Goal: Task Accomplishment & Management: Complete application form

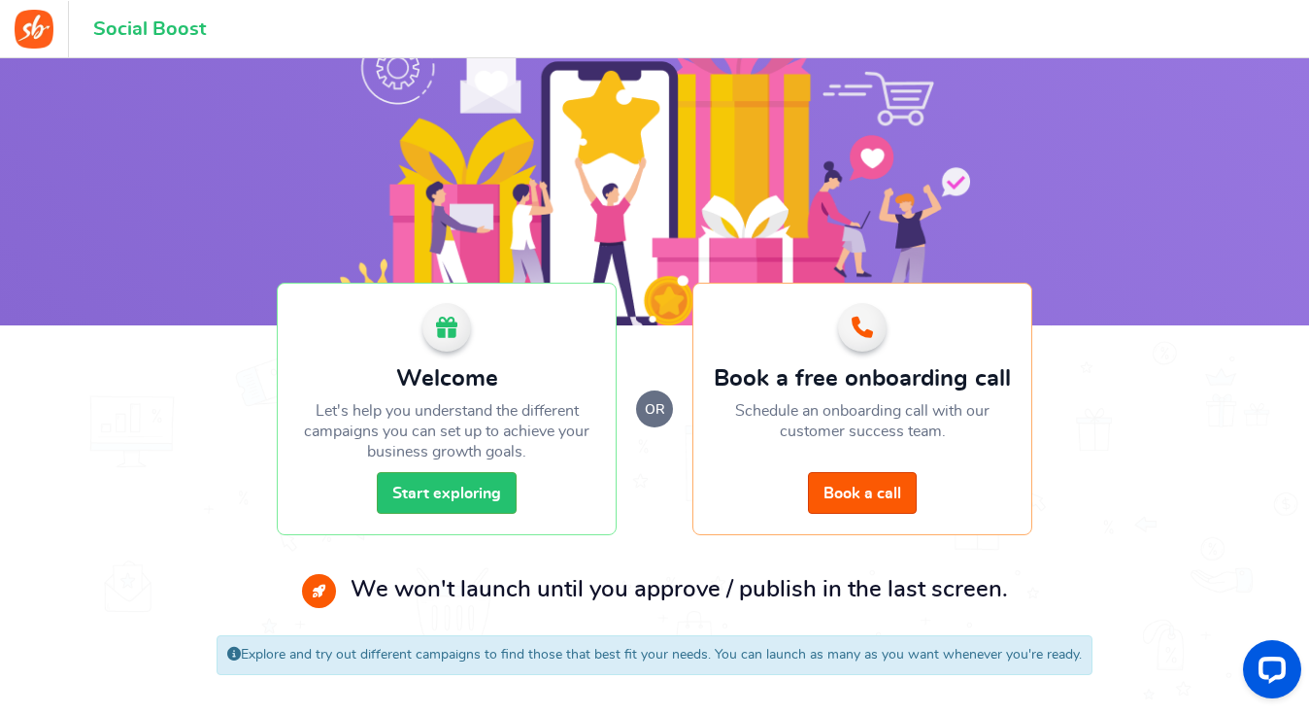
scroll to position [100, 0]
click at [431, 498] on link "Start exploring" at bounding box center [447, 493] width 140 height 42
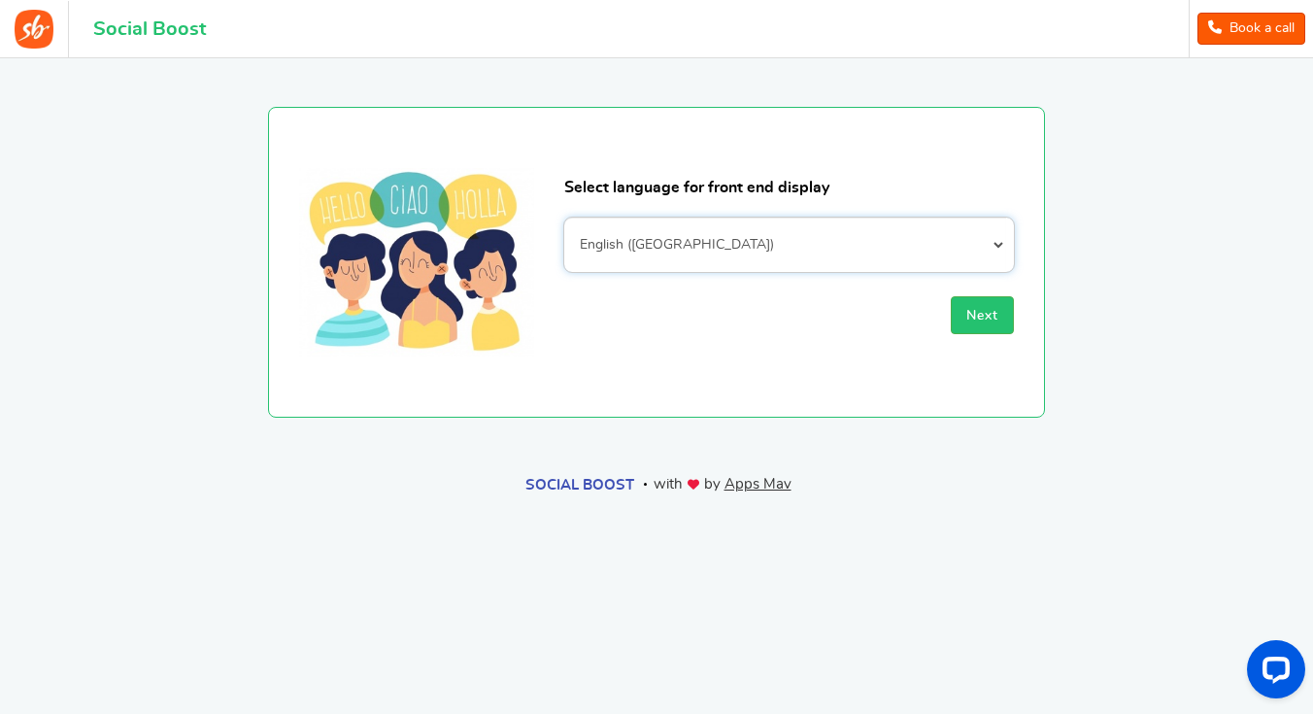
select select "en_GB"
click at [982, 321] on span "Next" at bounding box center [982, 316] width 32 height 14
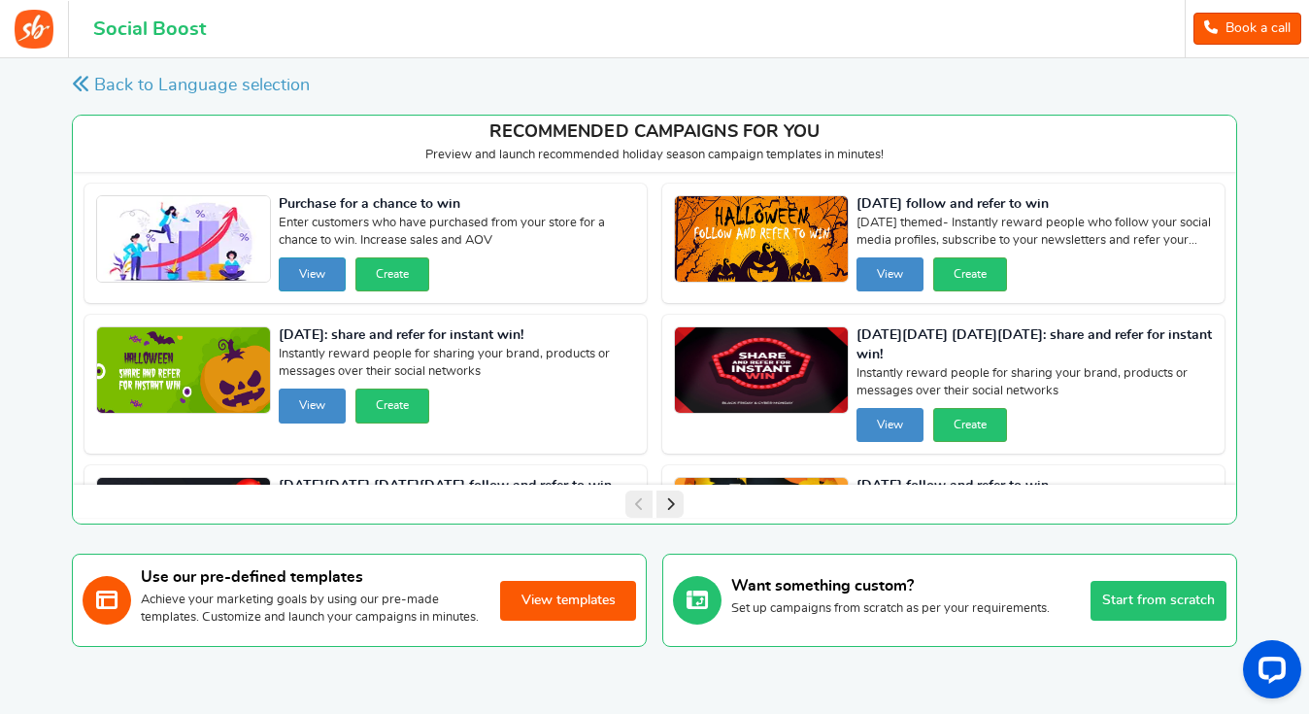
click at [330, 276] on button "View" at bounding box center [312, 274] width 67 height 34
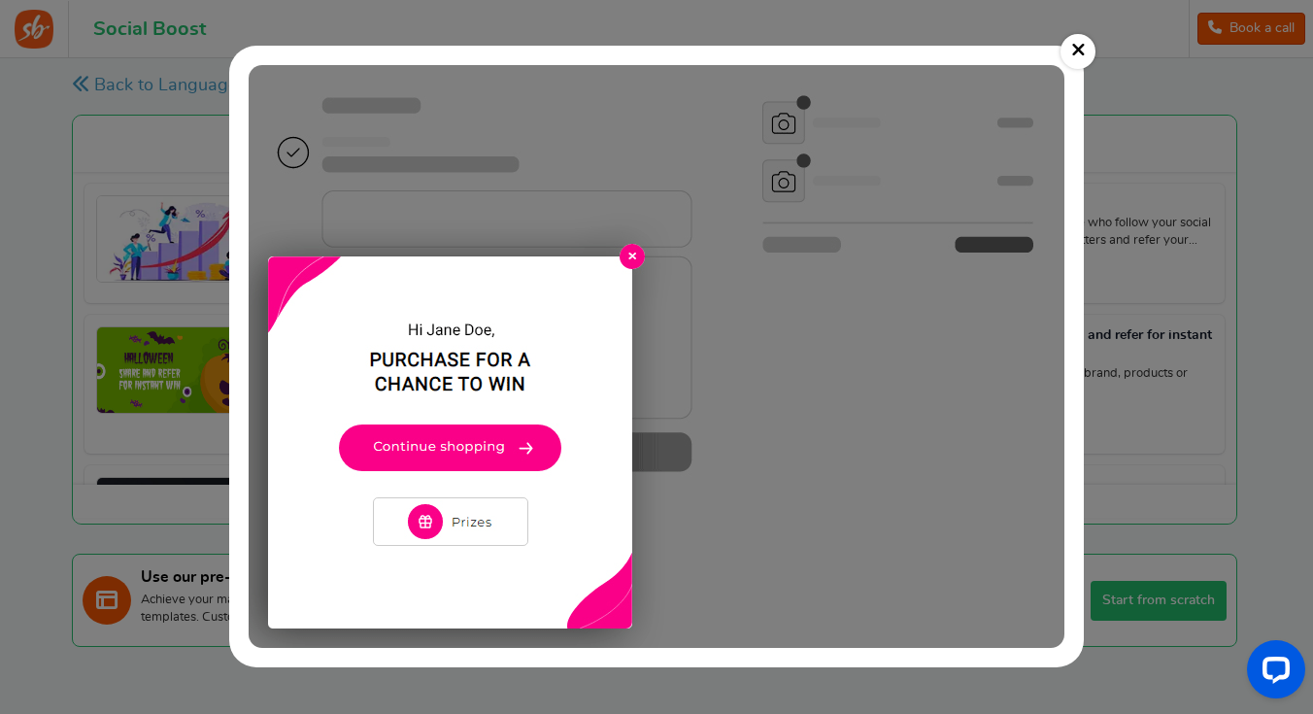
click at [1080, 48] on link "×" at bounding box center [1078, 51] width 35 height 35
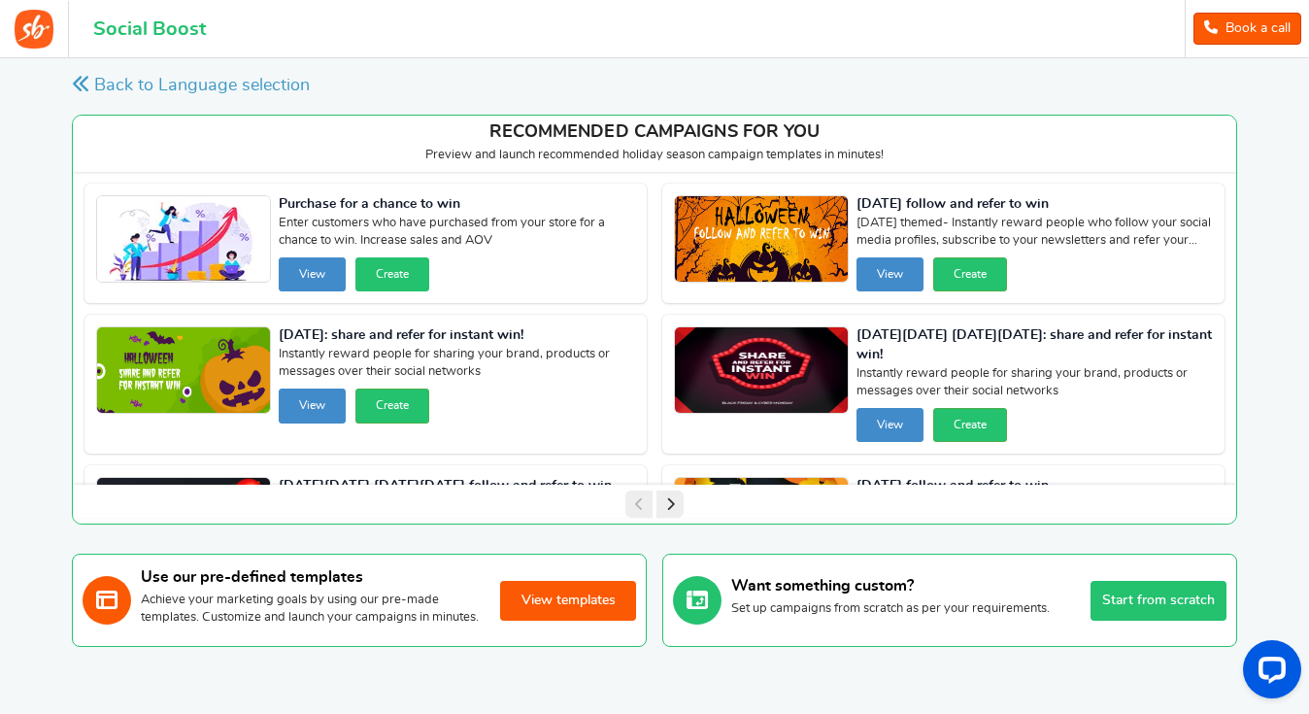
click at [402, 279] on button "Create" at bounding box center [392, 274] width 74 height 34
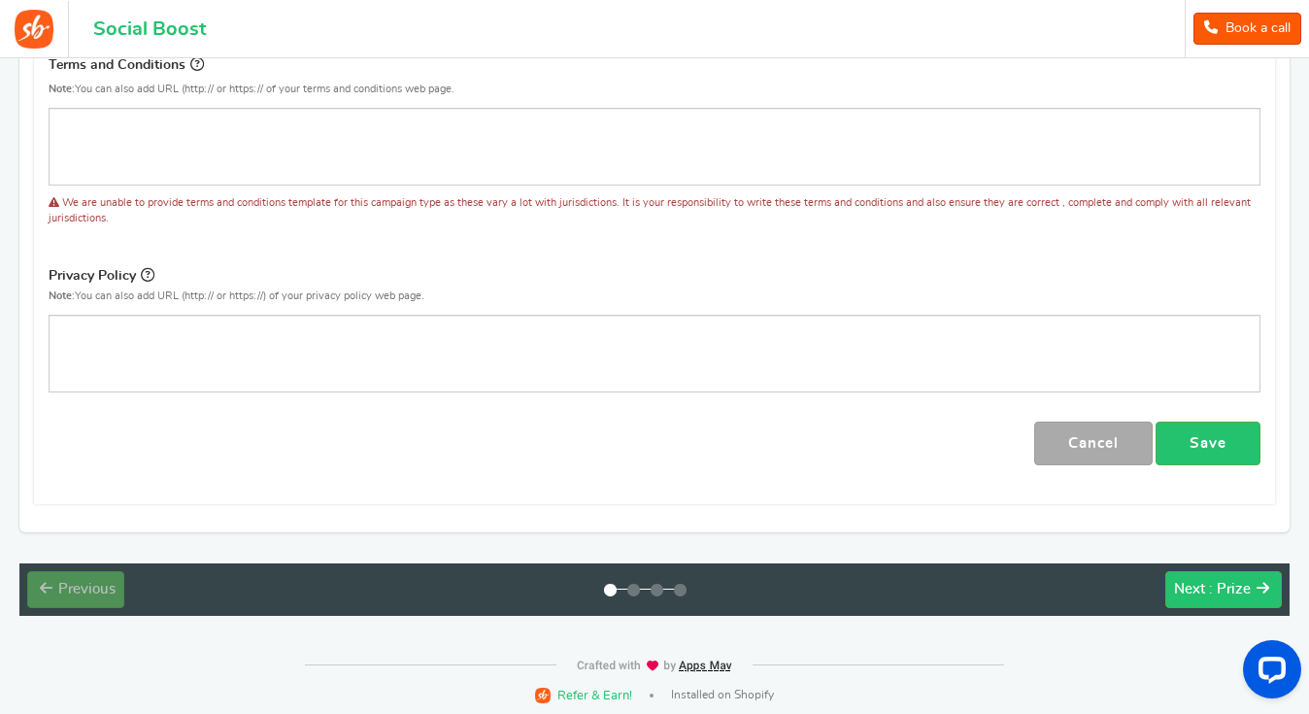
scroll to position [660, 0]
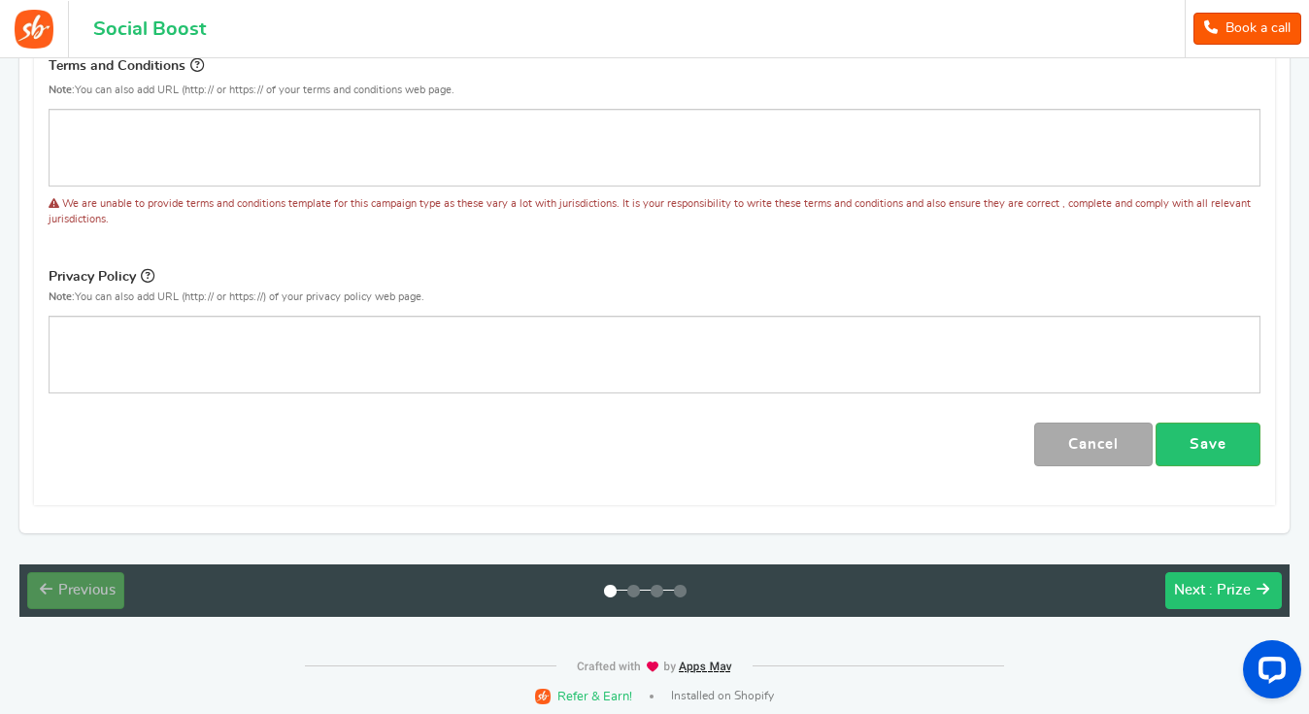
click at [1203, 594] on button "Next : Prize" at bounding box center [1223, 590] width 117 height 37
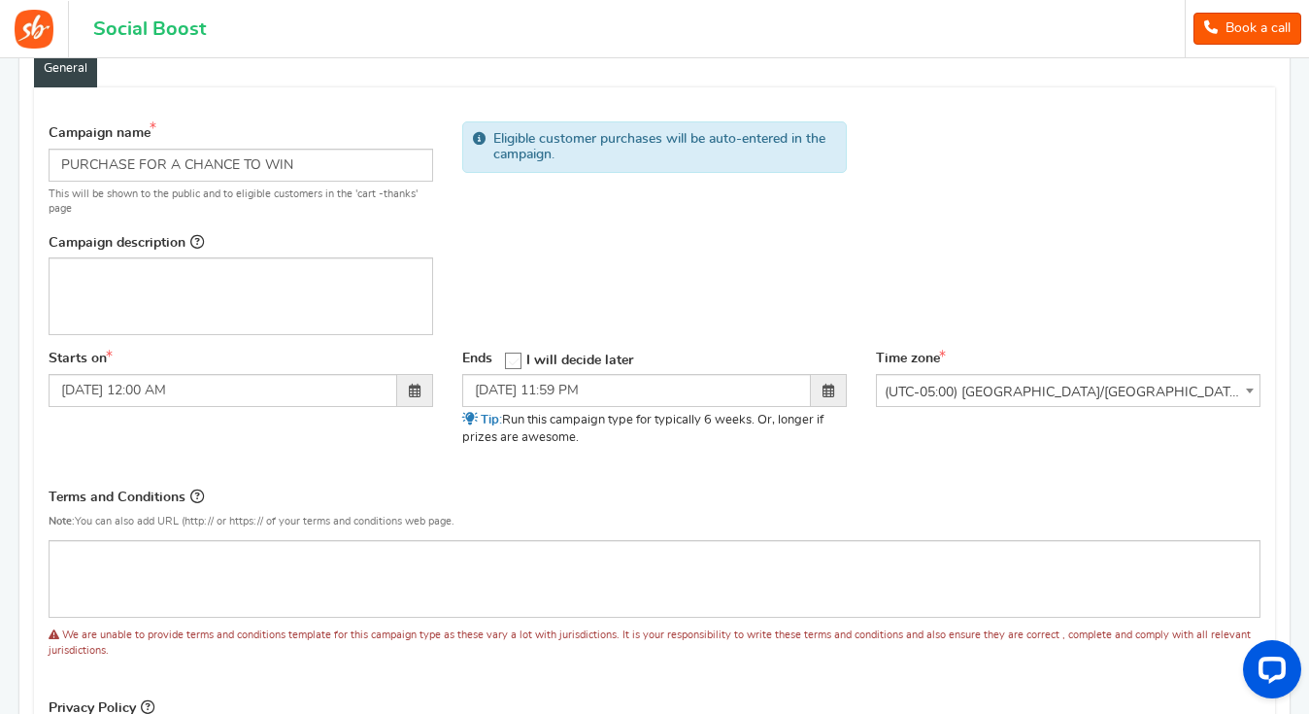
scroll to position [227, 0]
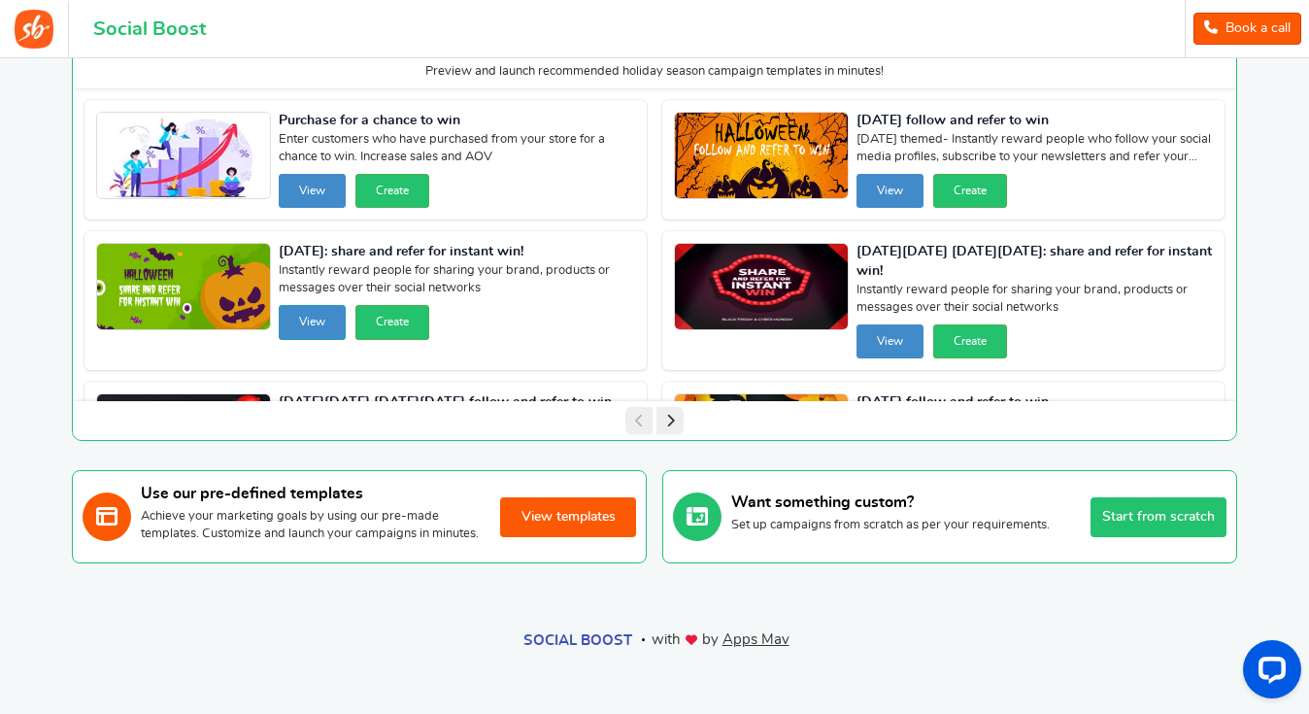
click at [310, 305] on button "View" at bounding box center [312, 322] width 67 height 34
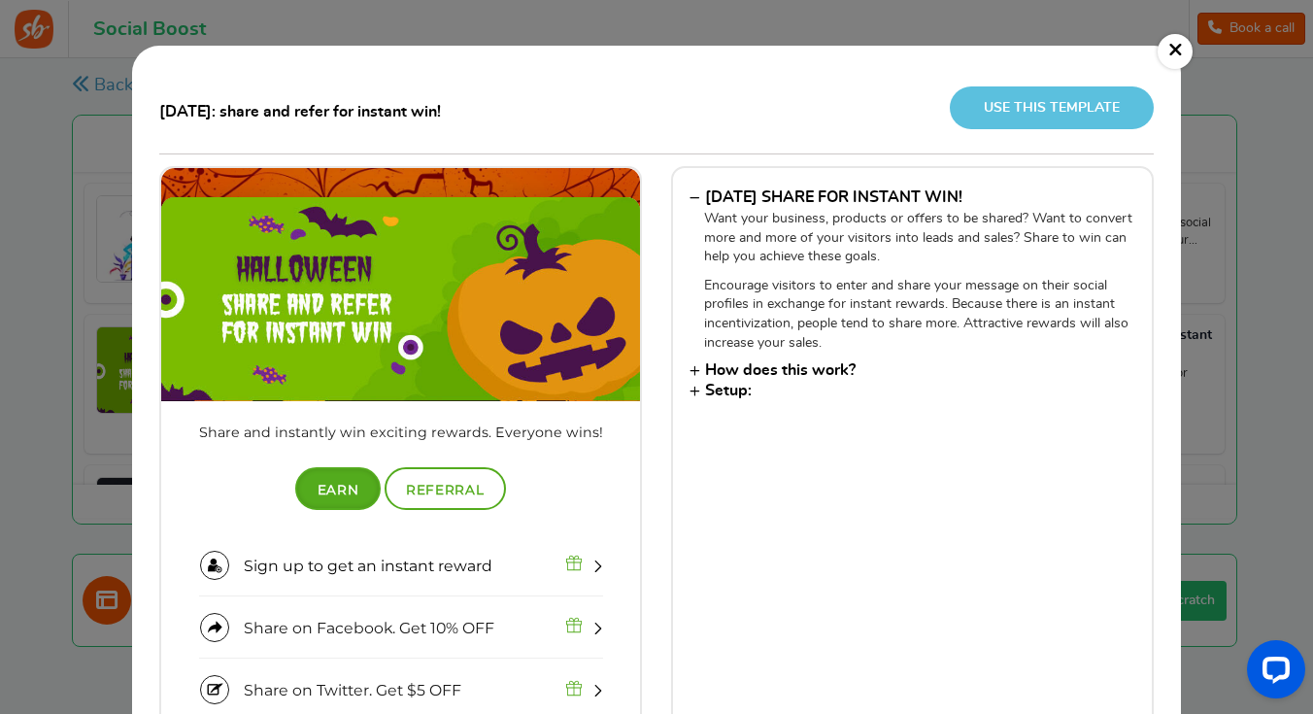
click at [1178, 55] on link "×" at bounding box center [1175, 51] width 35 height 35
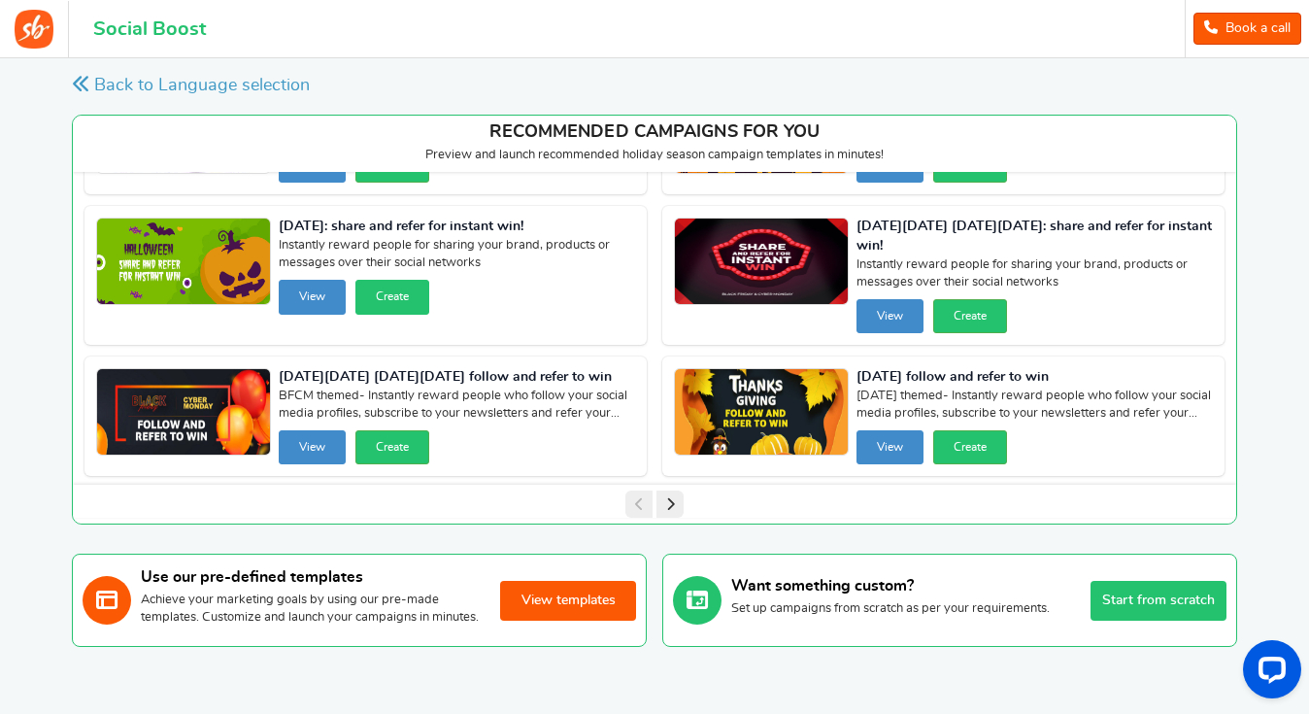
scroll to position [108, 0]
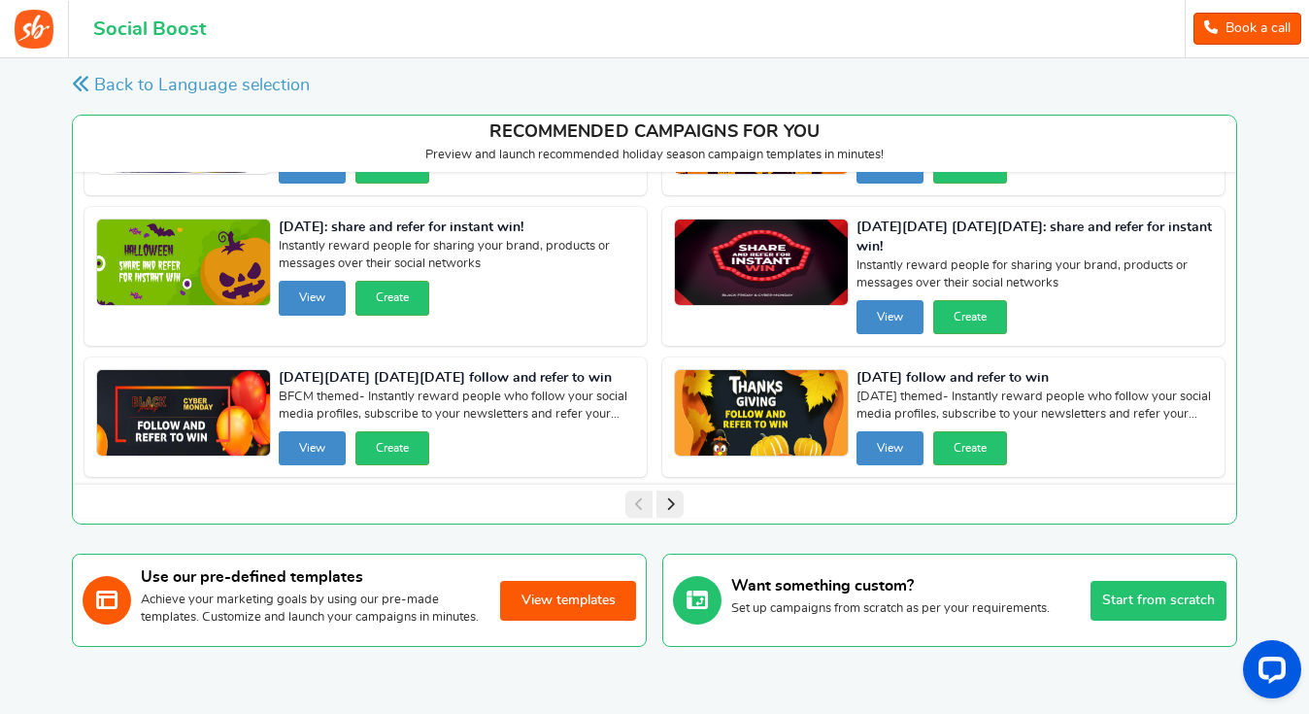
click at [668, 504] on icon at bounding box center [670, 503] width 27 height 27
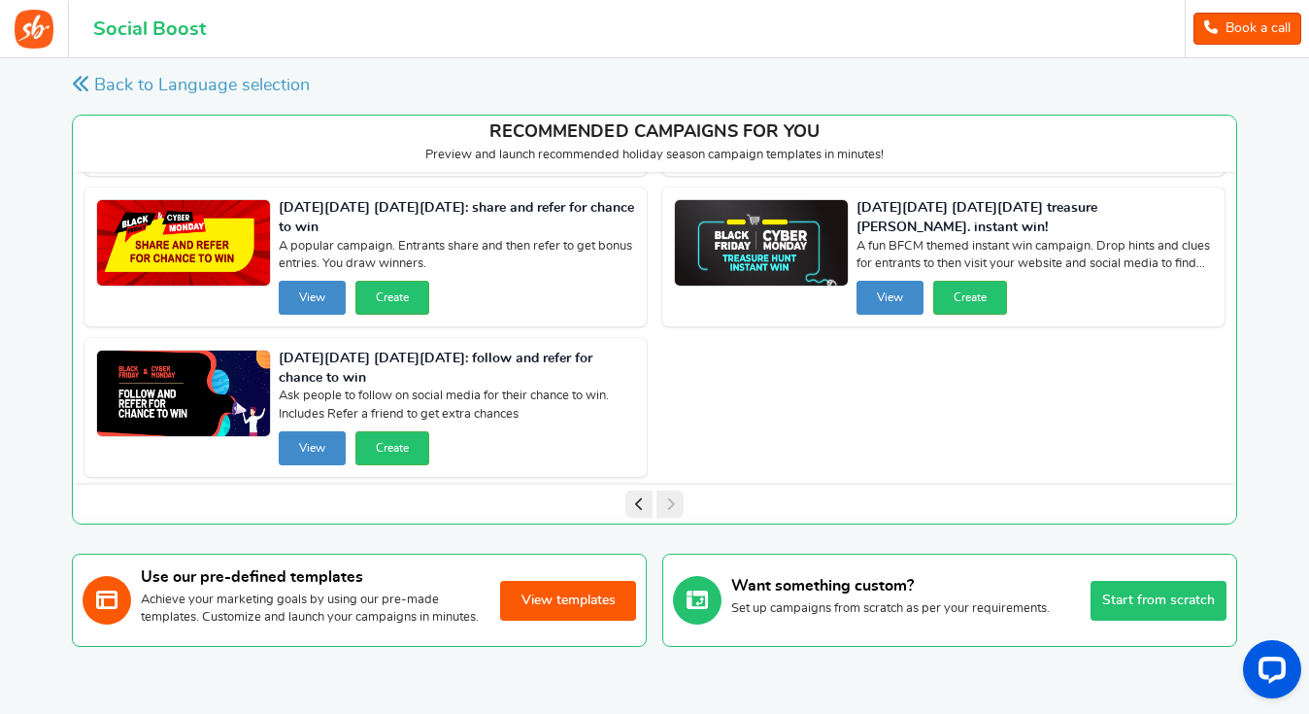
scroll to position [126, 0]
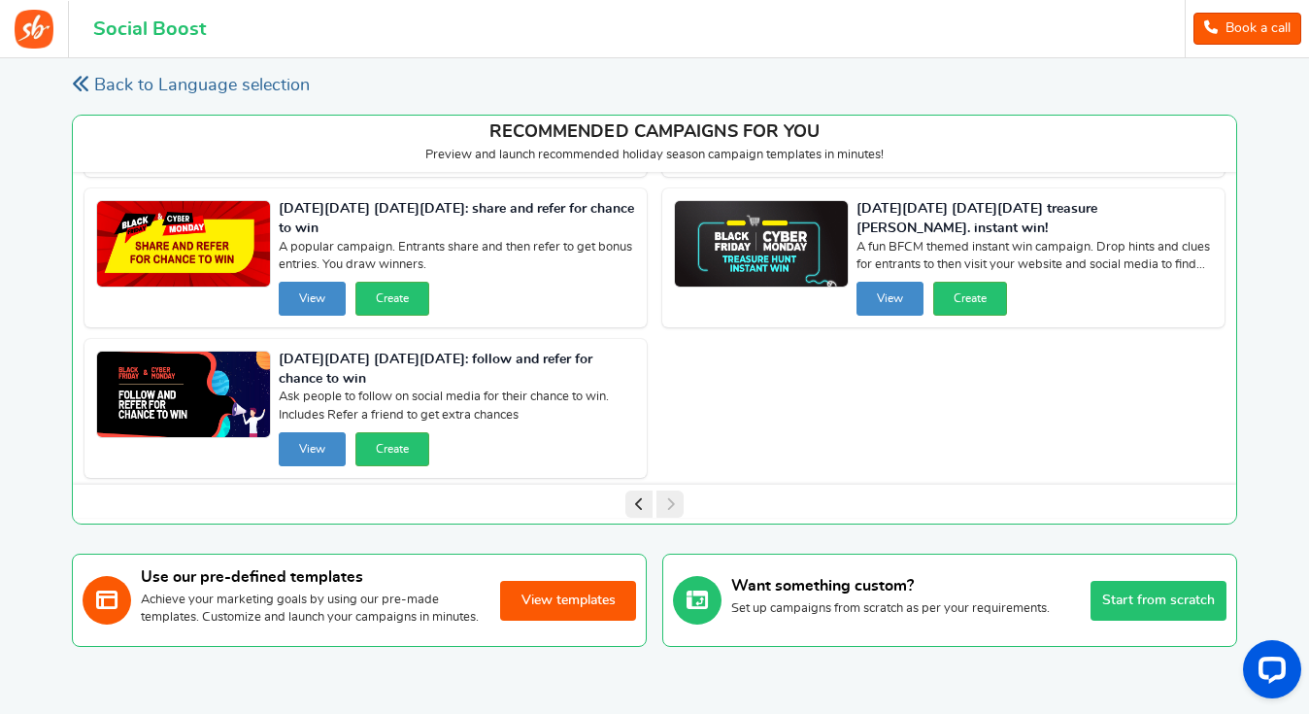
click at [82, 82] on icon at bounding box center [80, 83] width 17 height 17
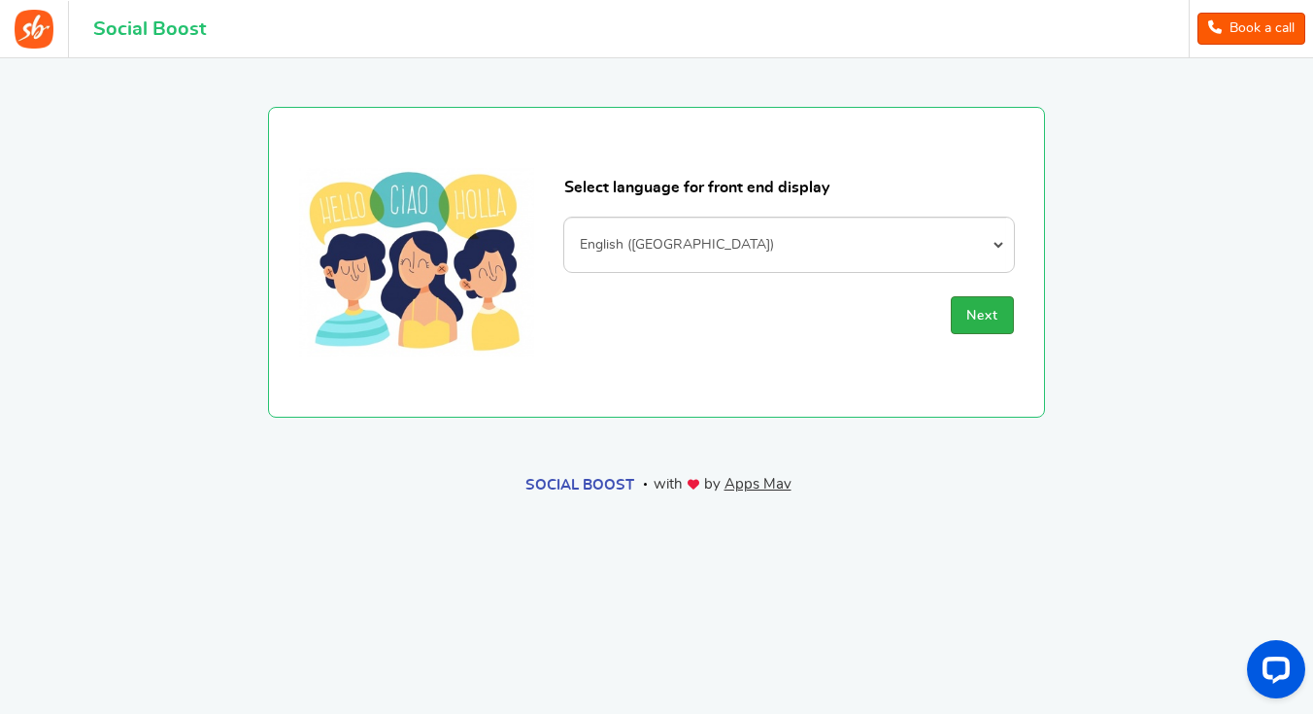
click at [973, 322] on span "Next" at bounding box center [982, 316] width 32 height 14
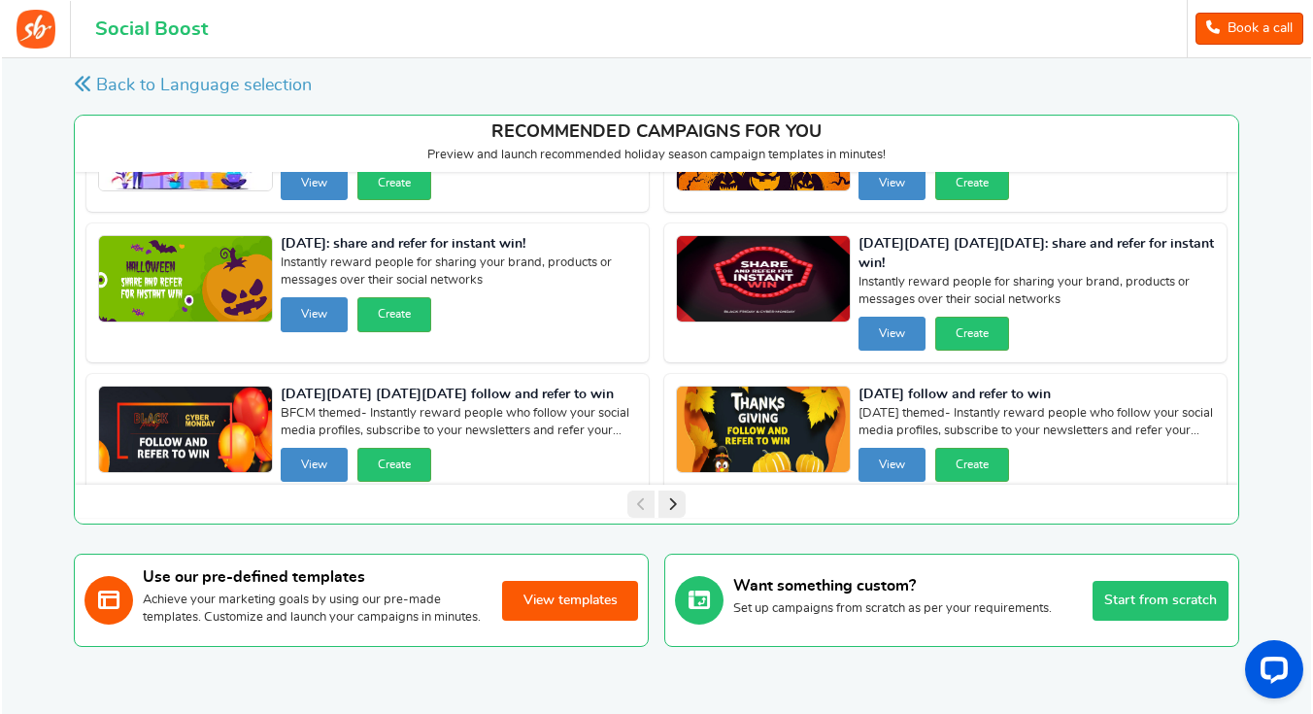
scroll to position [94, 0]
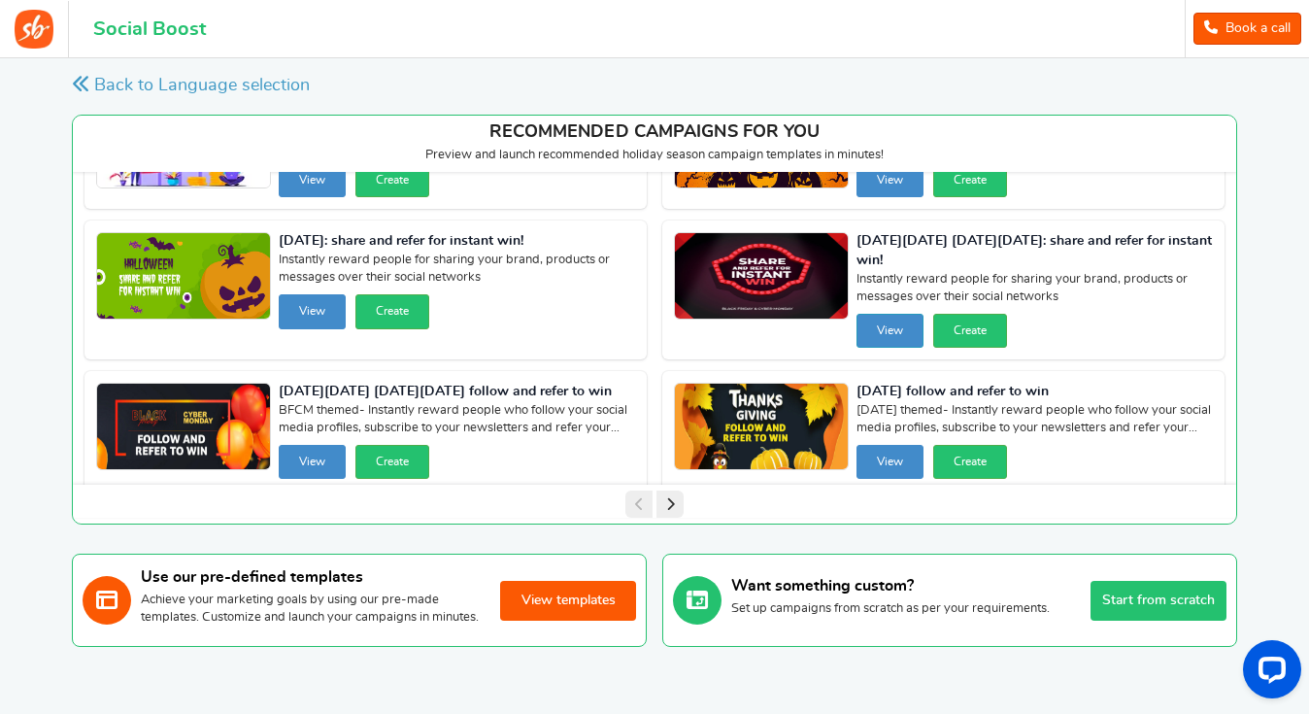
click at [886, 335] on button "View" at bounding box center [890, 331] width 67 height 34
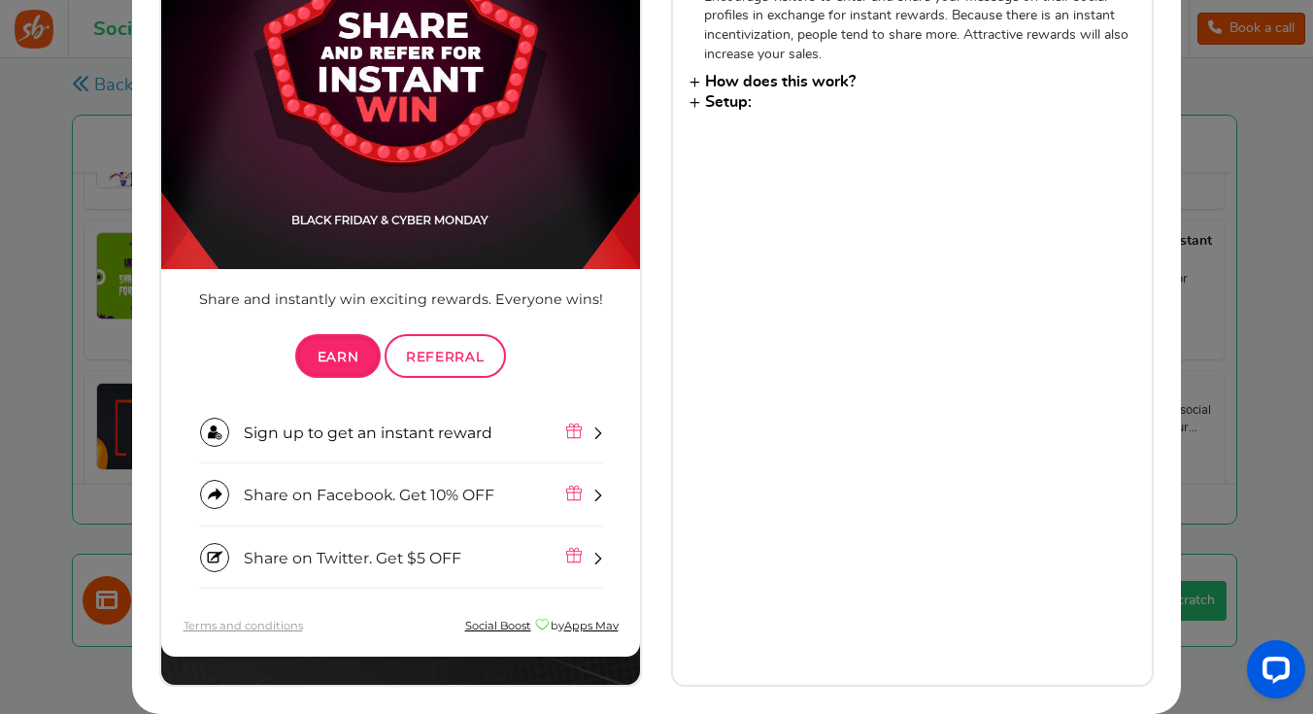
scroll to position [288, 0]
click at [434, 355] on span "Referral" at bounding box center [445, 358] width 78 height 16
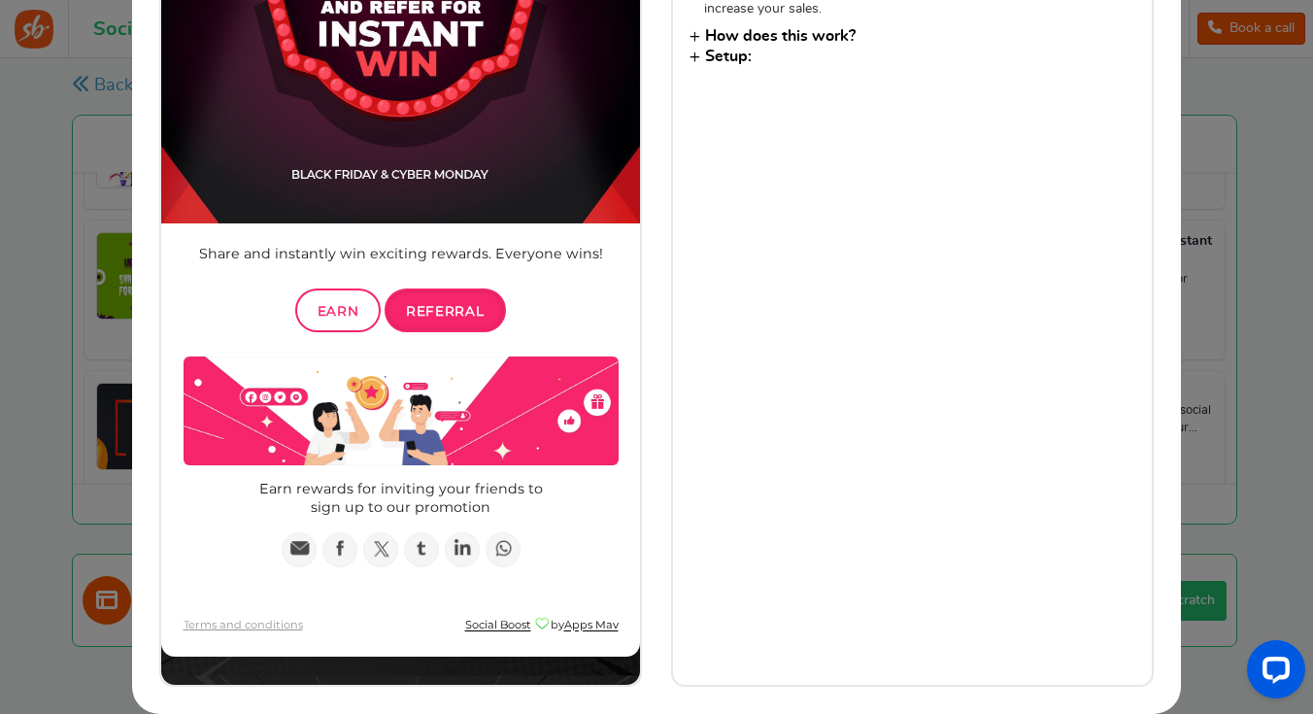
scroll to position [334, 0]
click at [332, 313] on span "Earn" at bounding box center [339, 312] width 42 height 16
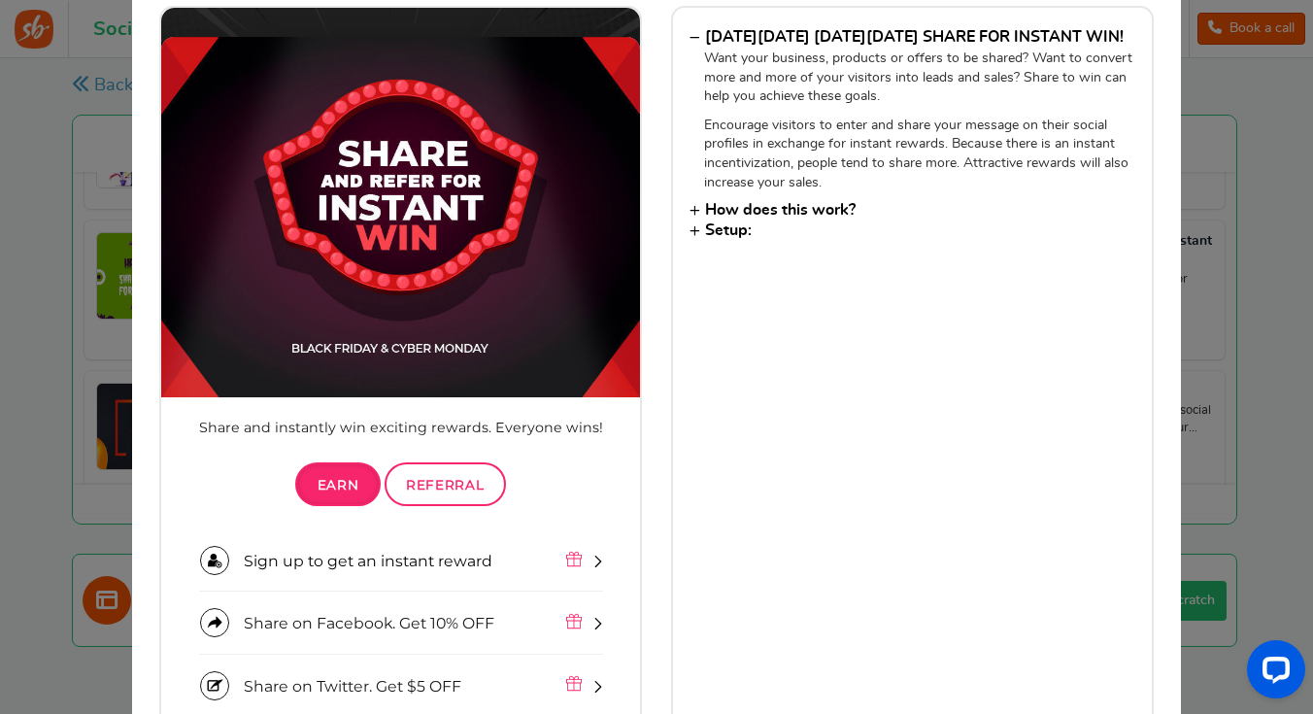
scroll to position [136, 0]
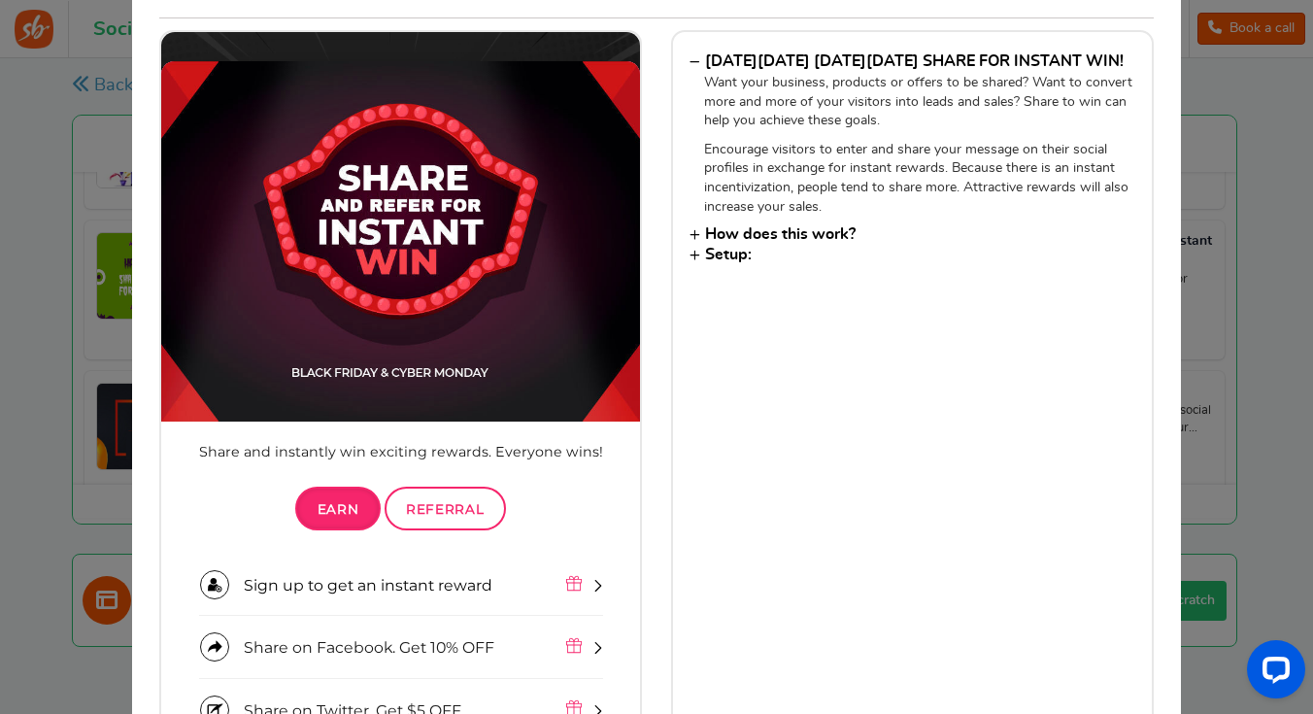
click at [693, 242] on h3 "How does this work?" at bounding box center [913, 234] width 446 height 16
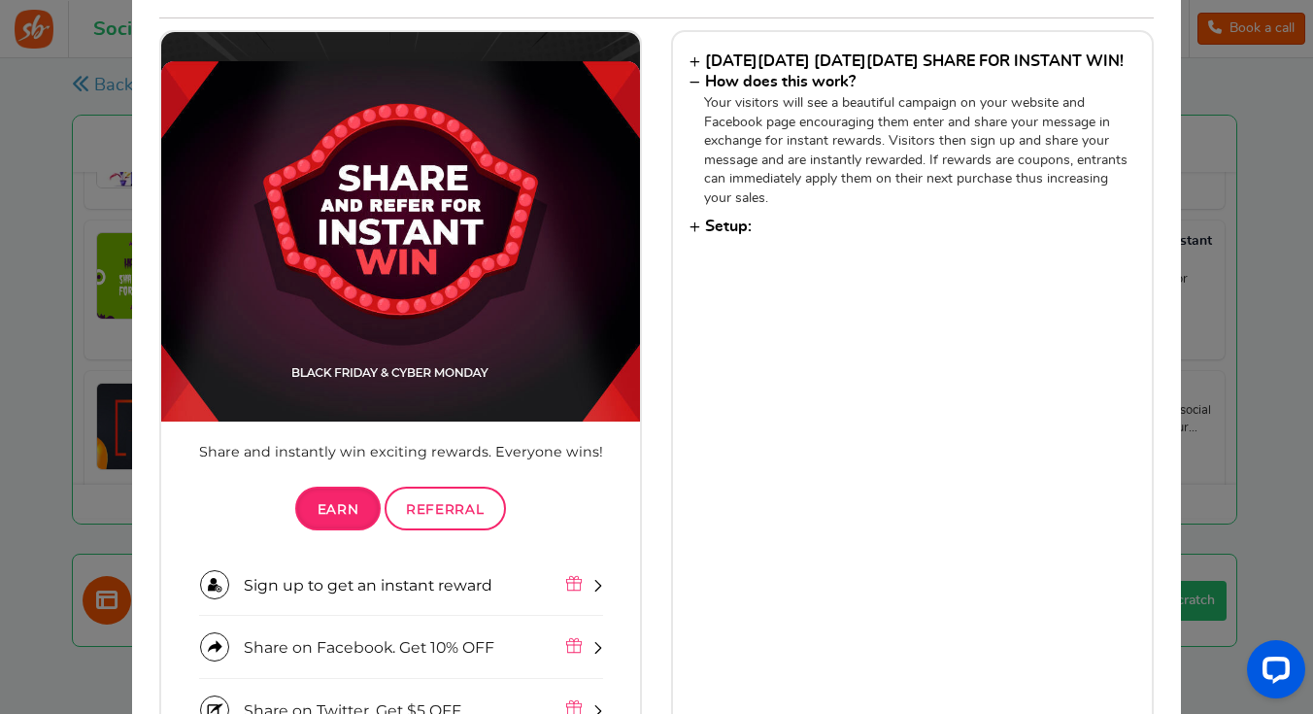
click at [692, 234] on h3 "Setup:" at bounding box center [913, 227] width 446 height 16
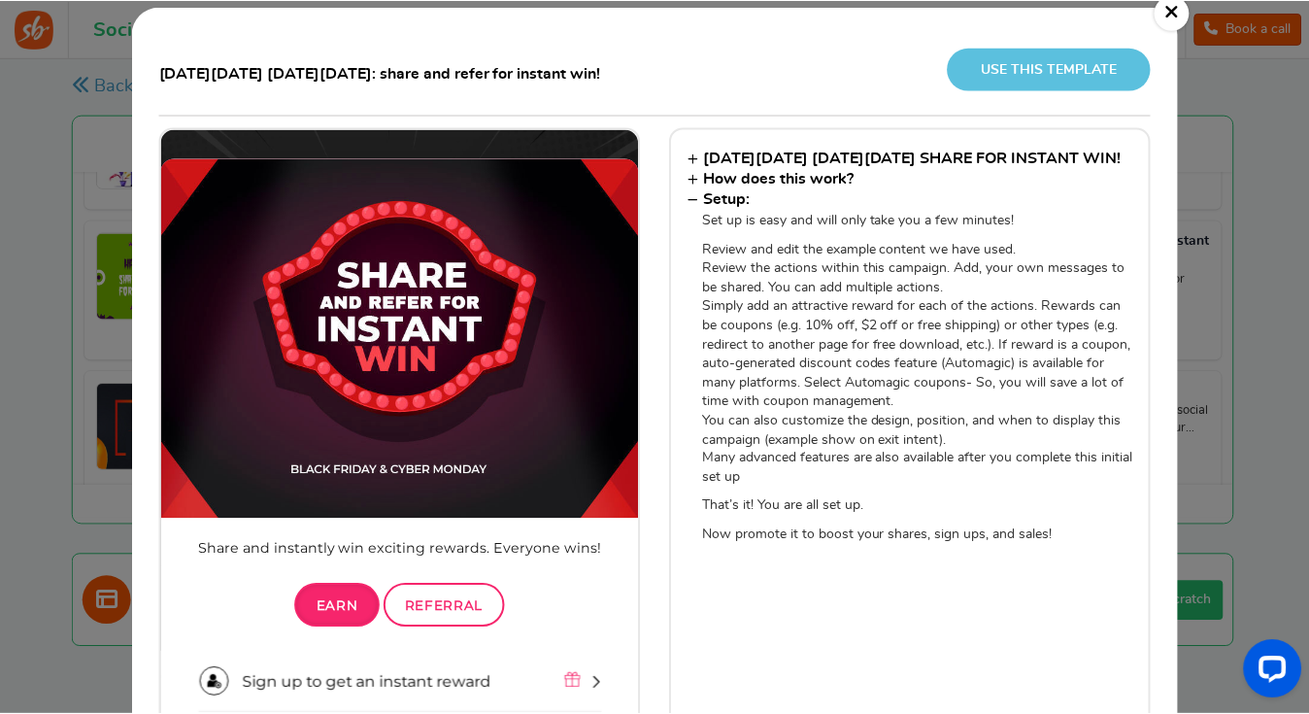
scroll to position [5, 0]
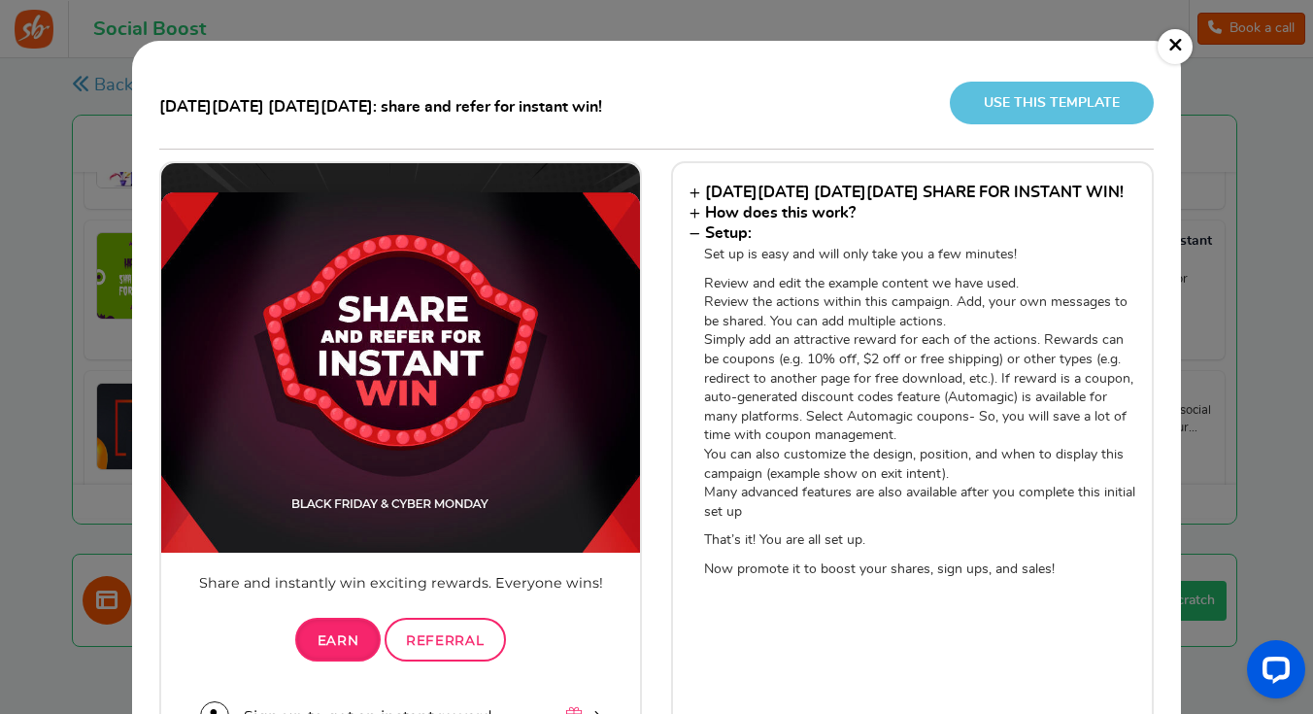
click at [1049, 95] on link "Use this template" at bounding box center [1052, 103] width 204 height 42
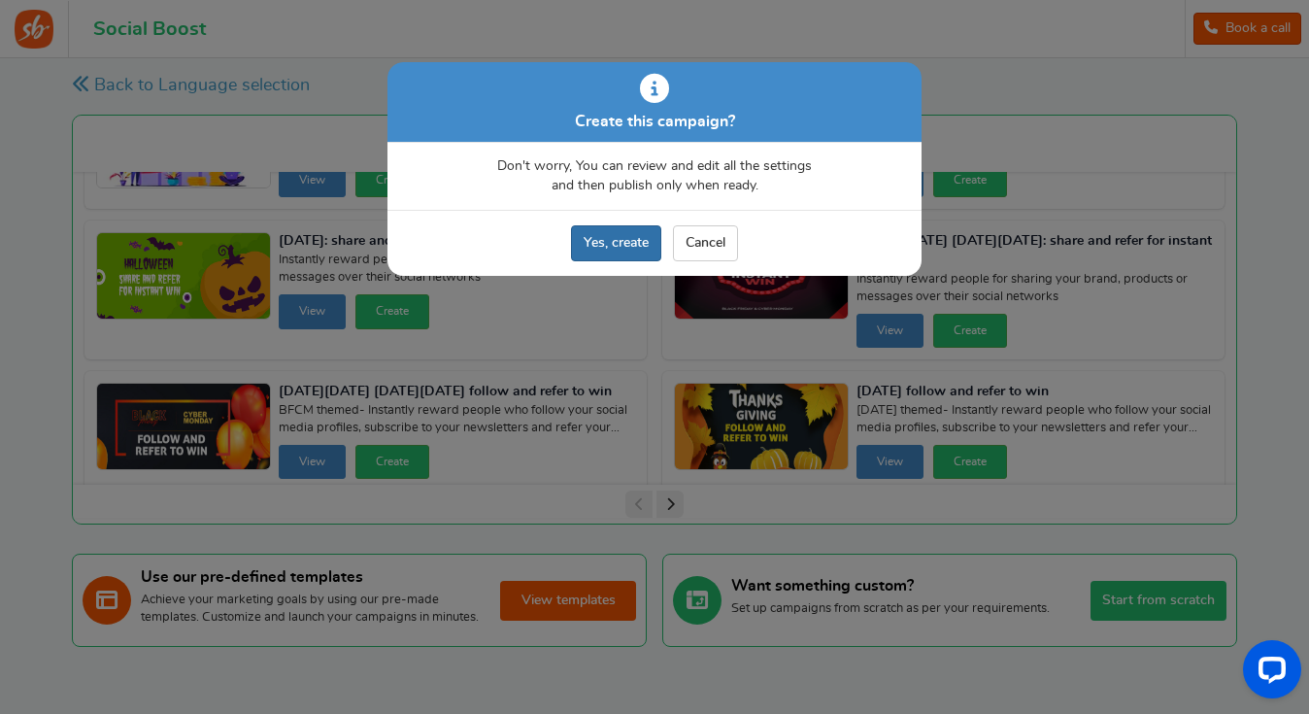
click at [611, 237] on link "Yes, create" at bounding box center [616, 243] width 90 height 36
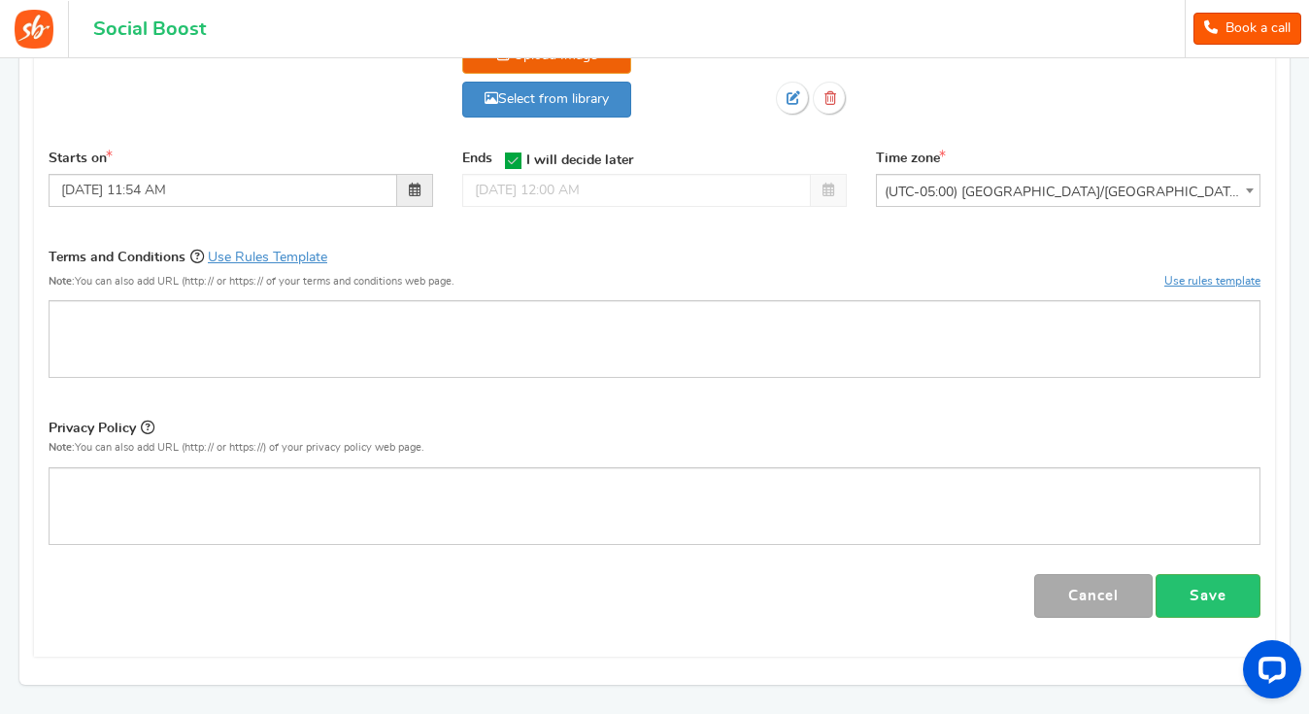
scroll to position [693, 0]
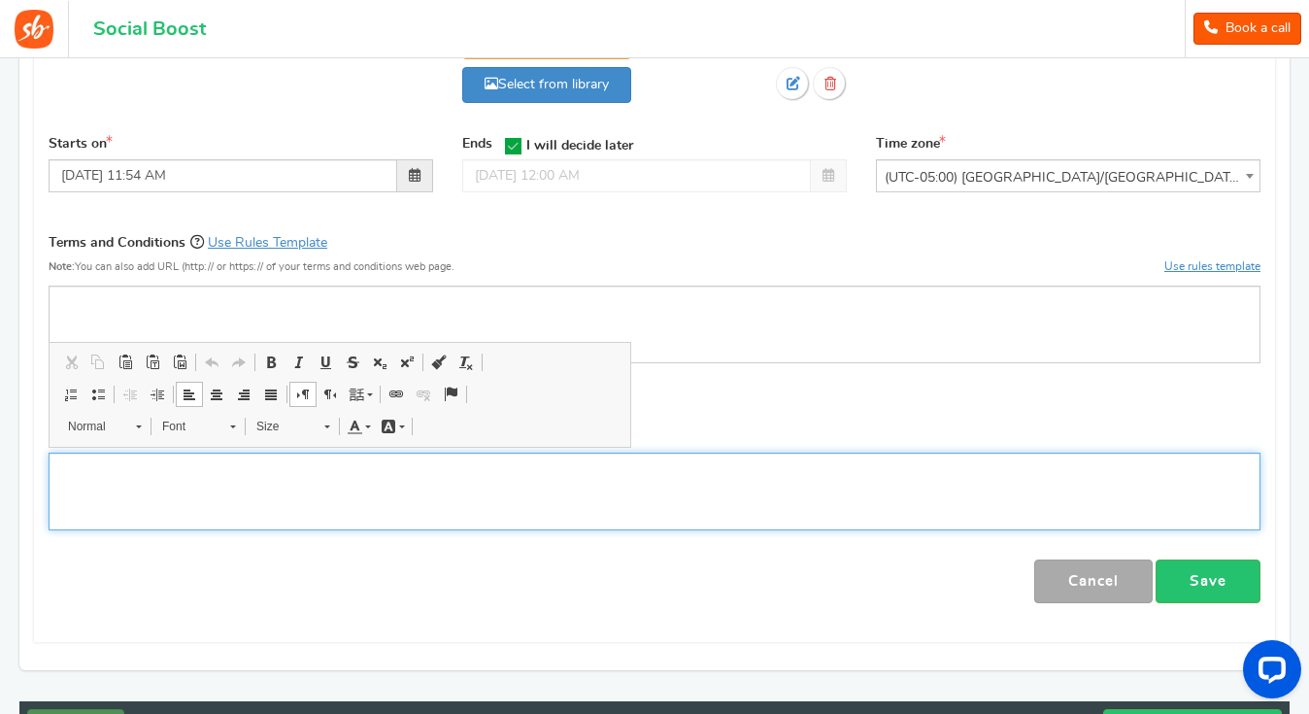
click at [253, 479] on div "Rich Text Editor, competition_privacy" at bounding box center [655, 492] width 1212 height 78
click at [93, 477] on div "Rich Text Editor, competition_privacy" at bounding box center [655, 492] width 1212 height 78
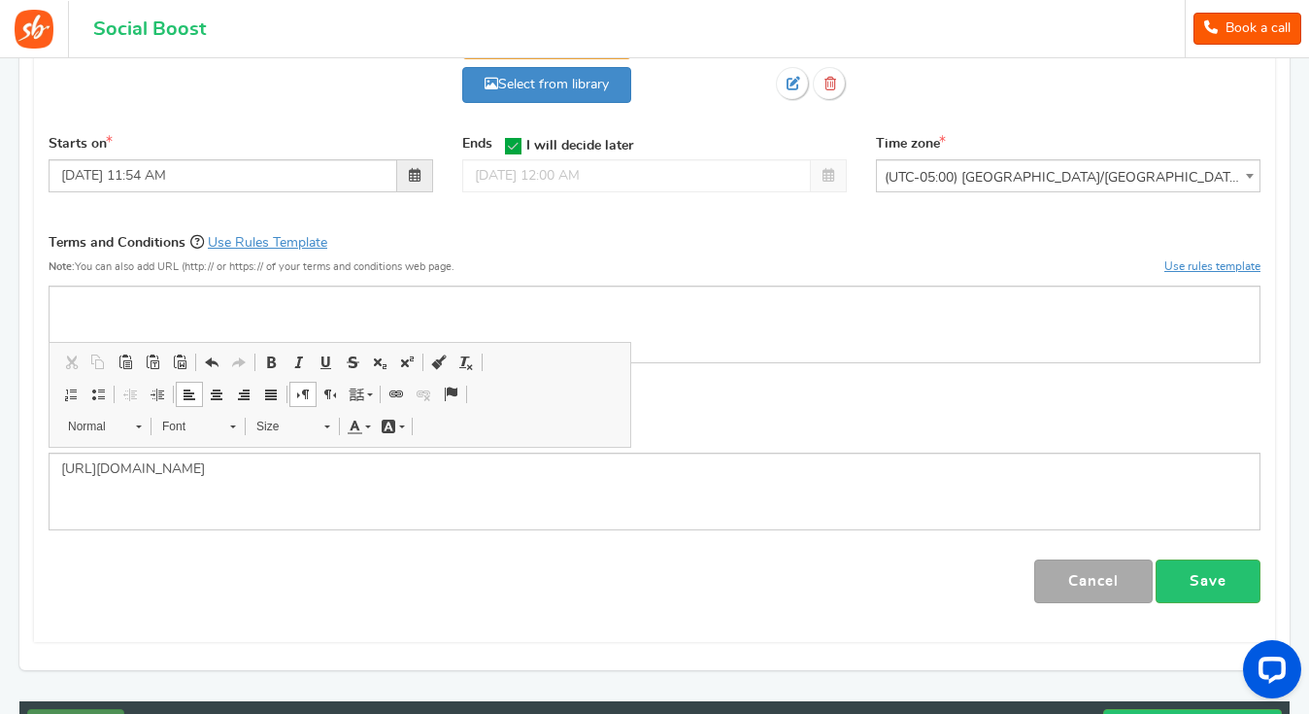
click at [192, 601] on div "Campaign | Visible only to the entered Zip/Post Codes Visitors will be prompted…" at bounding box center [654, 132] width 1241 height 1017
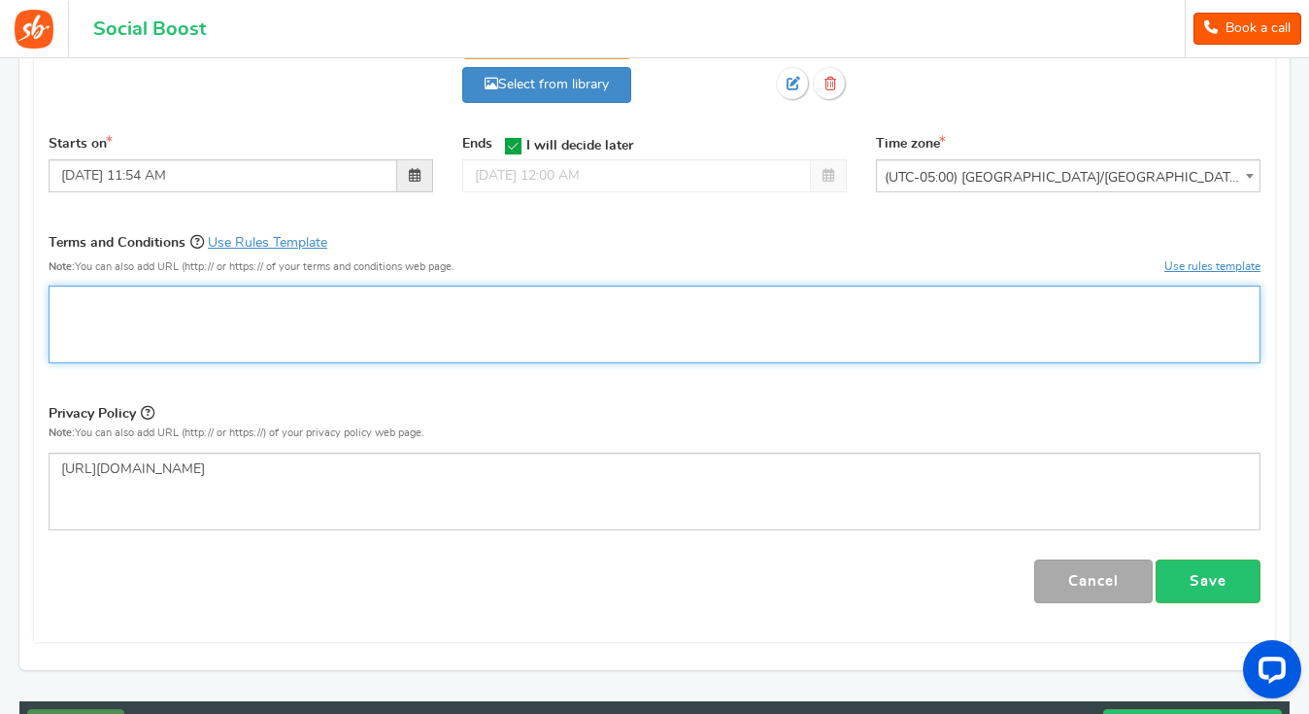
click at [120, 301] on p "Rich Text Editor, competition_terms" at bounding box center [654, 301] width 1187 height 19
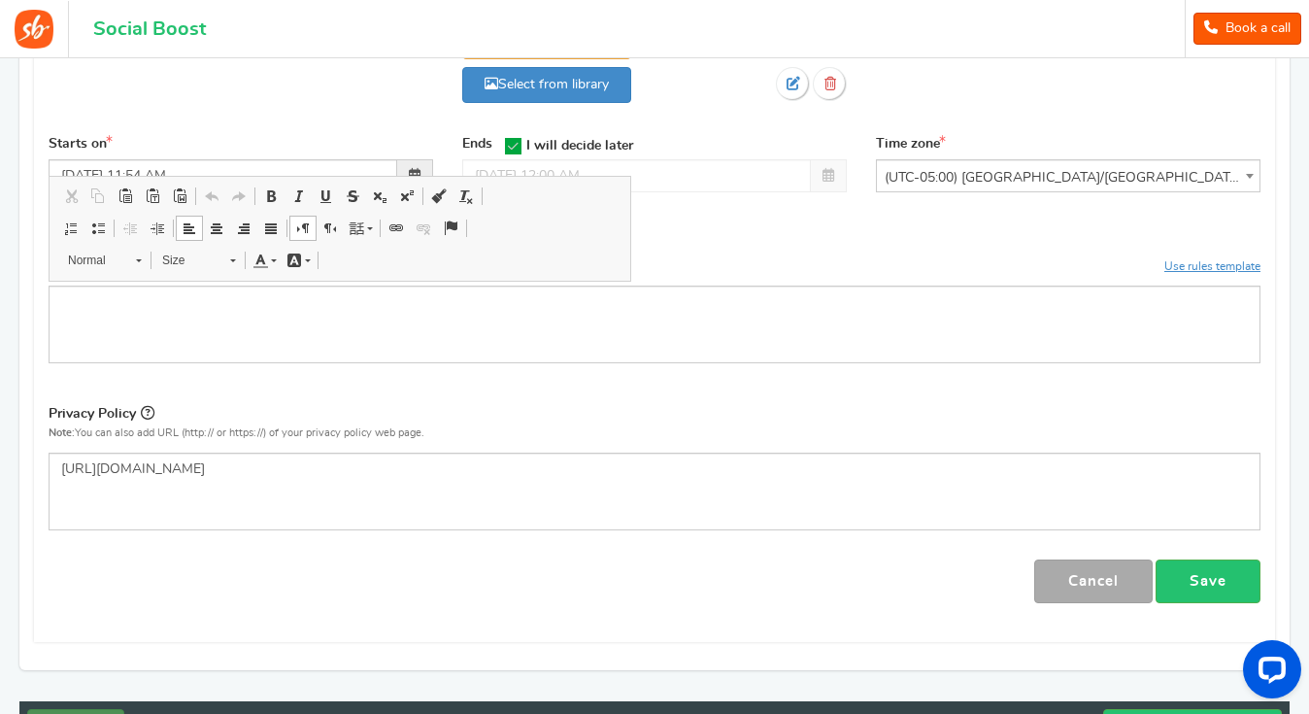
click at [291, 396] on div "Campaign name Display Title hidden from public view. Black friday cyber monday:…" at bounding box center [655, 125] width 1212 height 954
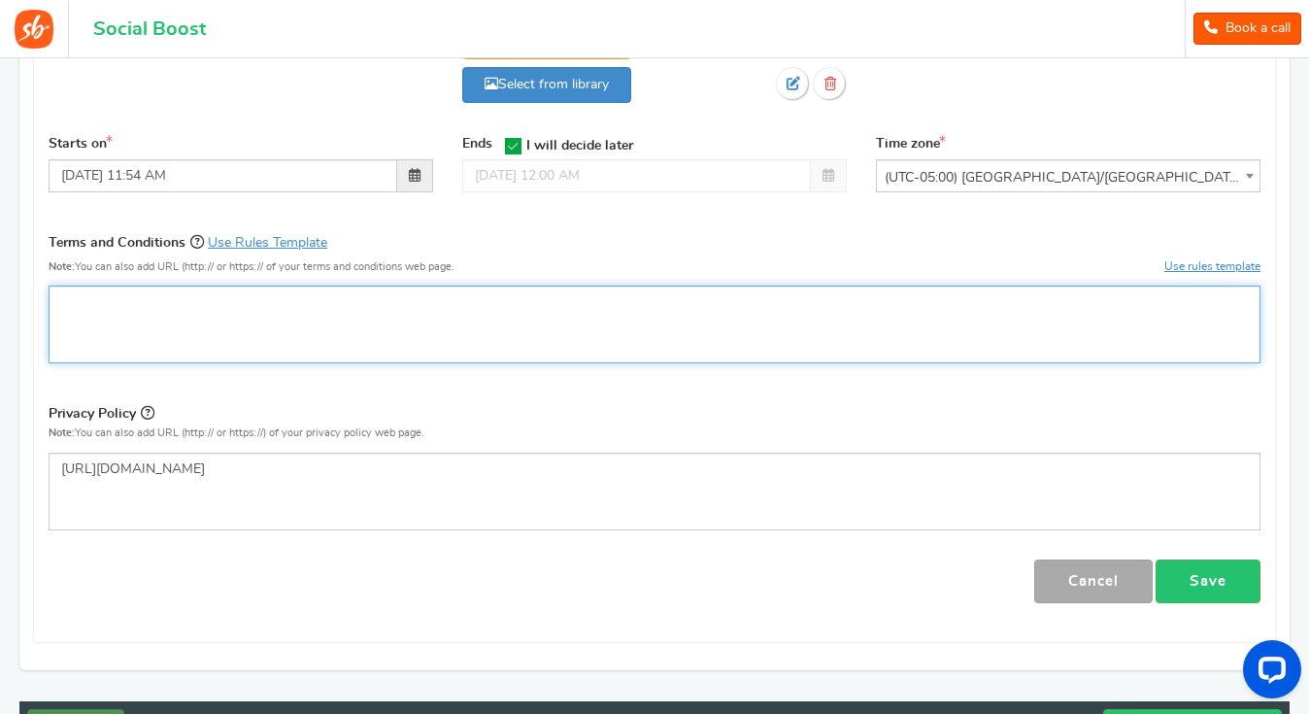
click at [227, 303] on p "Rich Text Editor, competition_terms" at bounding box center [654, 301] width 1187 height 19
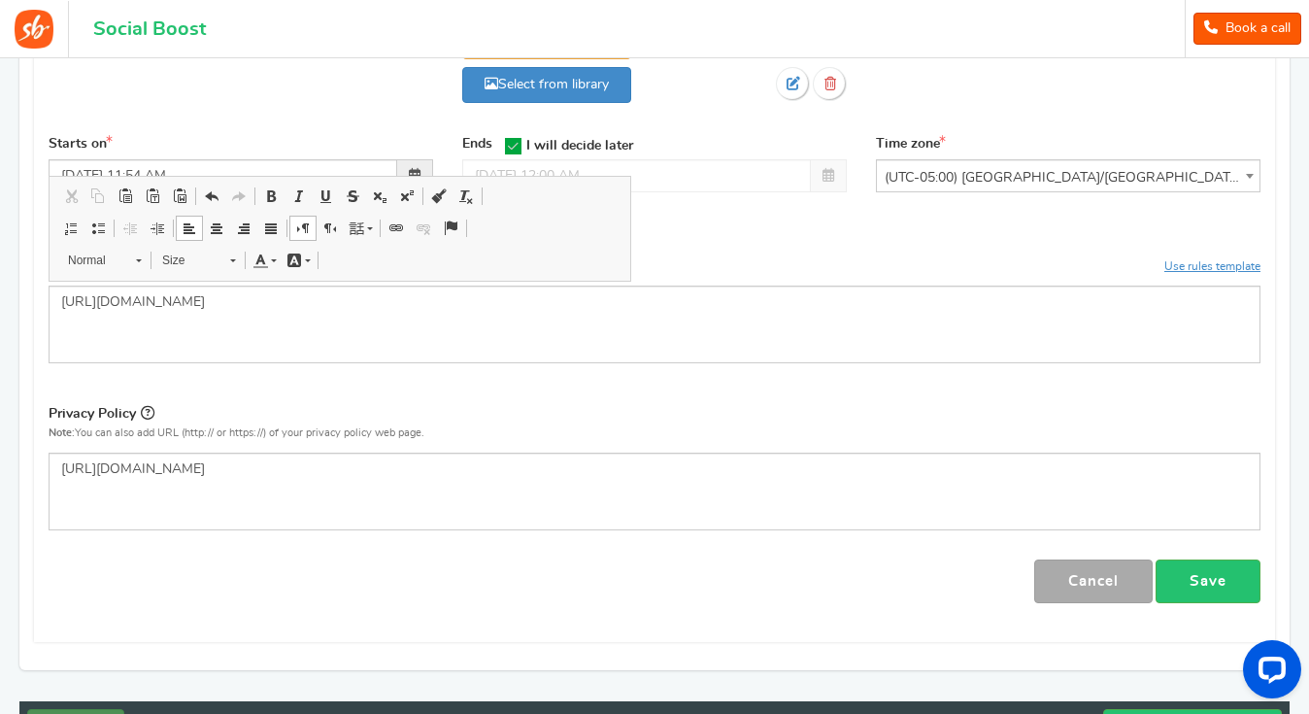
click at [523, 404] on p "Privacy Policy" at bounding box center [655, 415] width 1212 height 27
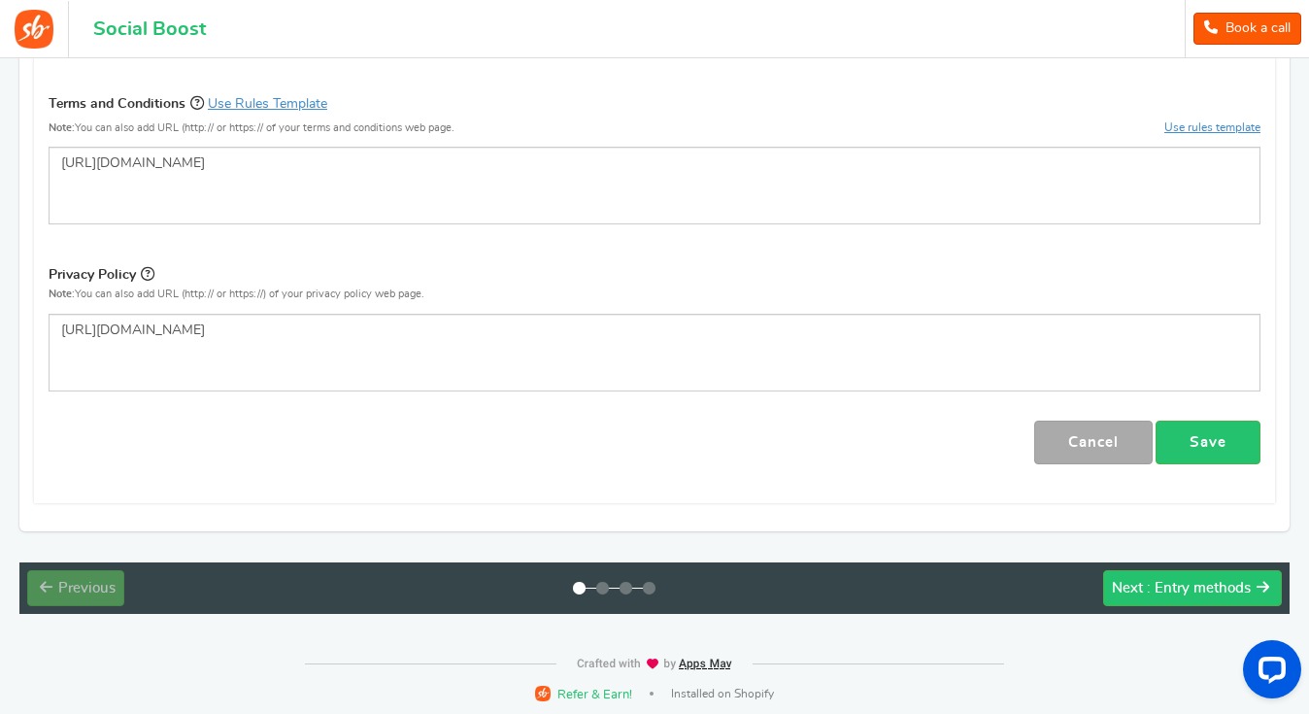
scroll to position [831, 0]
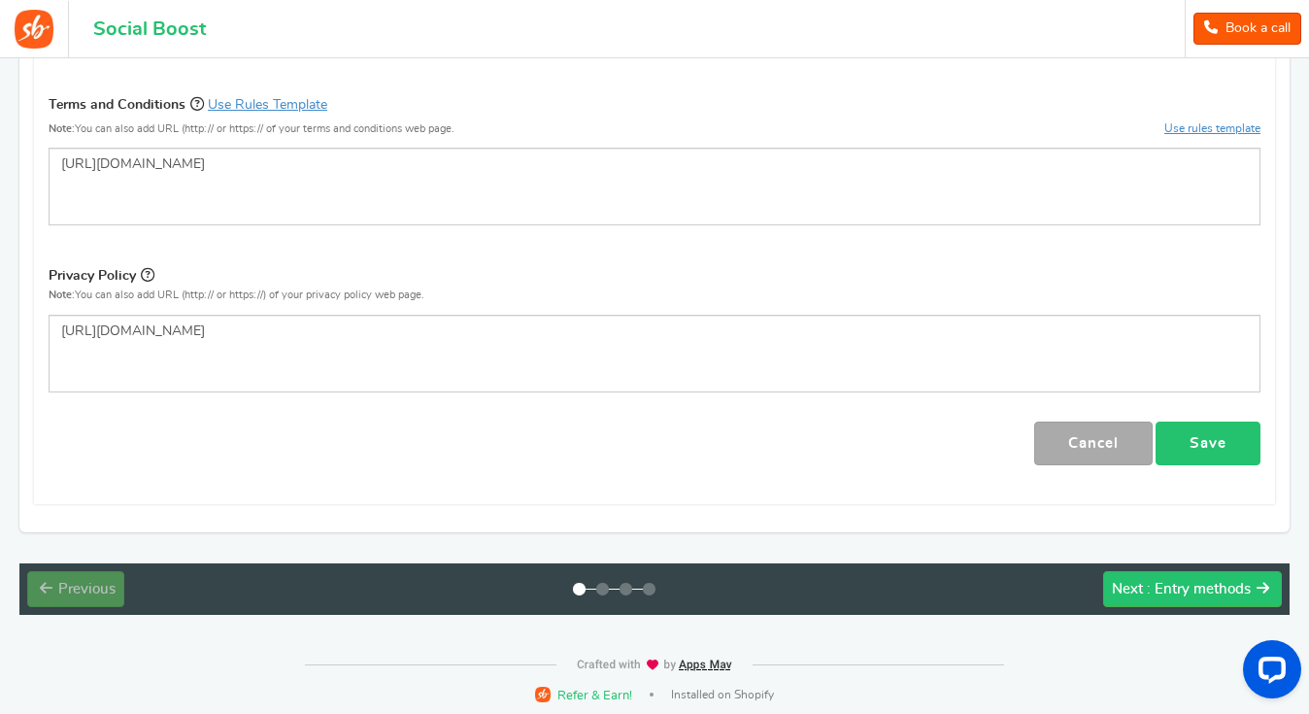
click at [1188, 436] on link "Save" at bounding box center [1208, 444] width 105 height 44
click at [1164, 585] on span ": Entry methods" at bounding box center [1199, 589] width 104 height 15
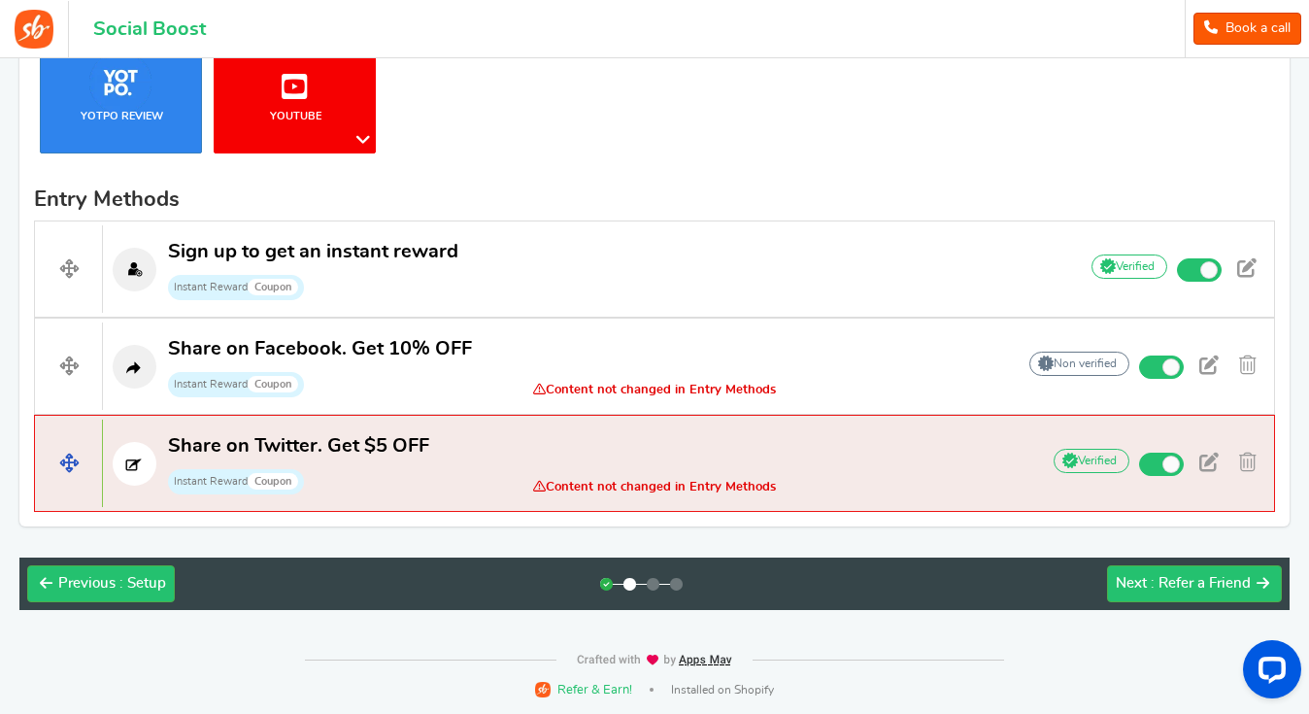
scroll to position [529, 0]
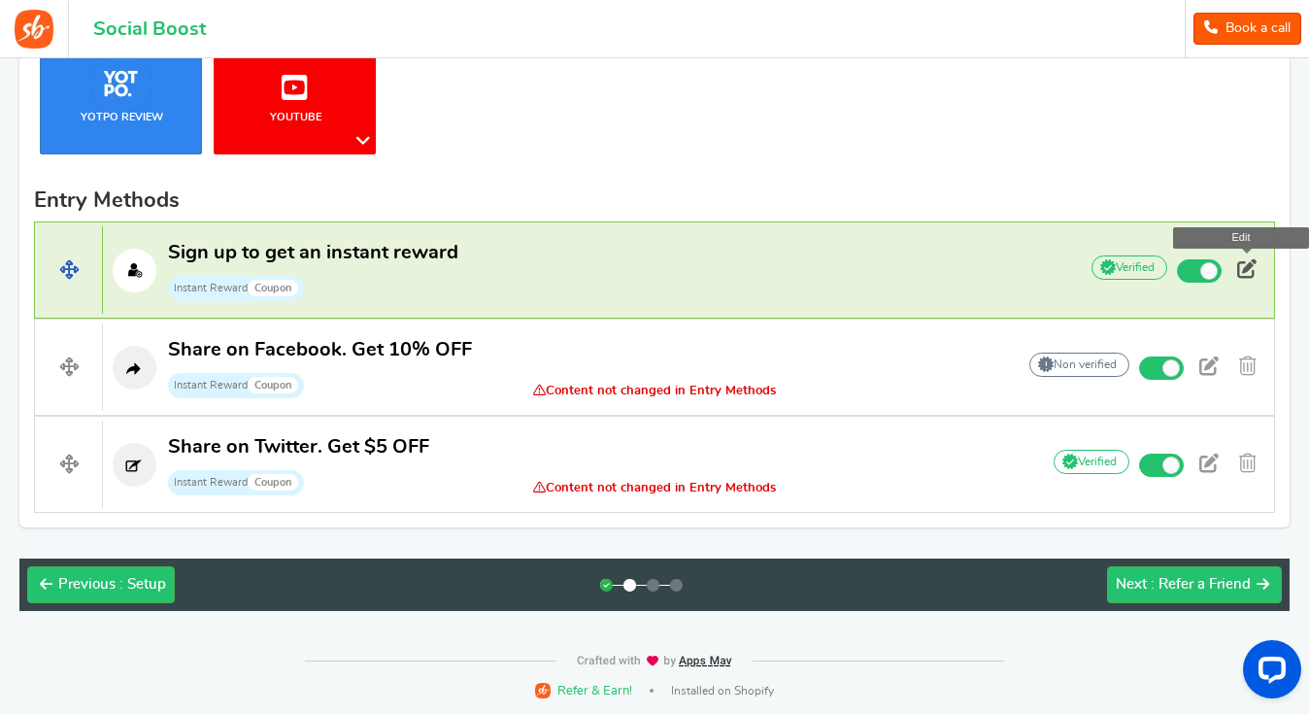
click at [1247, 267] on span at bounding box center [1246, 268] width 19 height 19
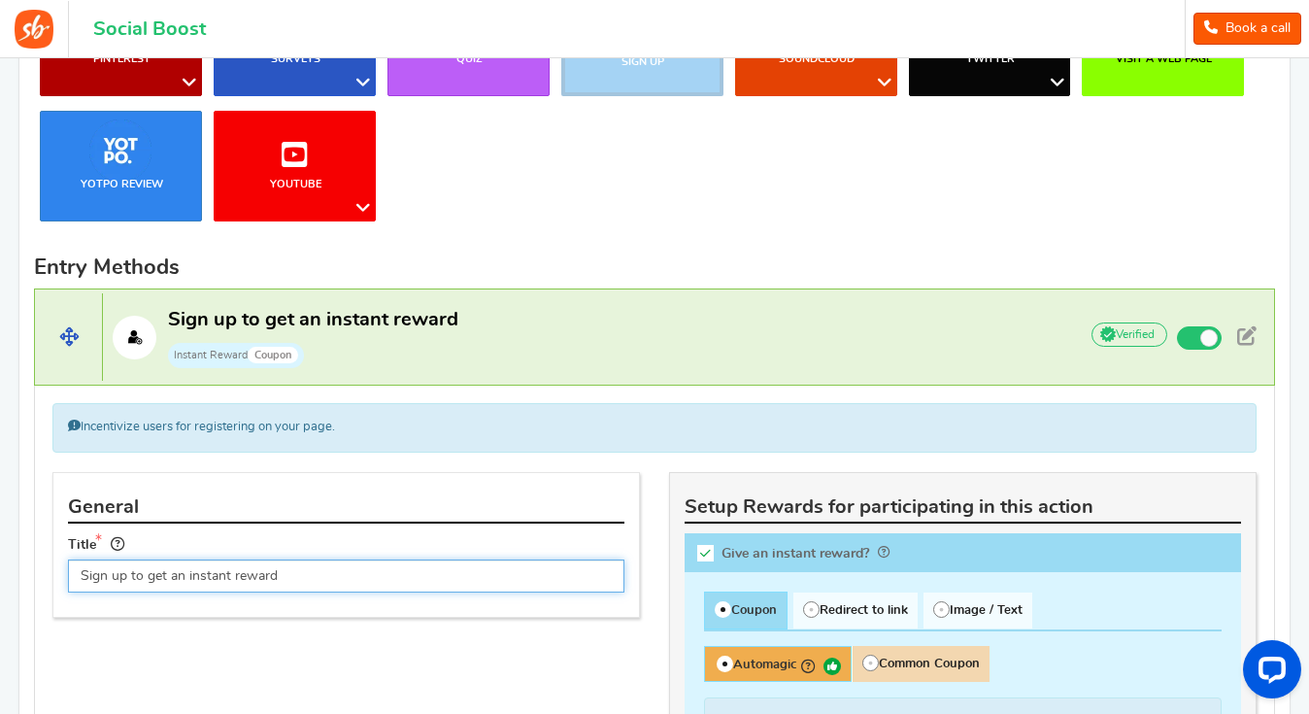
scroll to position [438, 0]
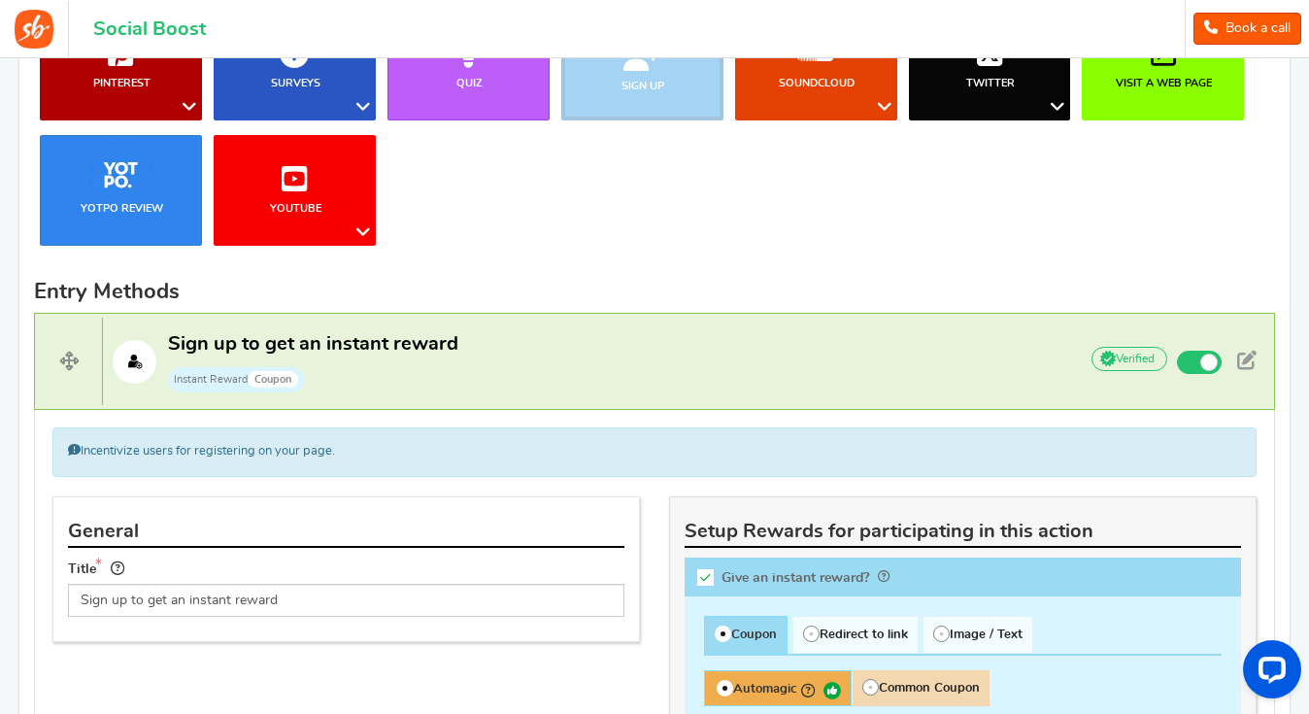
click at [746, 280] on h2 "Entry Methods" at bounding box center [654, 291] width 1241 height 23
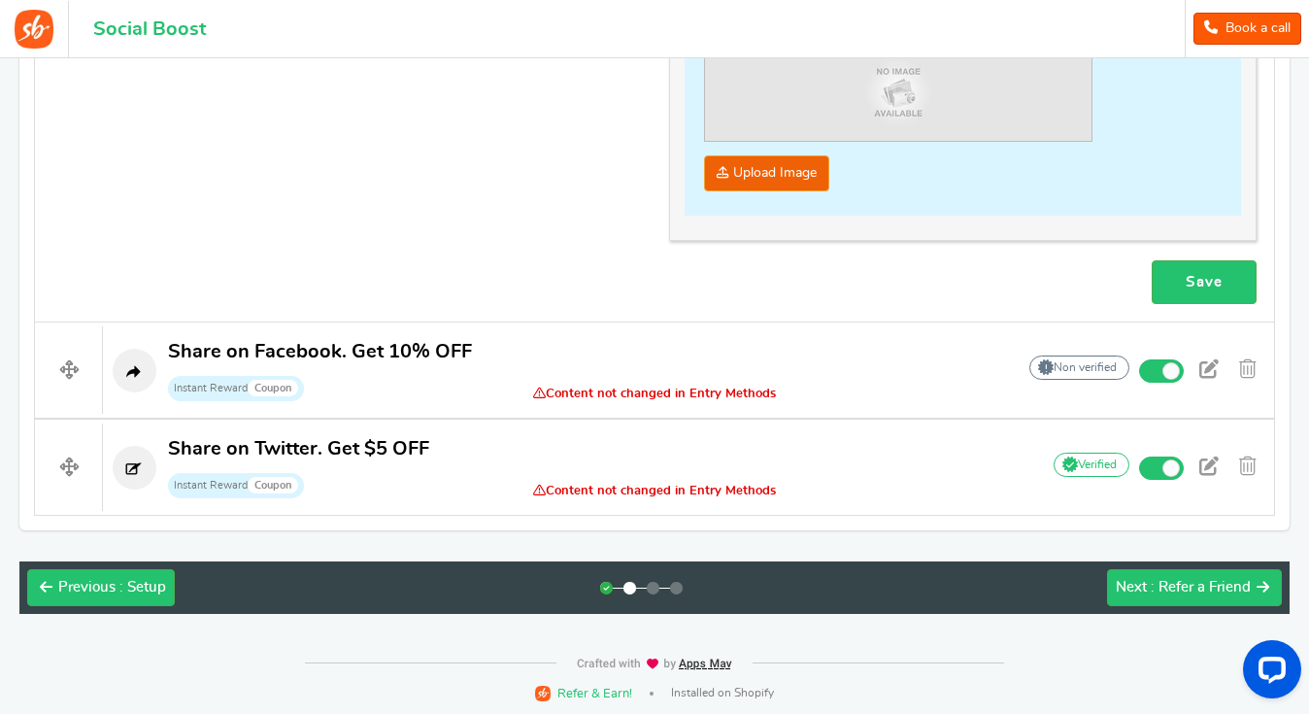
scroll to position [1553, 0]
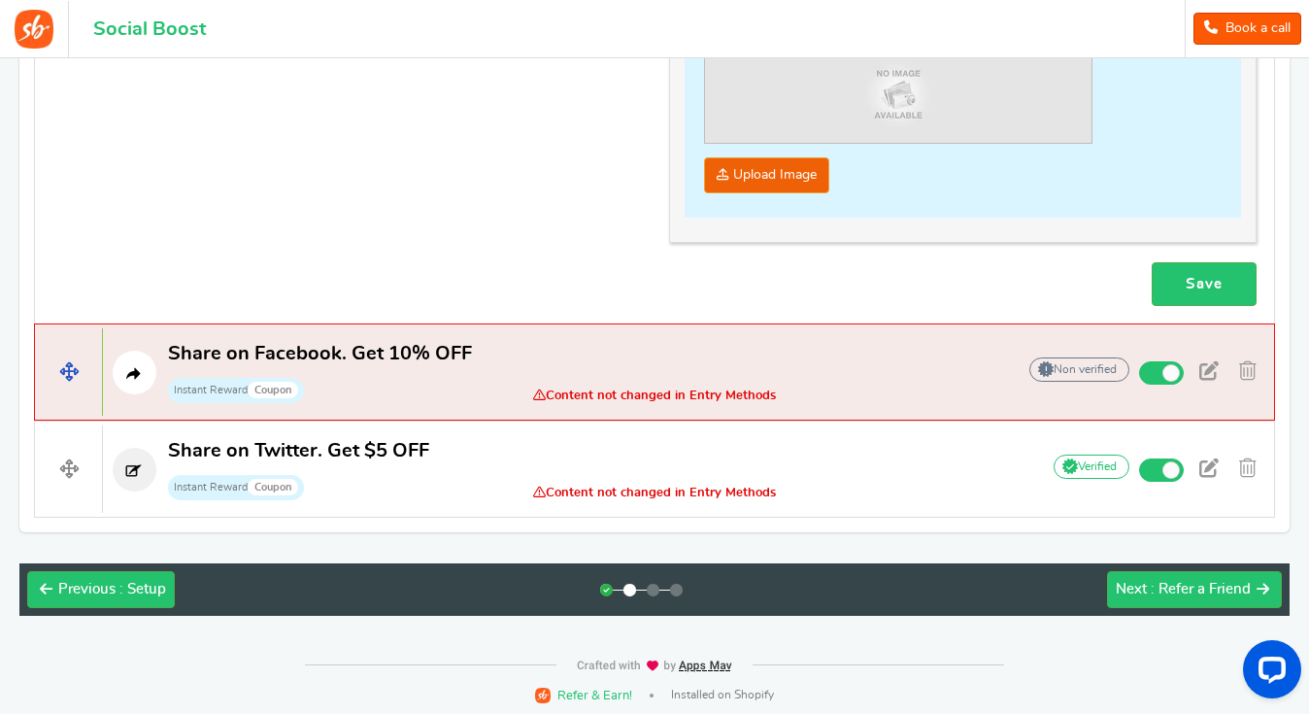
click at [879, 378] on p "Share on Facebook. Get 10% OFF Instant Reward Coupon" at bounding box center [549, 372] width 893 height 62
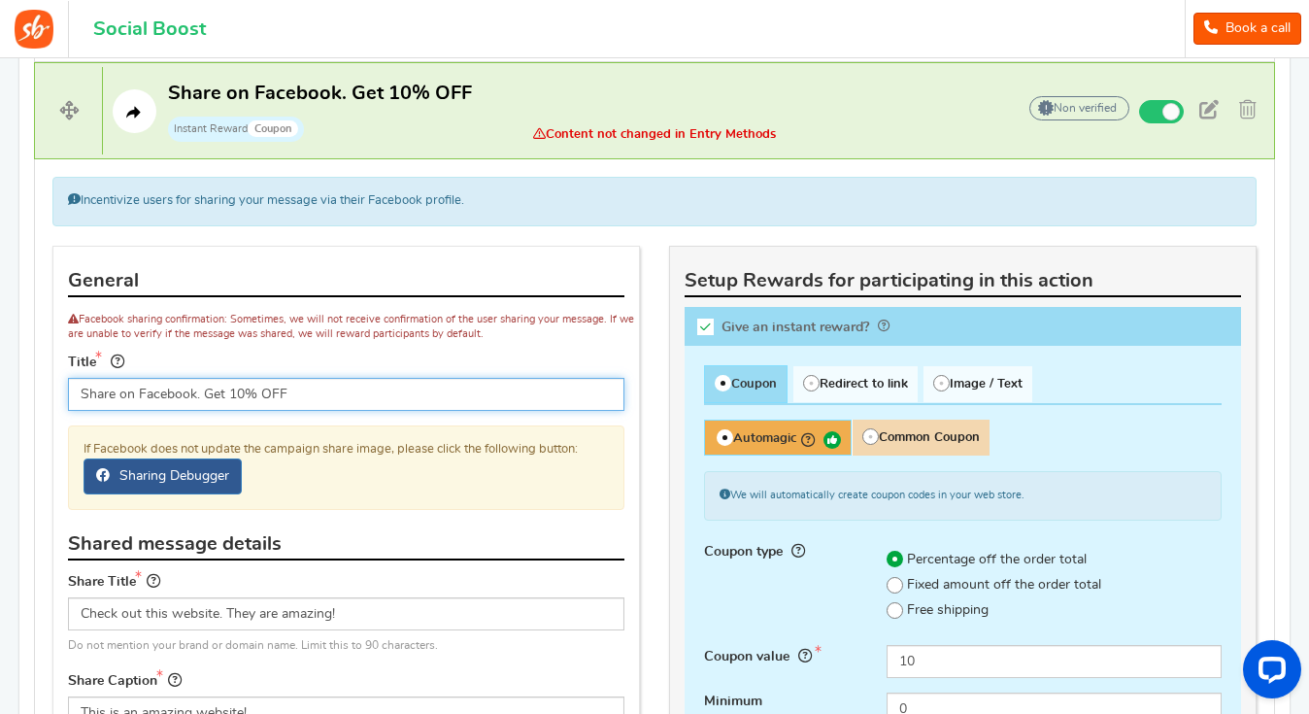
scroll to position [787, 0]
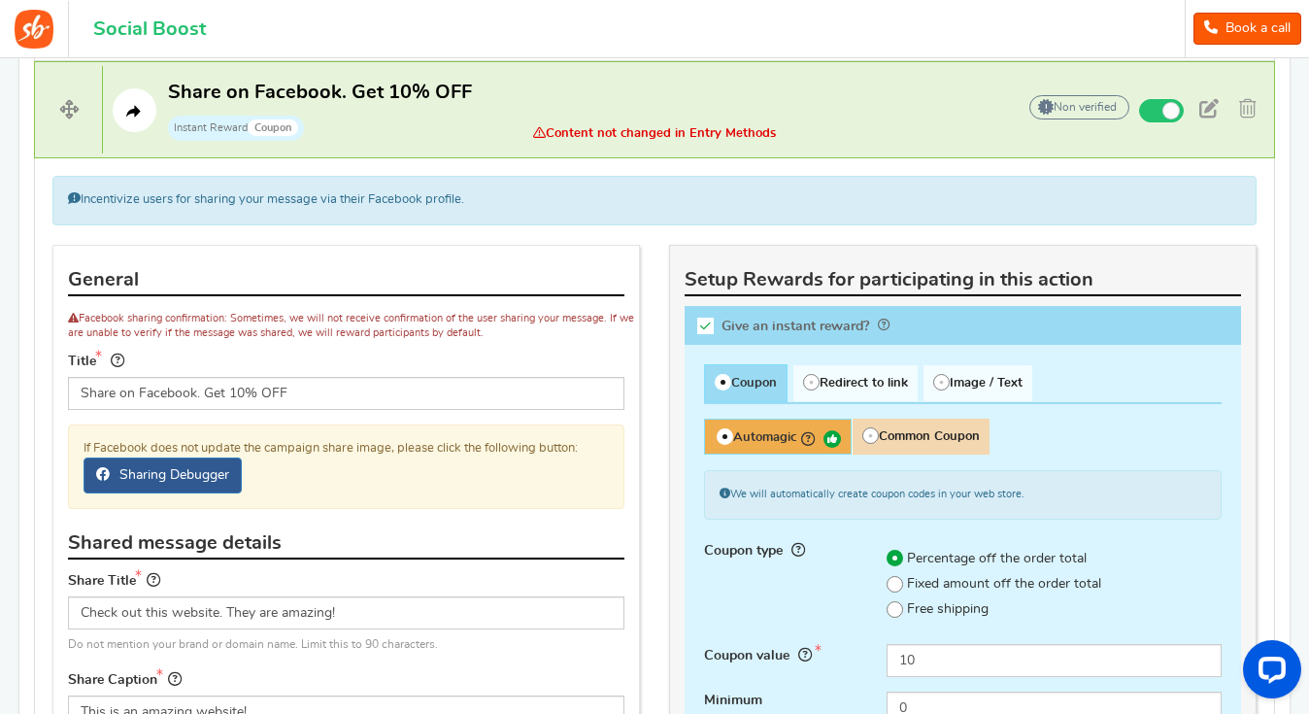
click at [485, 357] on div "Title Share on Facebook. Get 10% OFF Tip! Your title should show the huge savin…" at bounding box center [346, 380] width 557 height 60
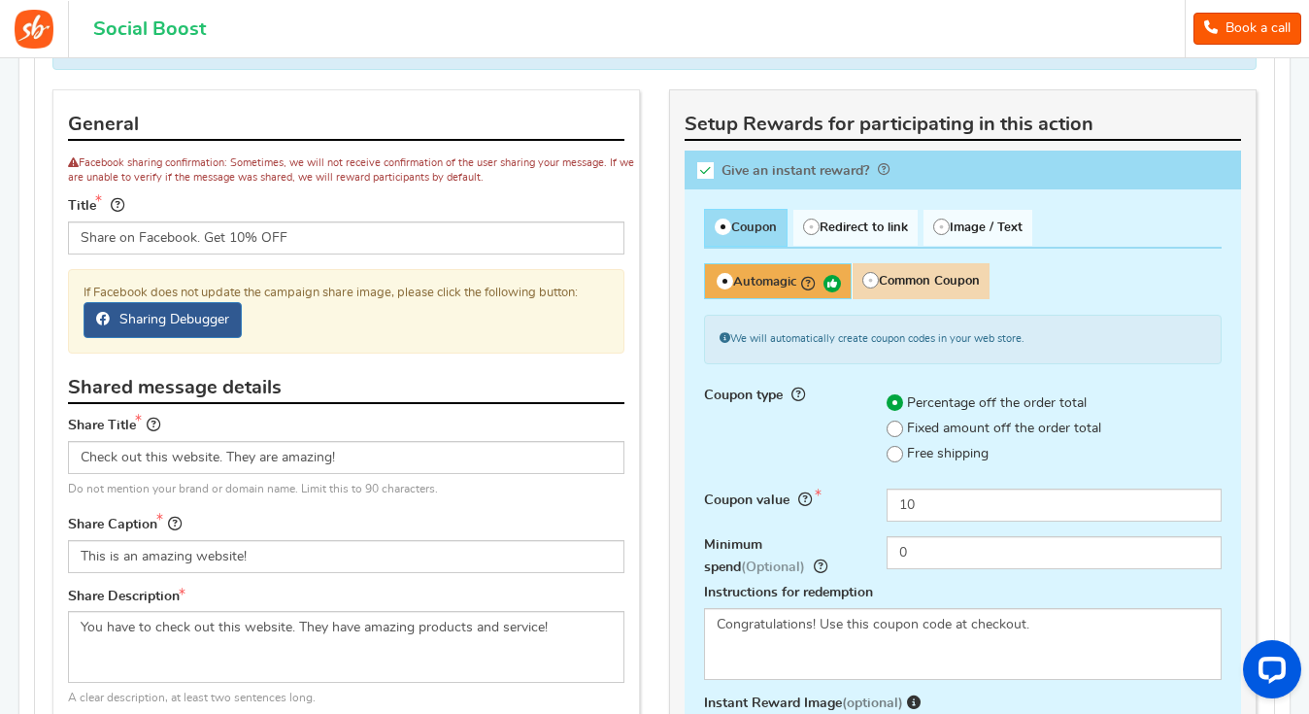
scroll to position [938, 0]
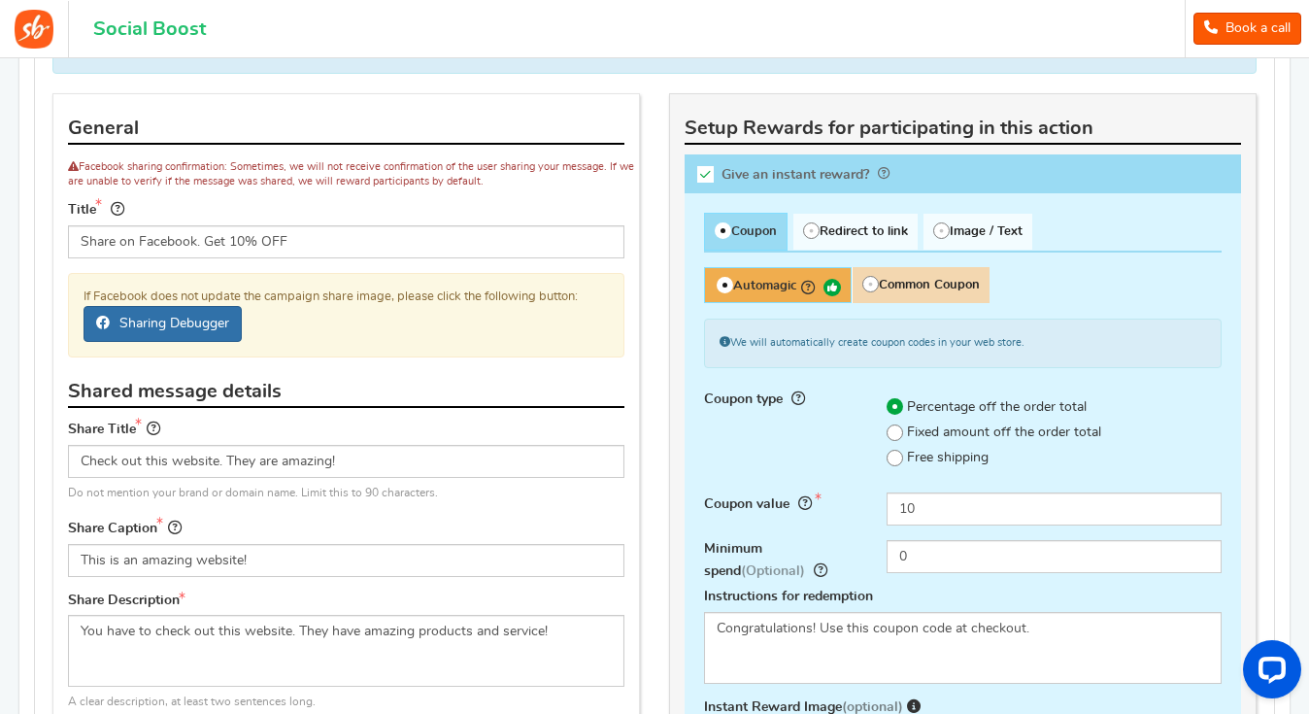
click at [186, 321] on link "Sharing Debugger" at bounding box center [163, 324] width 158 height 36
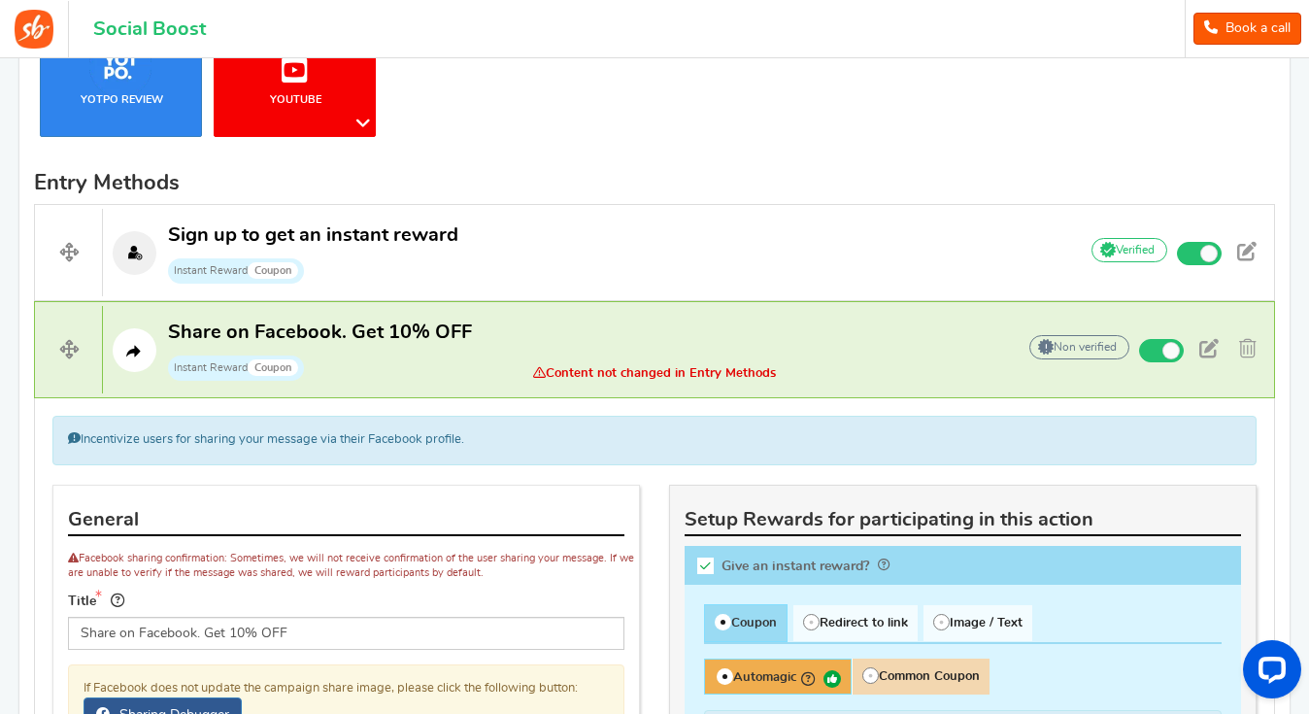
scroll to position [532, 0]
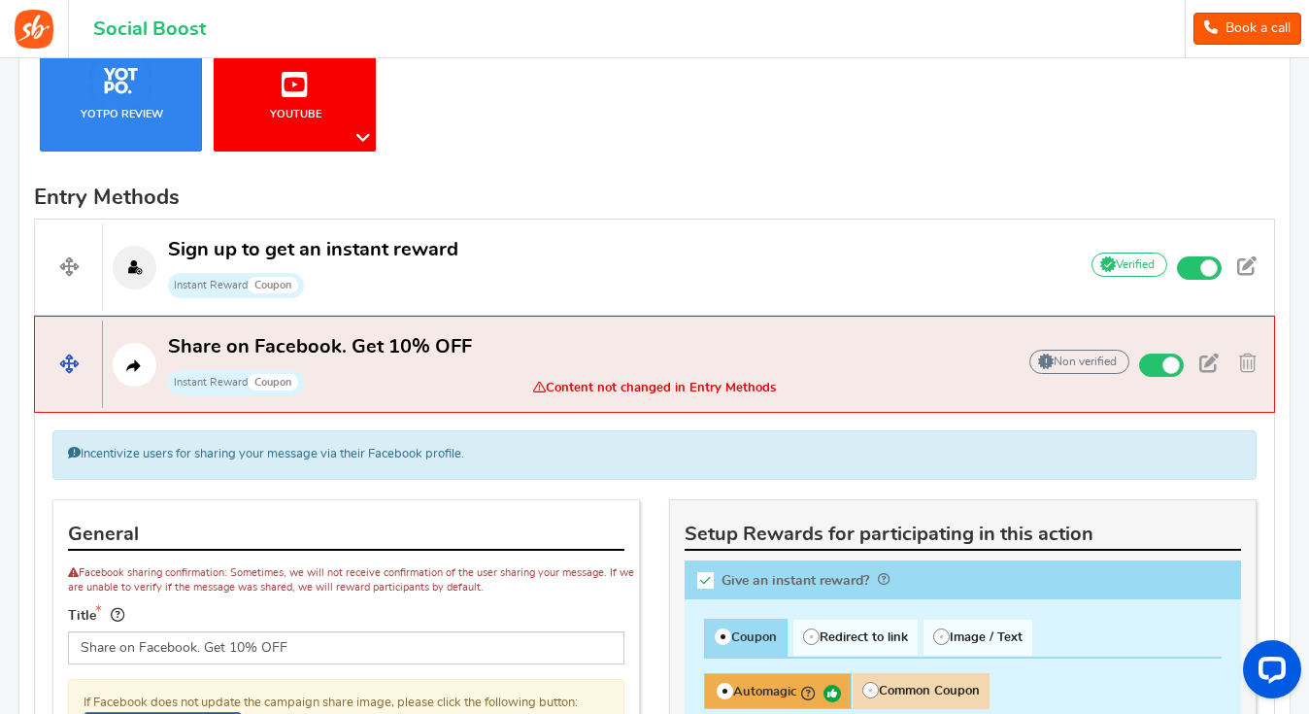
click at [389, 382] on span "Instant Reward Coupon" at bounding box center [320, 381] width 304 height 29
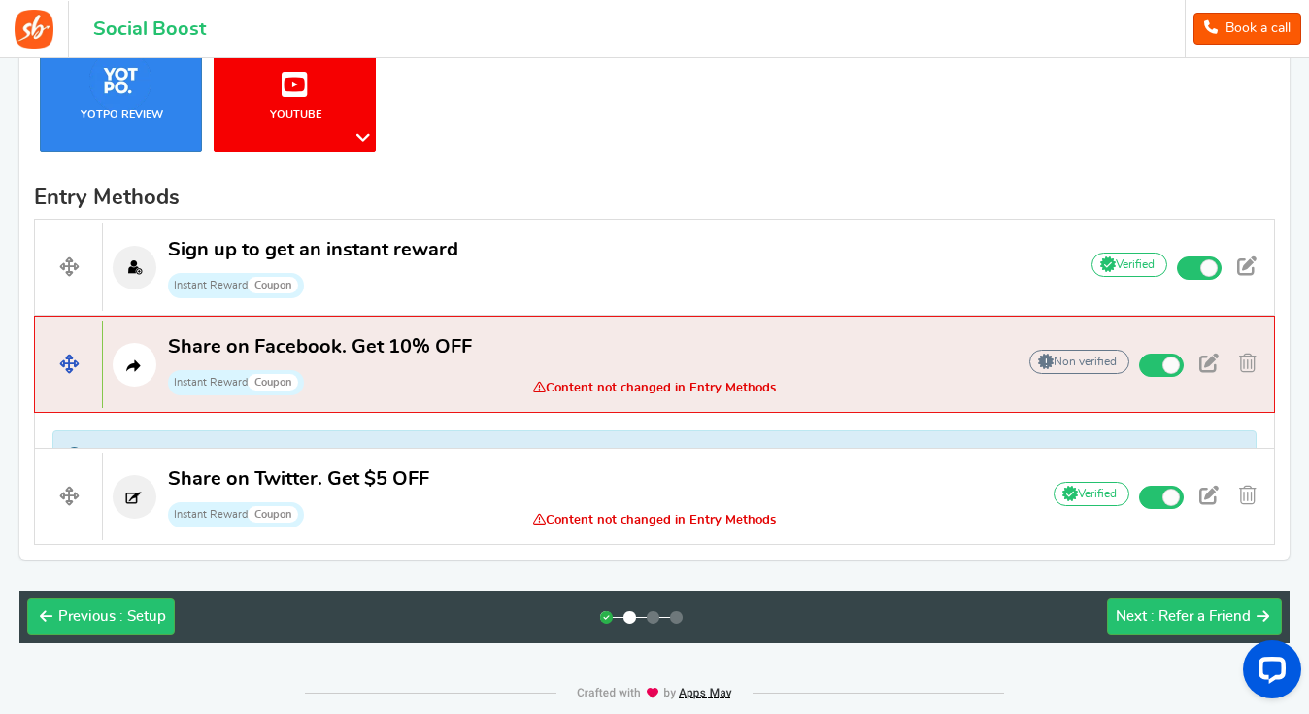
scroll to position [529, 0]
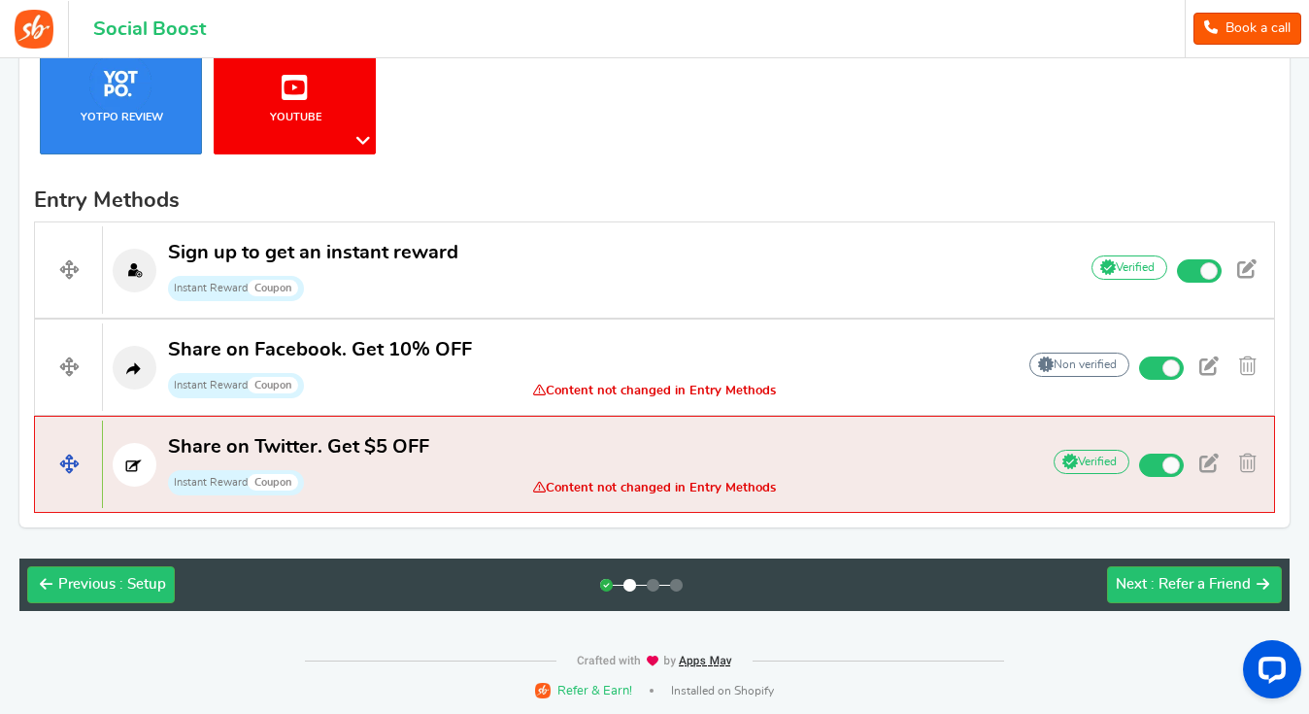
click at [463, 467] on p "Share on Twitter. Get $5 OFF Instant Reward Coupon" at bounding box center [561, 465] width 917 height 62
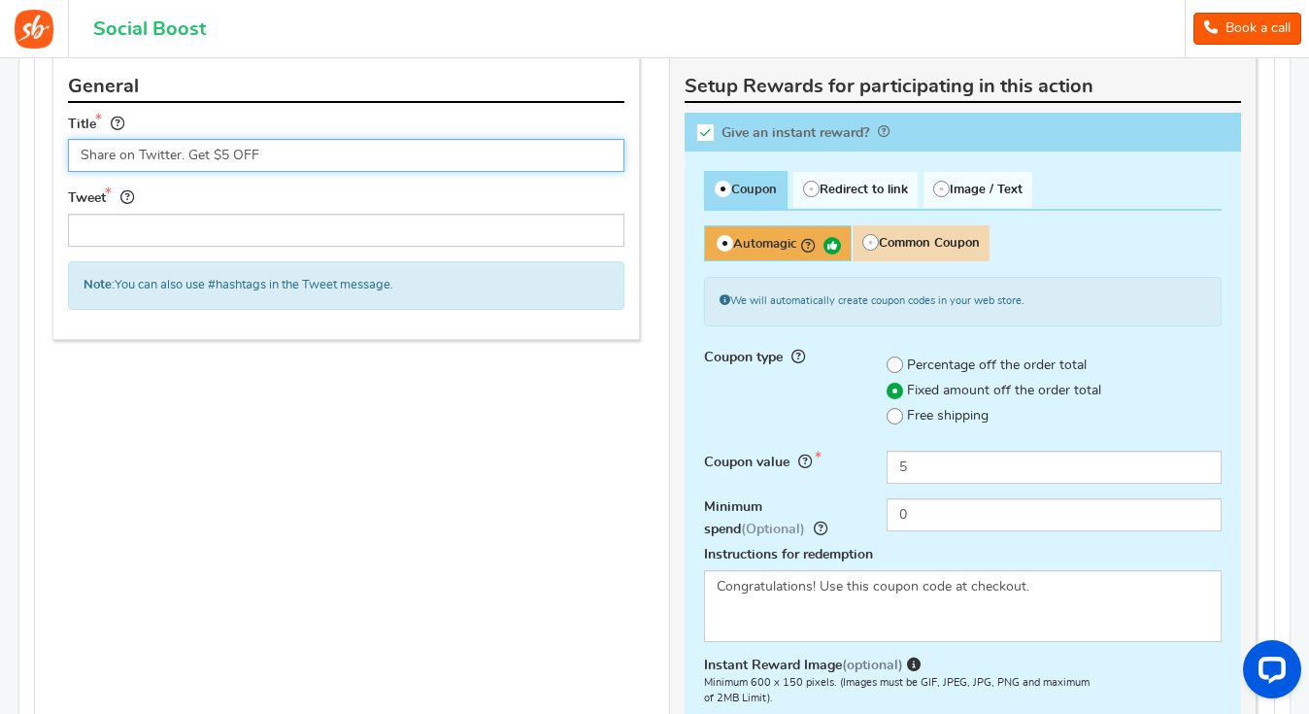
scroll to position [1097, 0]
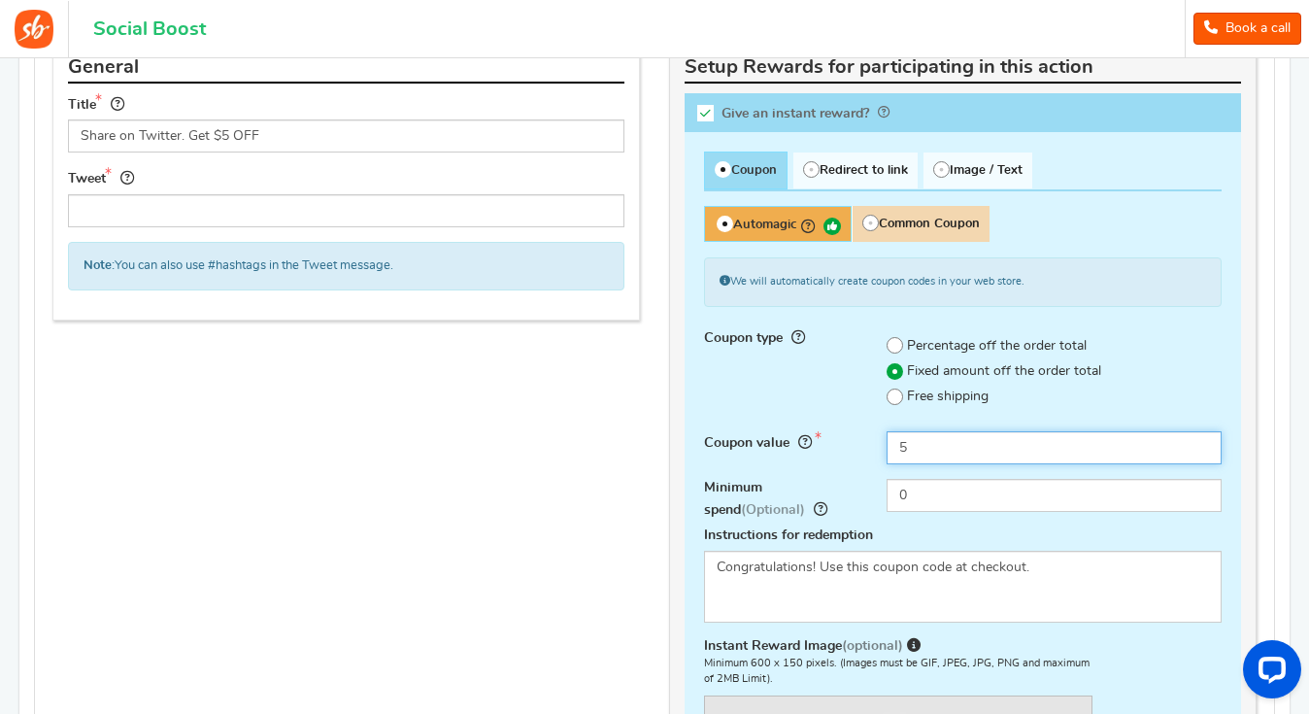
click at [916, 446] on input "5" at bounding box center [1054, 447] width 335 height 33
click at [897, 345] on span at bounding box center [895, 345] width 17 height 17
click at [880, 345] on input "Percentage off the order total" at bounding box center [873, 346] width 13 height 13
radio input "true"
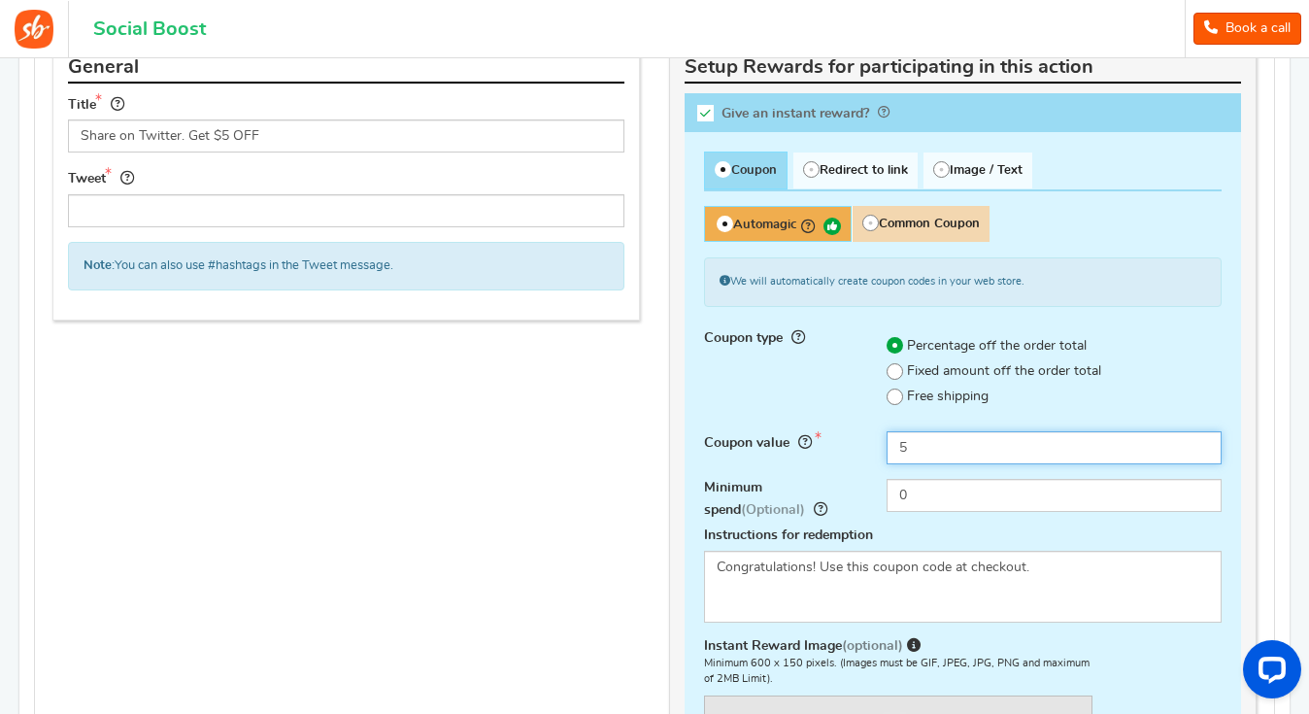
drag, startPoint x: 919, startPoint y: 450, endPoint x: 889, endPoint y: 447, distance: 30.2
click at [889, 447] on input "5" at bounding box center [1054, 447] width 335 height 33
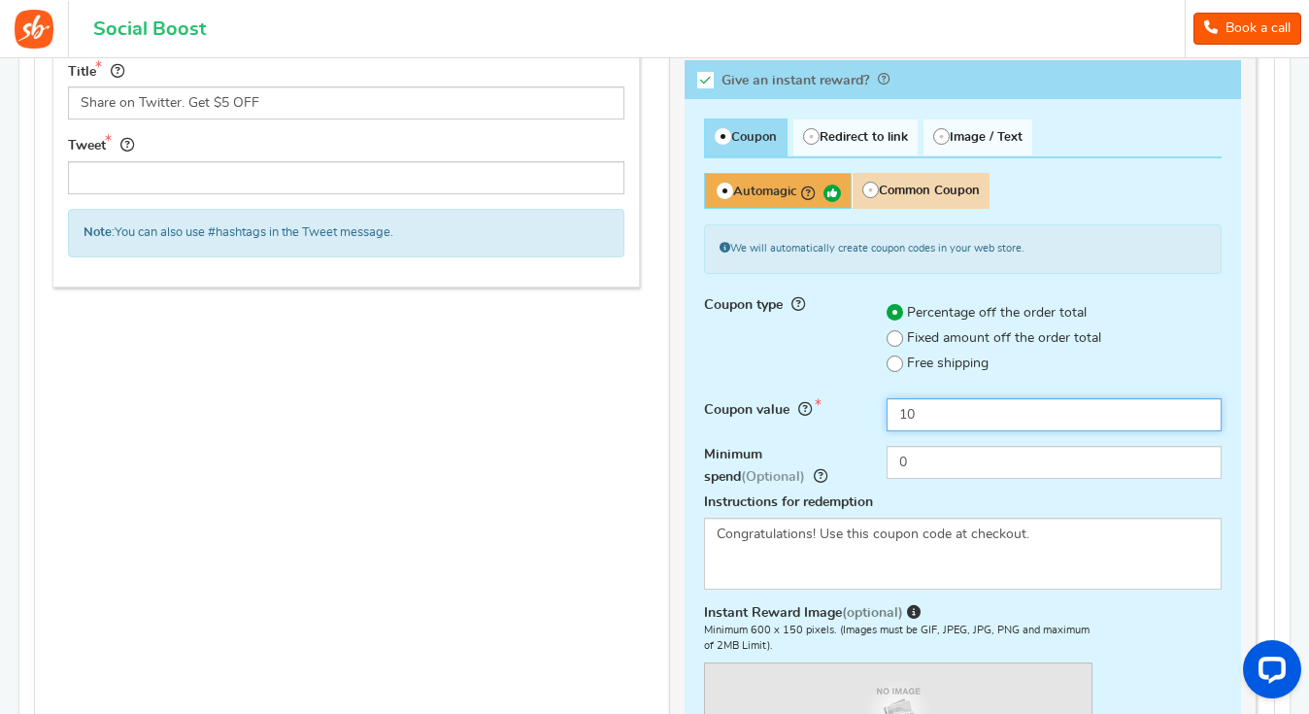
scroll to position [1127, 0]
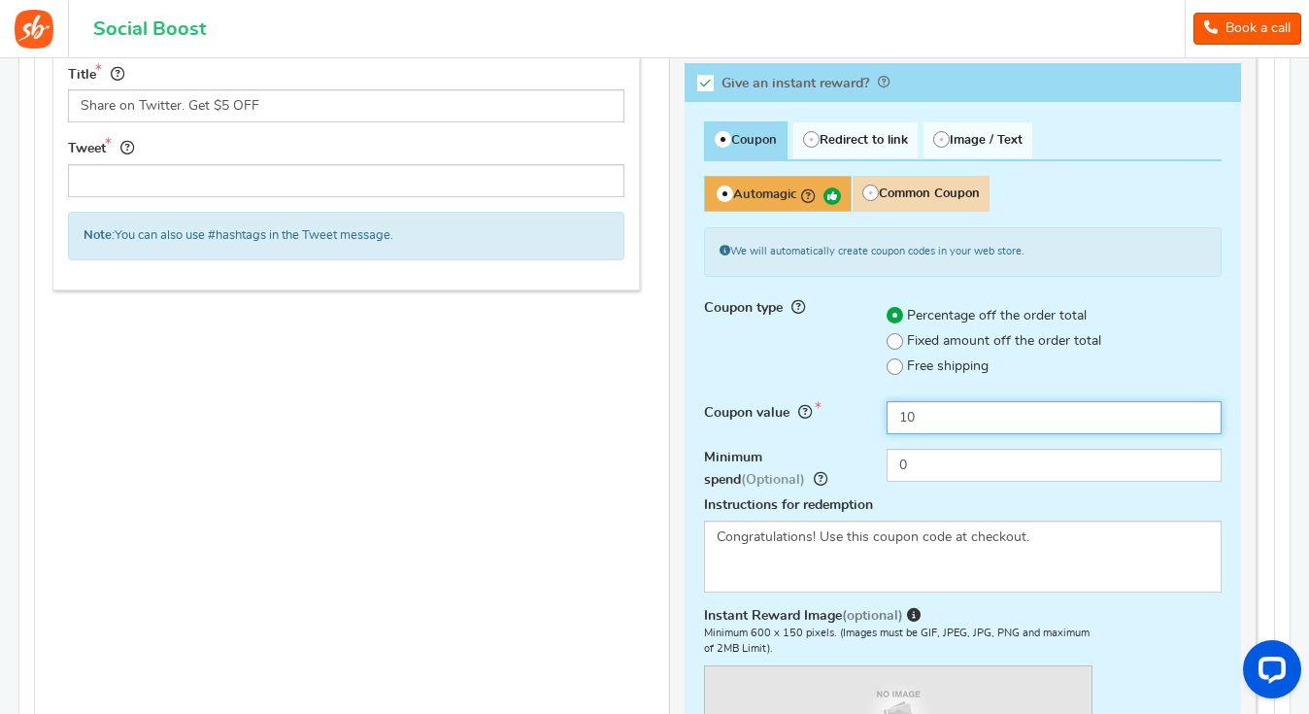
drag, startPoint x: 928, startPoint y: 414, endPoint x: 889, endPoint y: 411, distance: 39.9
click at [889, 411] on input "10" at bounding box center [1054, 417] width 335 height 33
type input "5"
click at [893, 344] on span at bounding box center [895, 341] width 17 height 17
click at [880, 344] on input "Fixed amount off the order total" at bounding box center [873, 341] width 13 height 13
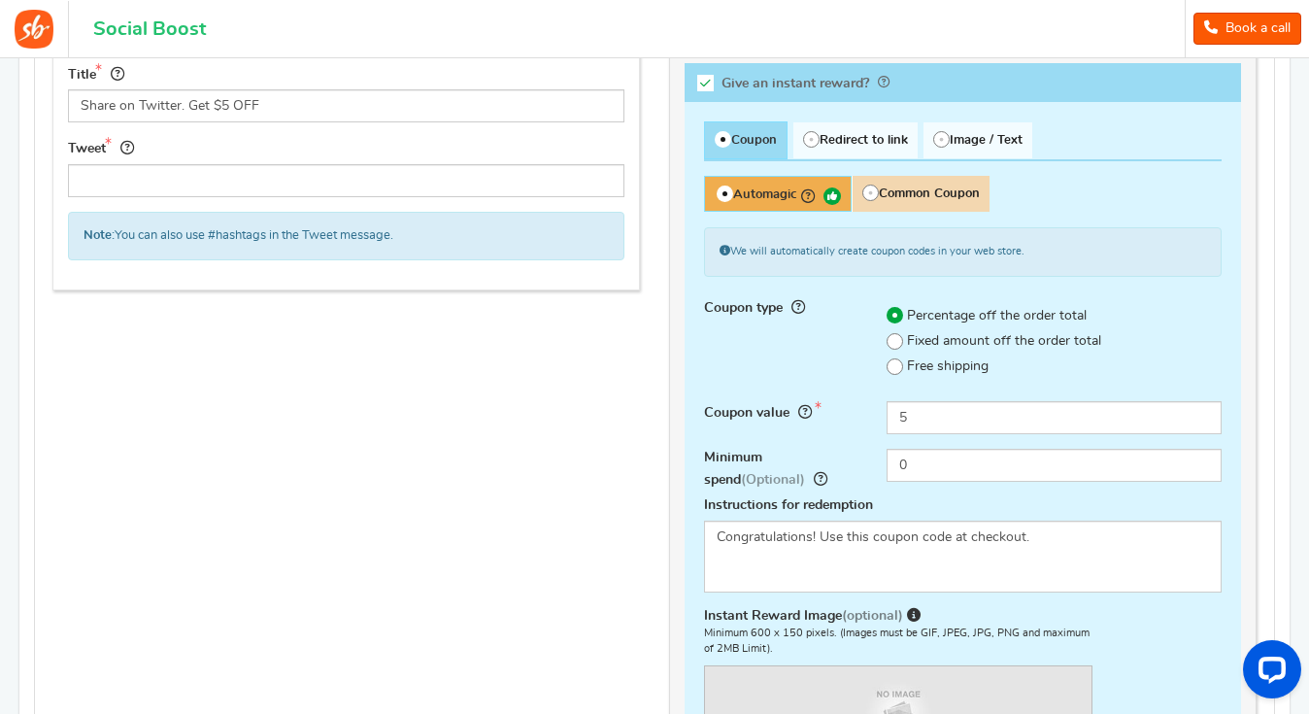
radio input "true"
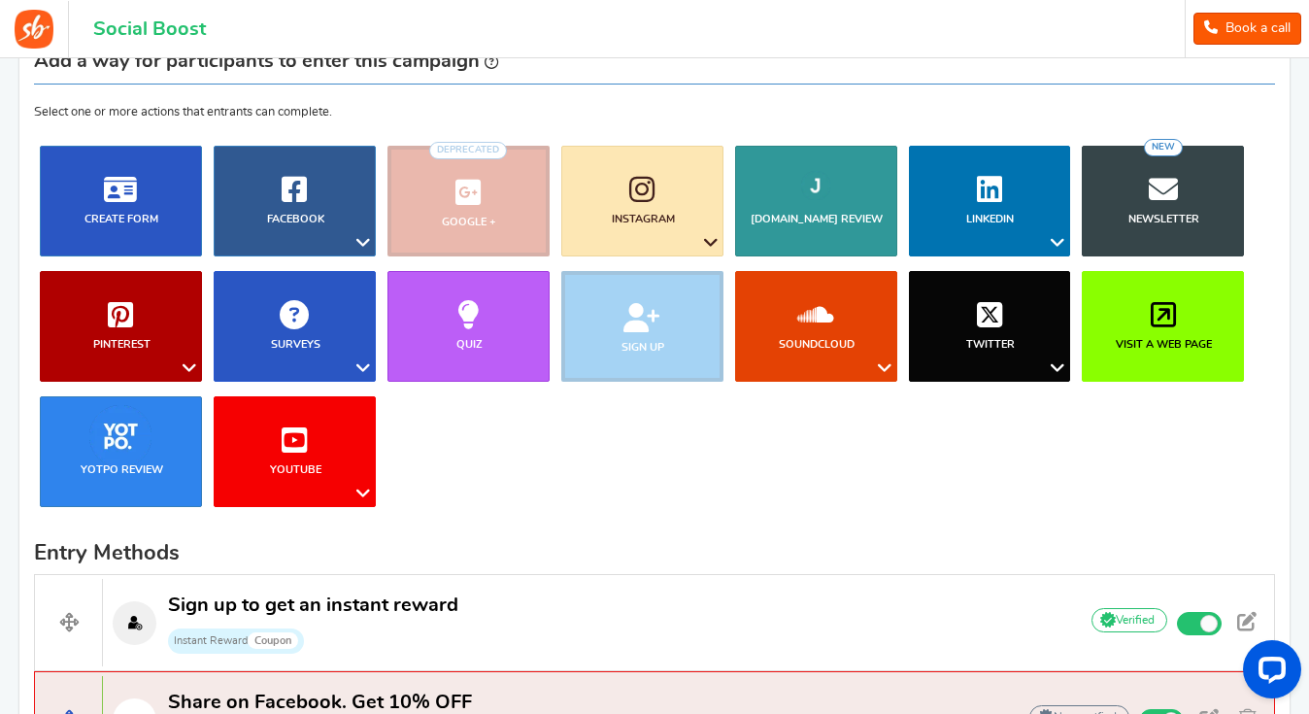
scroll to position [175, 0]
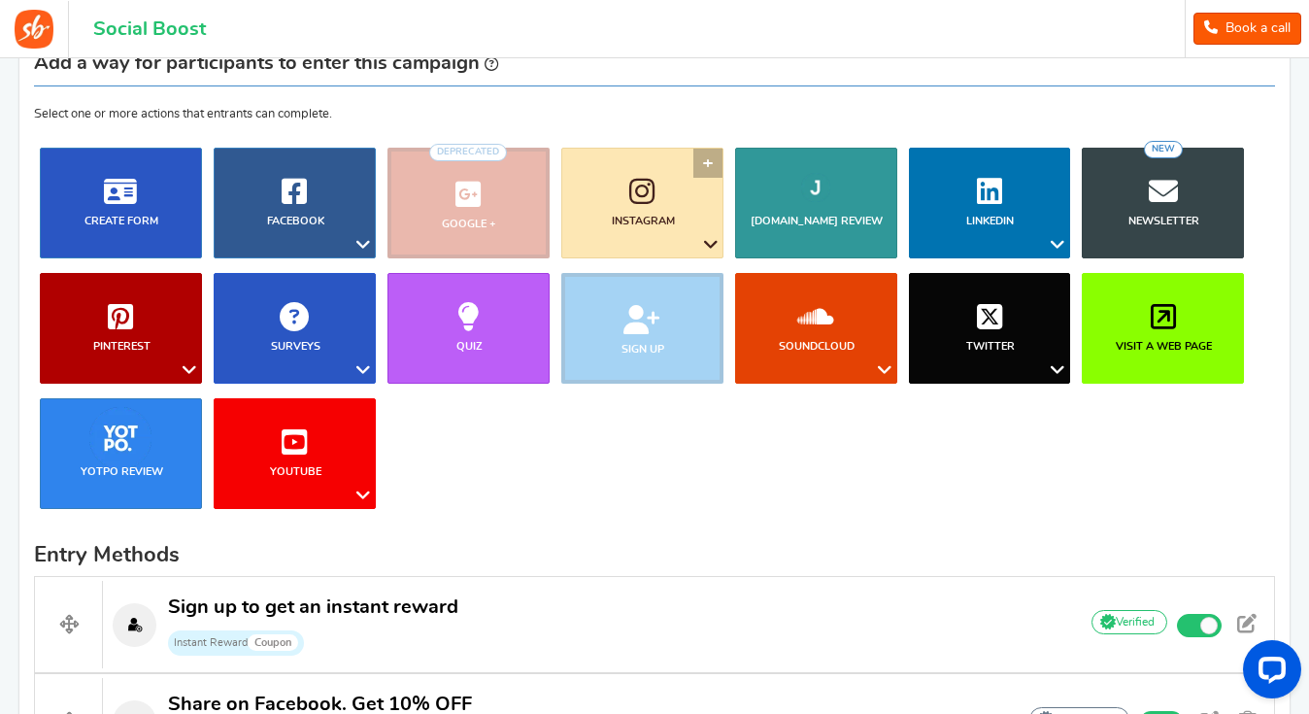
click at [711, 243] on icon at bounding box center [710, 244] width 23 height 25
click at [659, 280] on link "Follow on Instagram" at bounding box center [650, 282] width 157 height 28
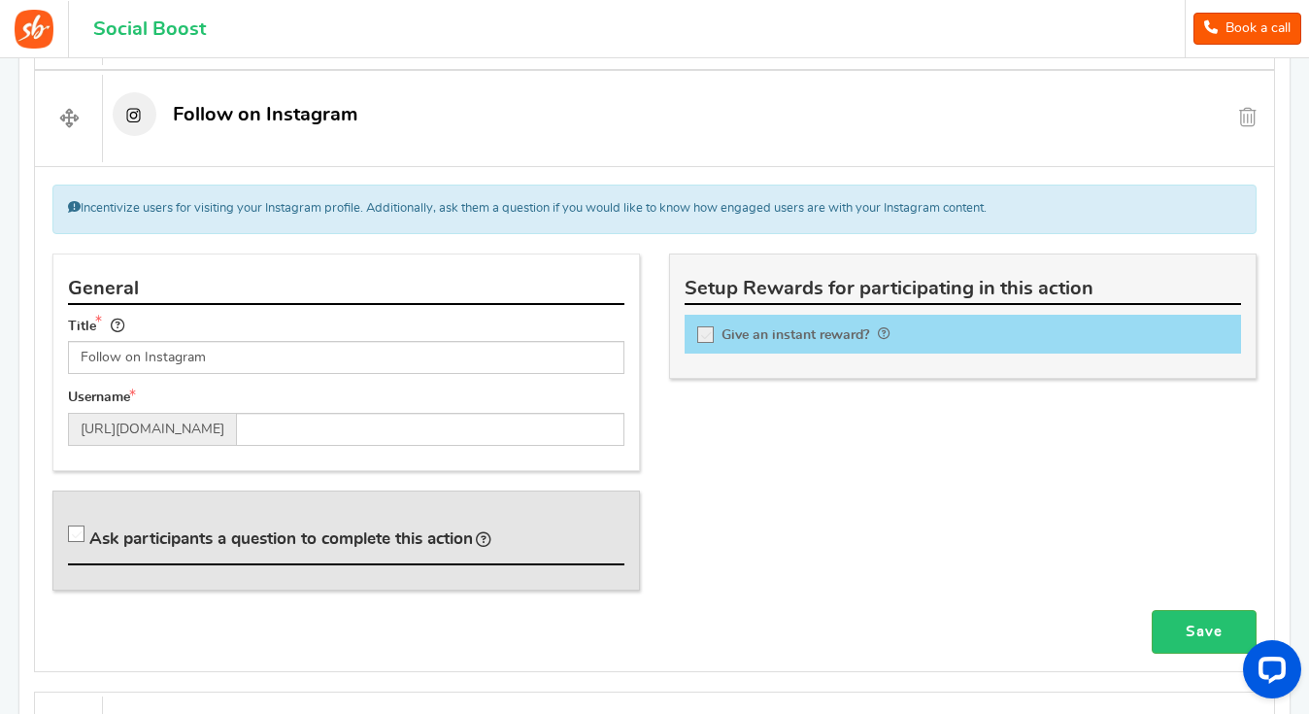
click at [78, 534] on icon at bounding box center [77, 534] width 17 height 17
click at [78, 534] on input "Ask participants a question to complete this action" at bounding box center [79, 537] width 19 height 19
checkbox input "true"
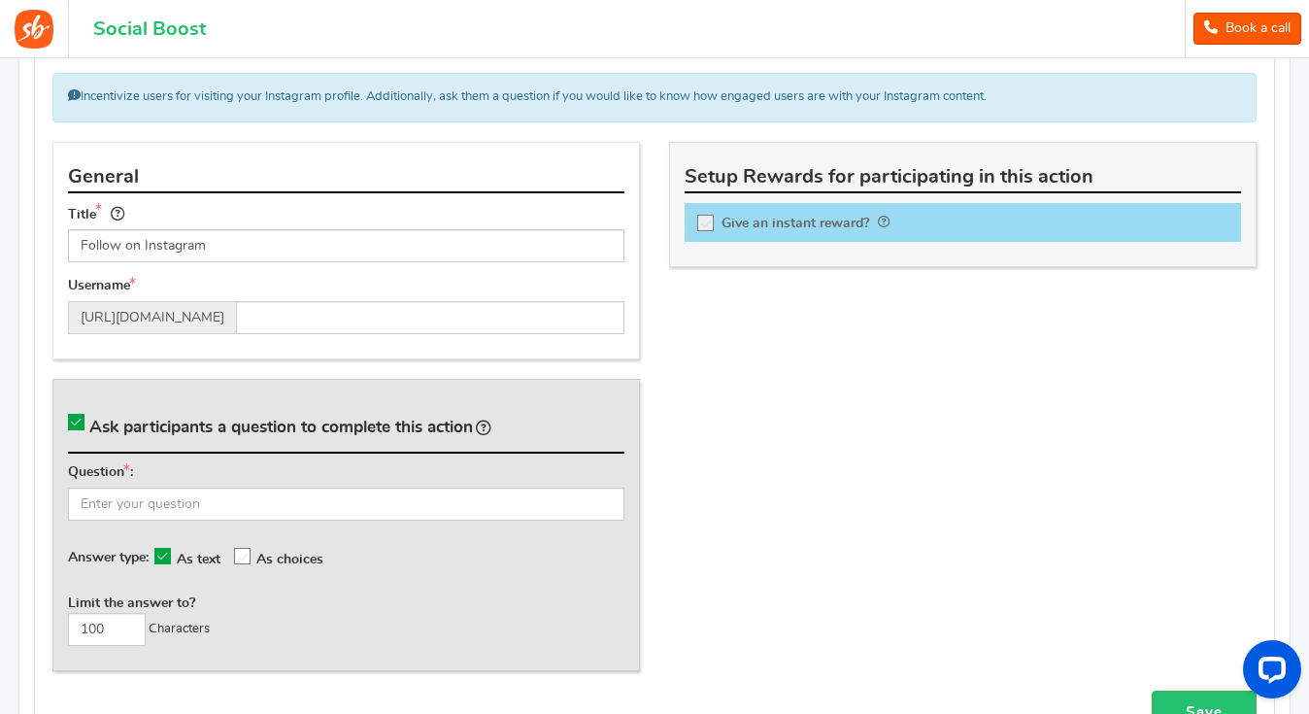
scroll to position [893, 0]
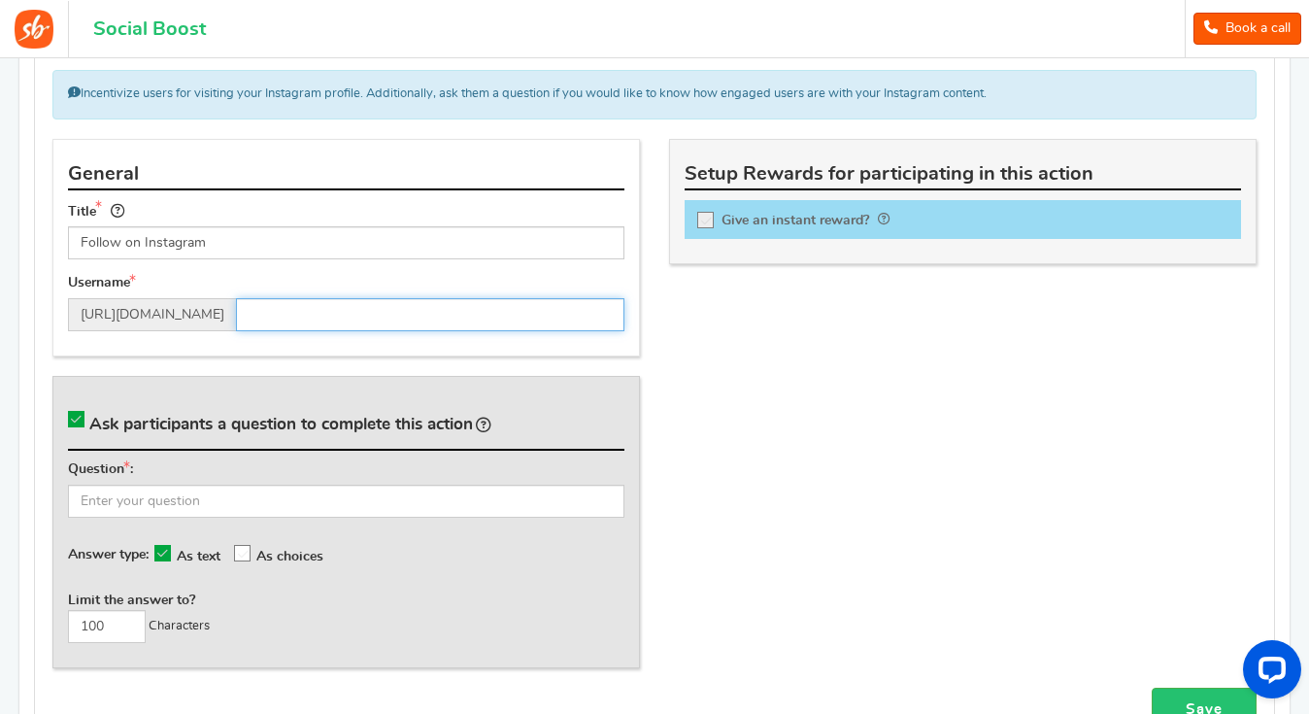
click at [308, 312] on input "text" at bounding box center [430, 314] width 388 height 33
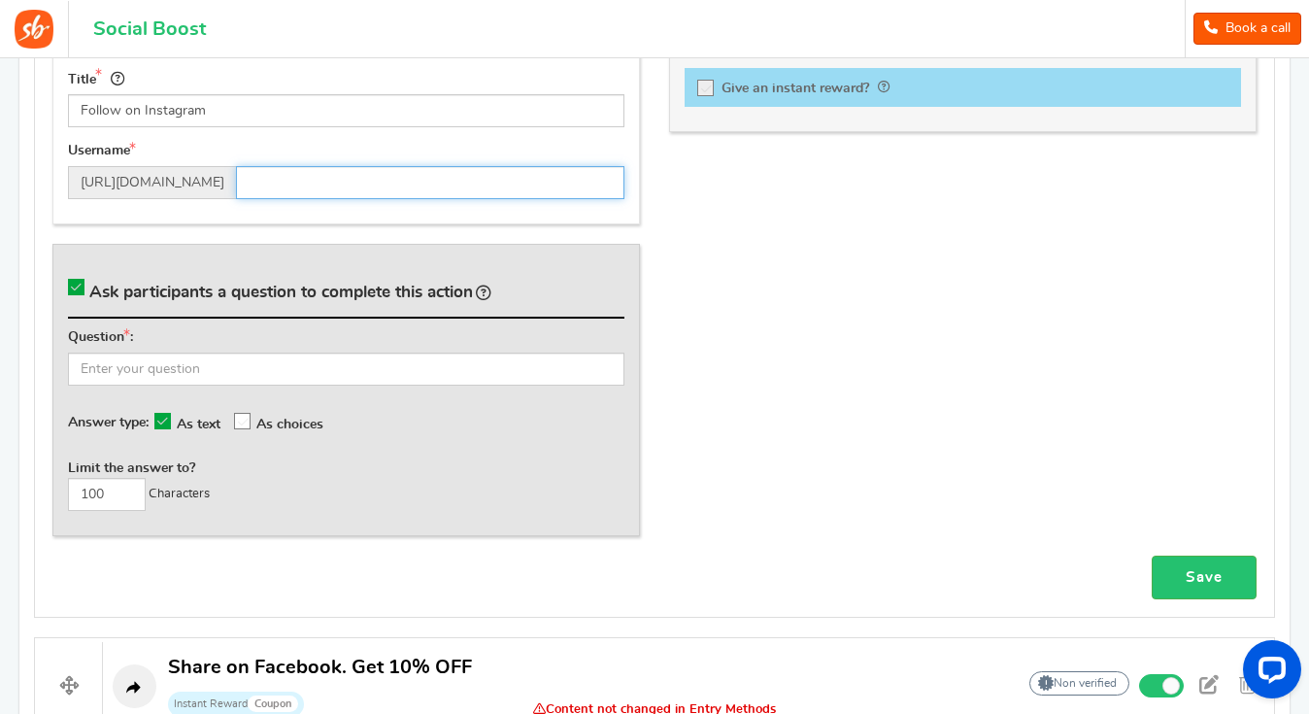
scroll to position [1026, 0]
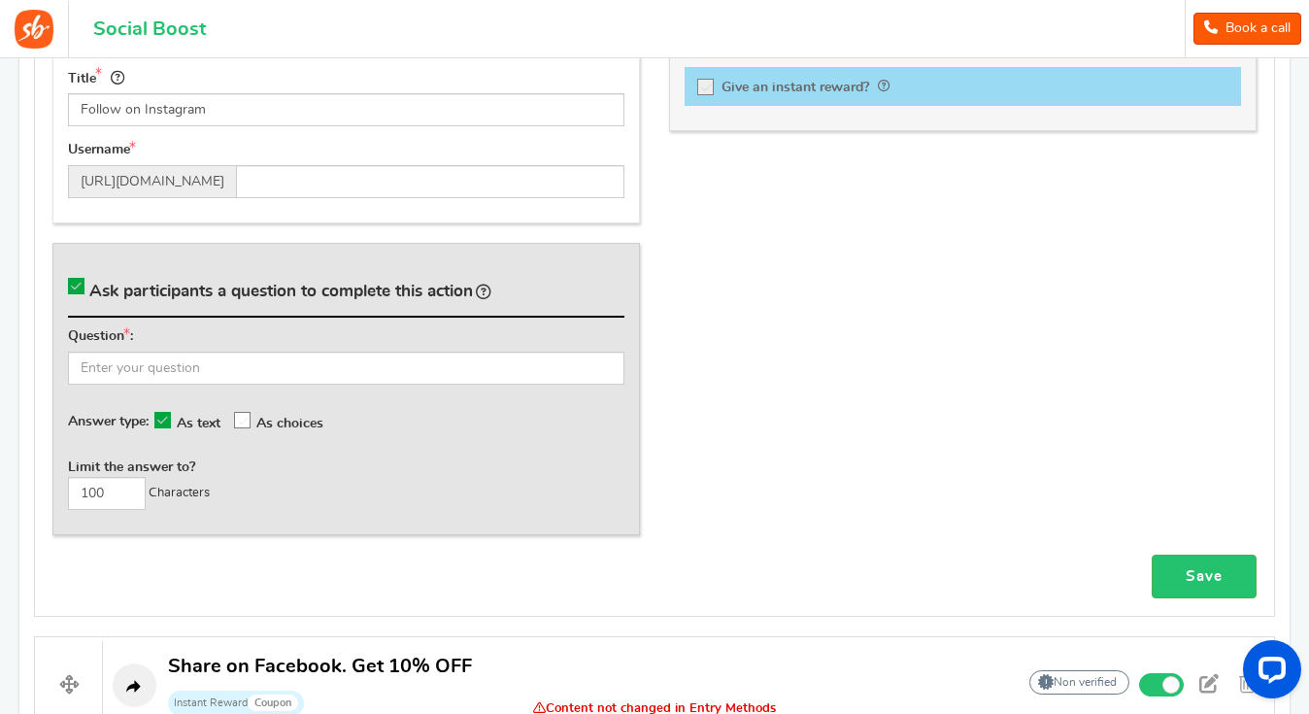
click at [249, 418] on icon at bounding box center [243, 421] width 17 height 17
click at [253, 418] on input "As choices" at bounding box center [253, 419] width 0 height 13
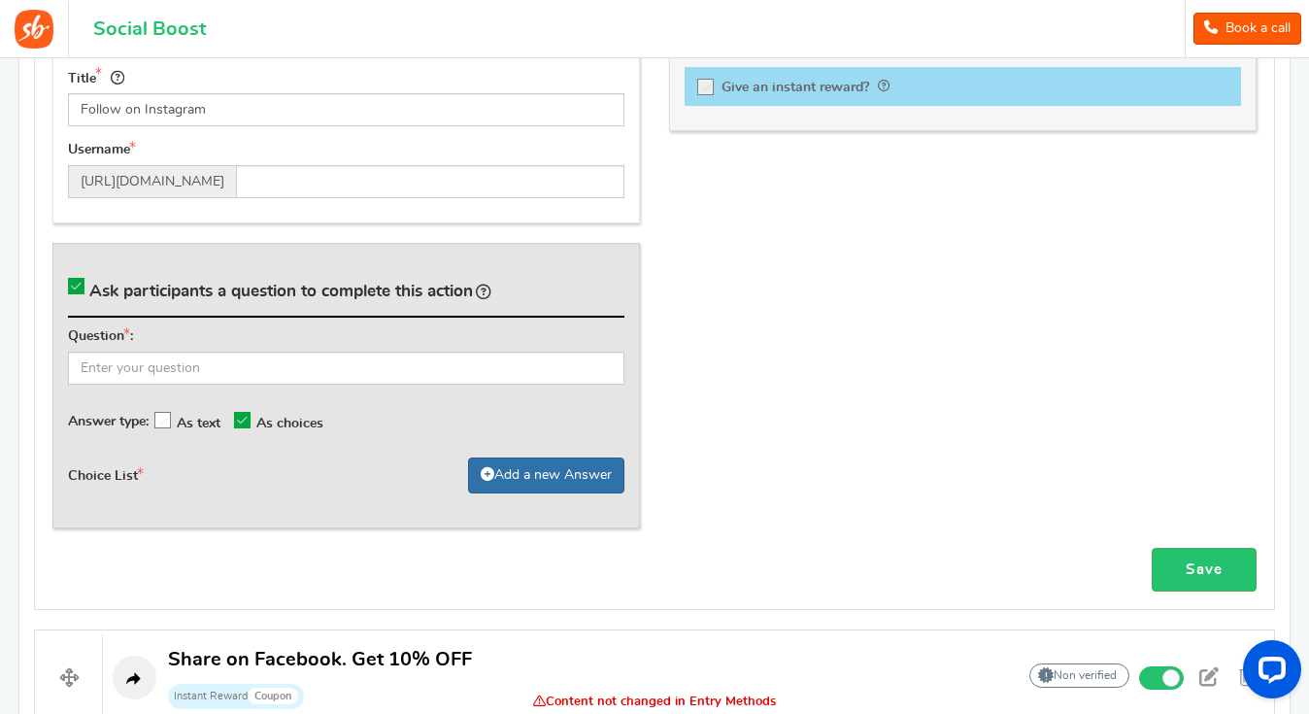
click at [548, 475] on link "Add a new Answer" at bounding box center [546, 475] width 156 height 36
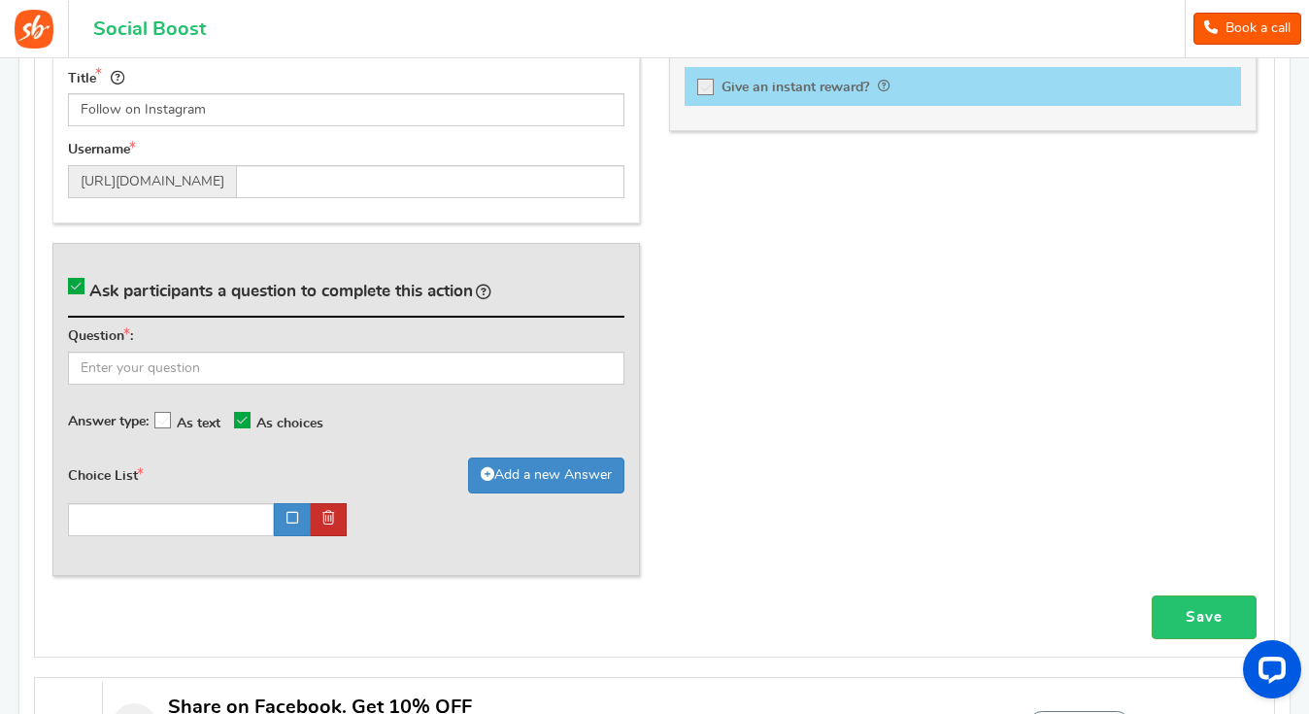
click at [326, 511] on icon at bounding box center [328, 518] width 12 height 14
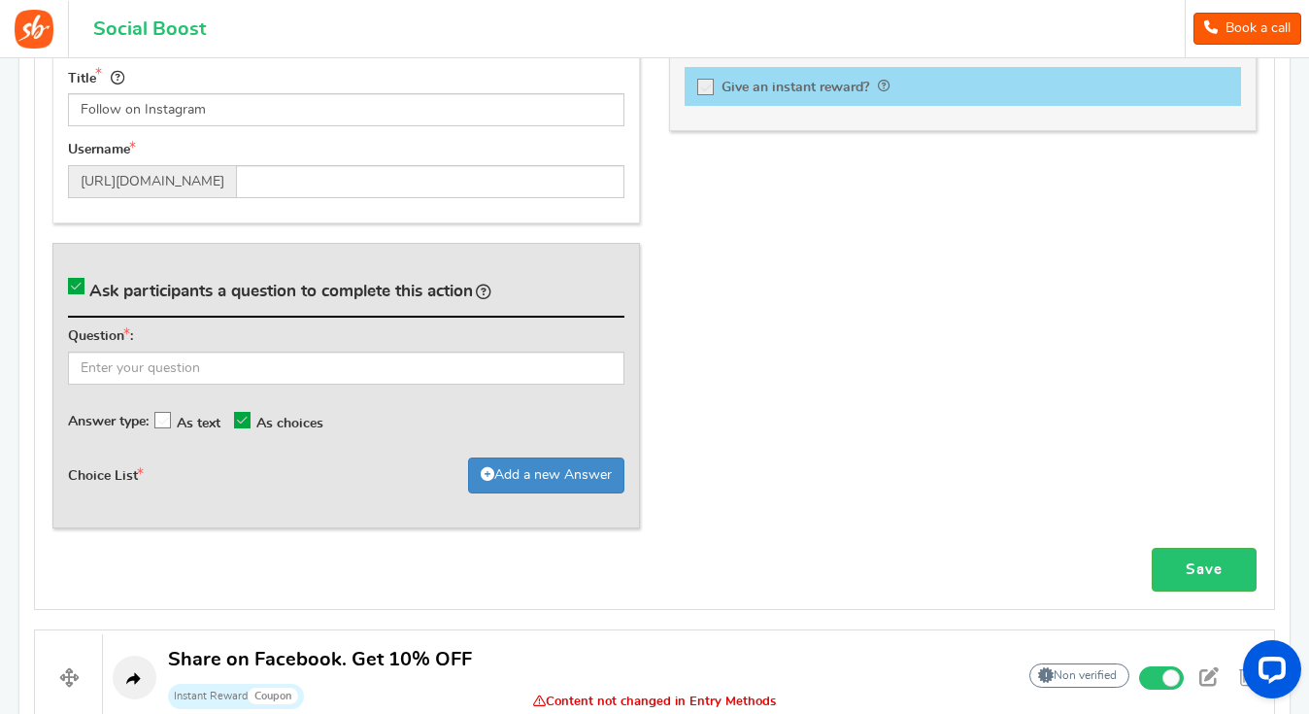
click at [168, 419] on icon at bounding box center [163, 421] width 17 height 17
click at [173, 419] on input "As text" at bounding box center [173, 419] width 0 height 13
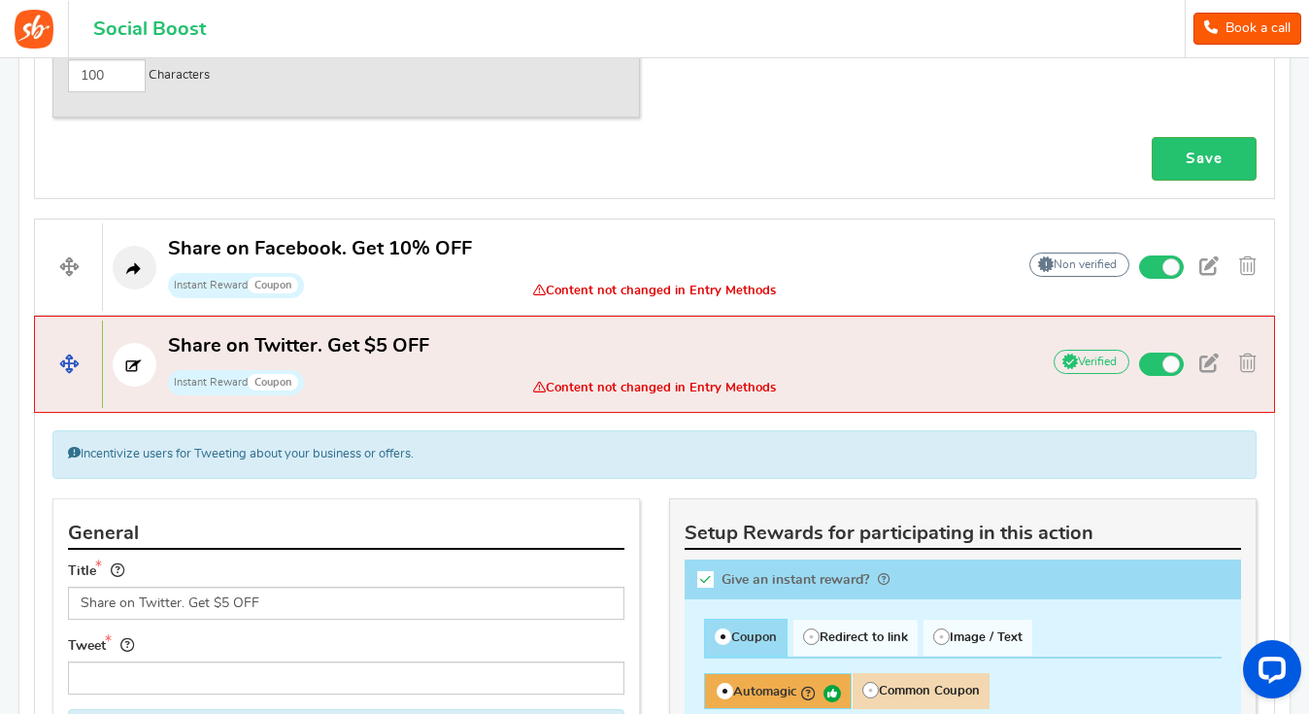
scroll to position [1447, 0]
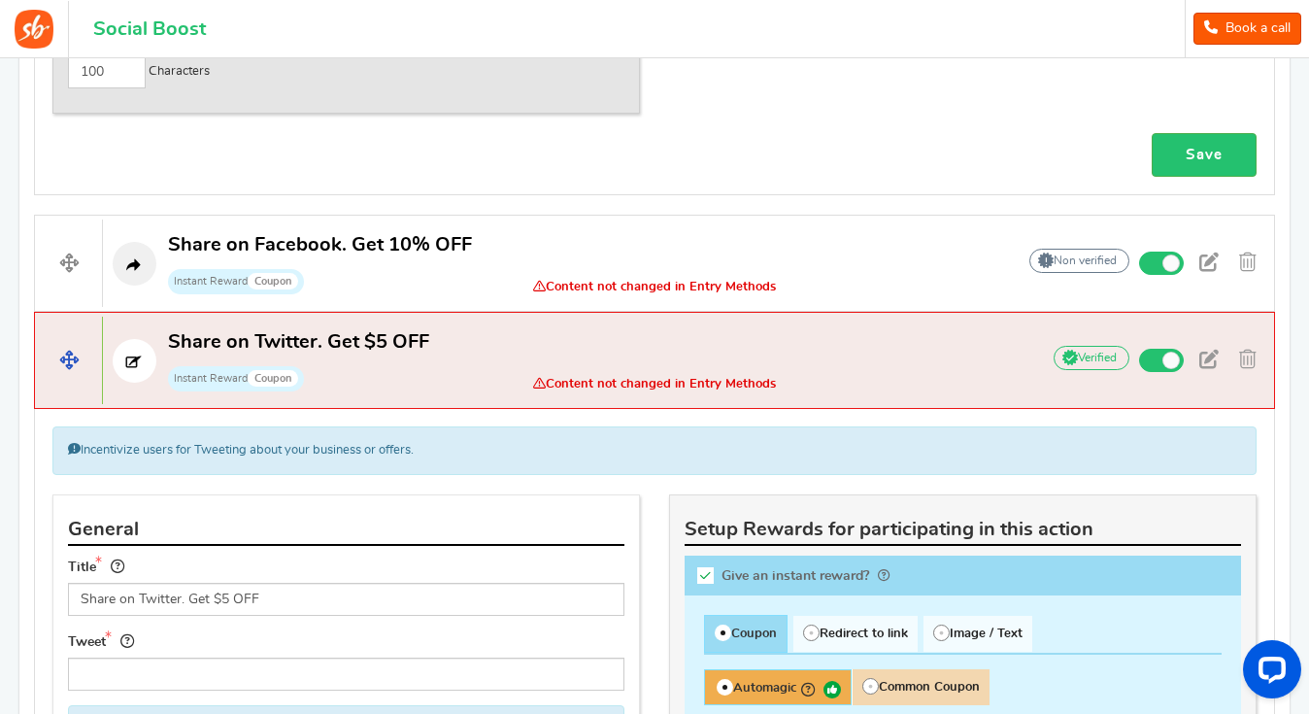
click at [382, 349] on span "Share on Twitter. Get $5 OFF Instant Reward Coupon" at bounding box center [298, 360] width 261 height 62
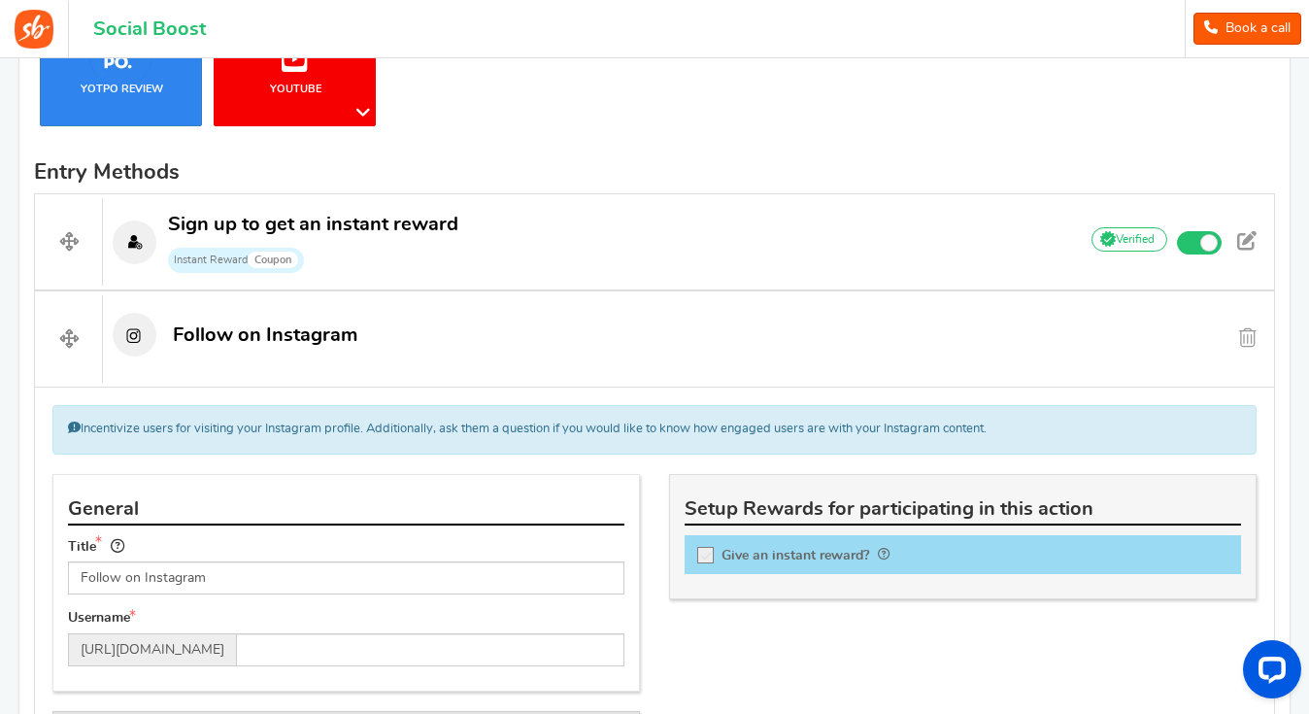
scroll to position [531, 0]
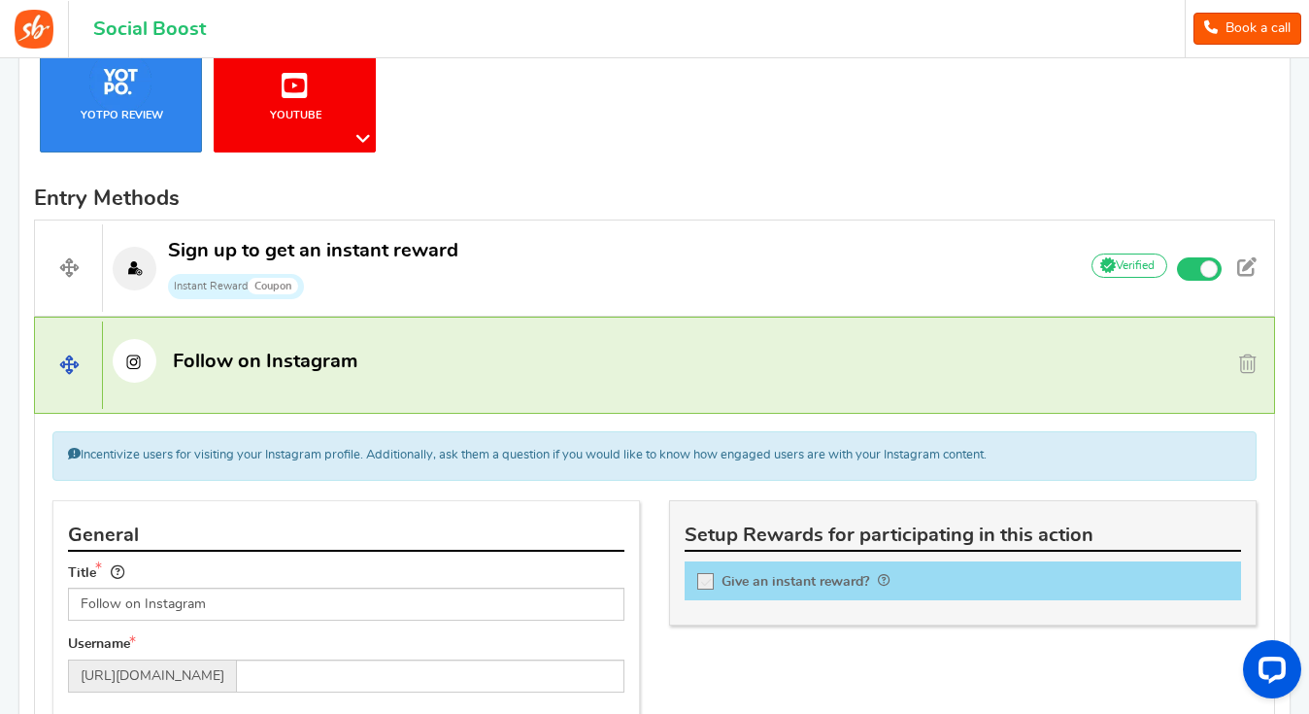
click at [410, 378] on p "Follow on Instagram" at bounding box center [582, 361] width 958 height 44
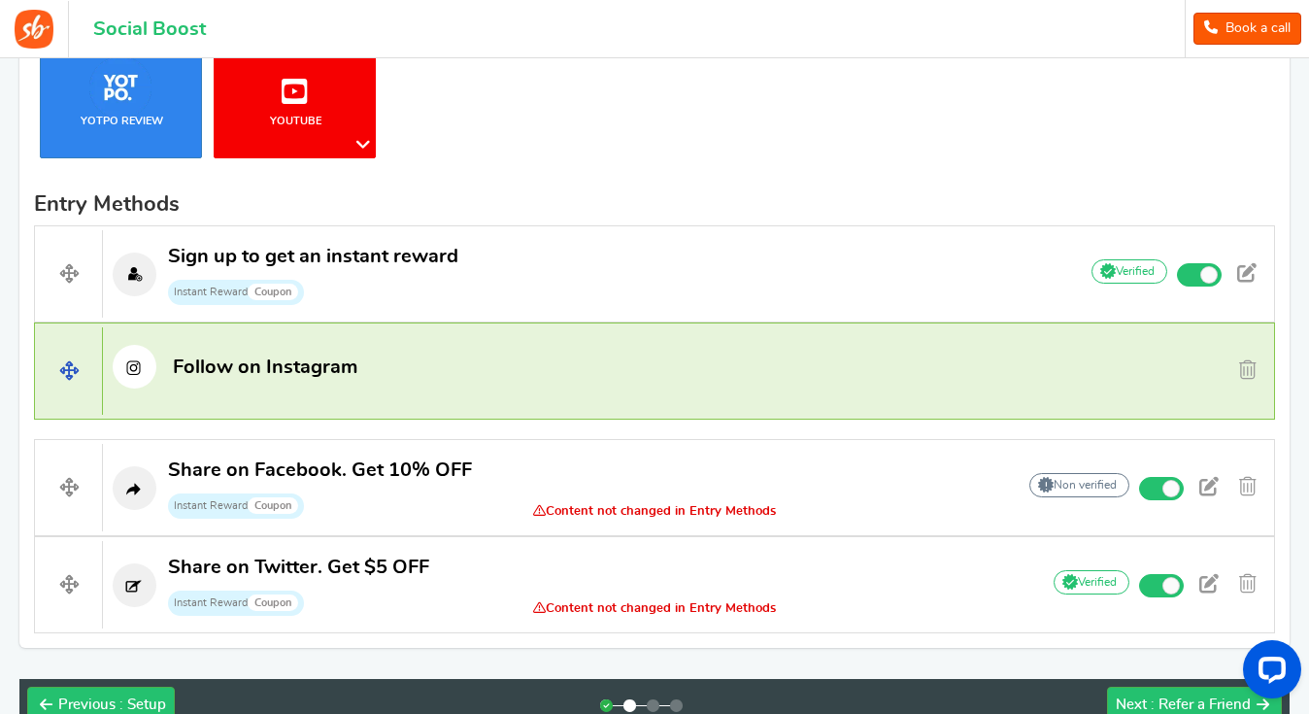
scroll to position [507, 0]
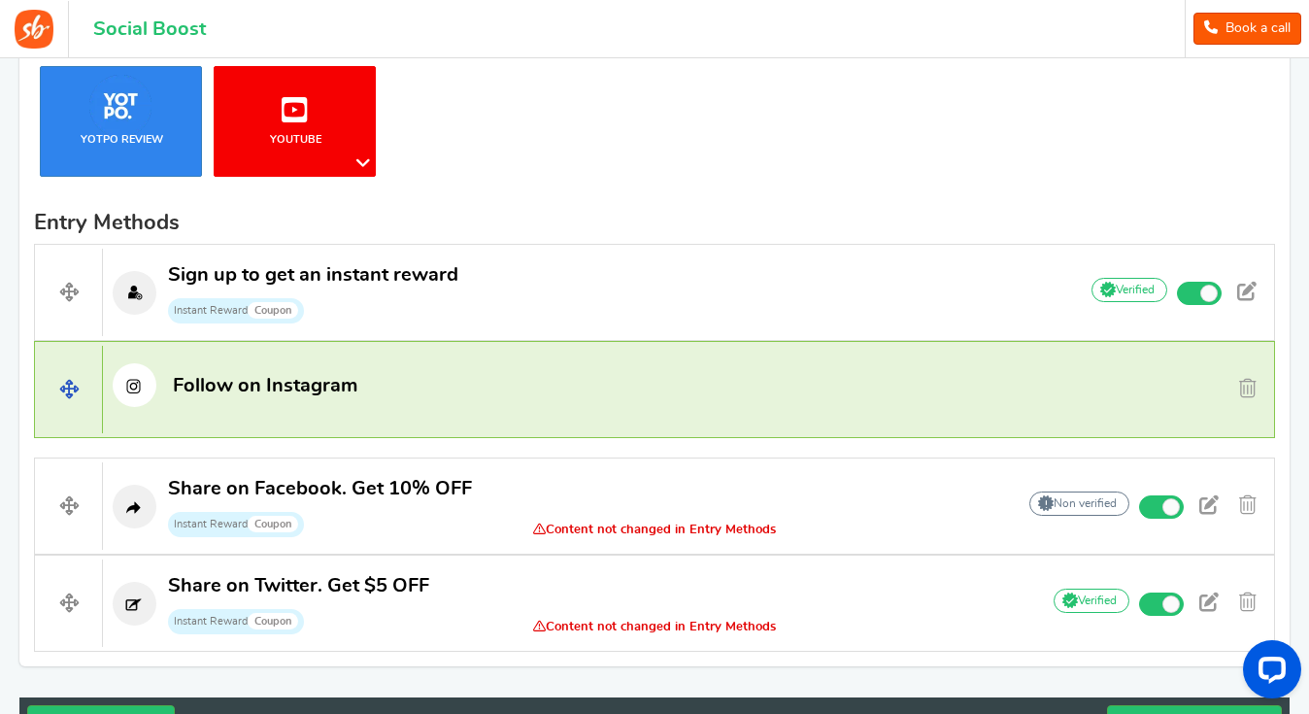
click at [427, 401] on p "Follow on Instagram" at bounding box center [582, 385] width 958 height 44
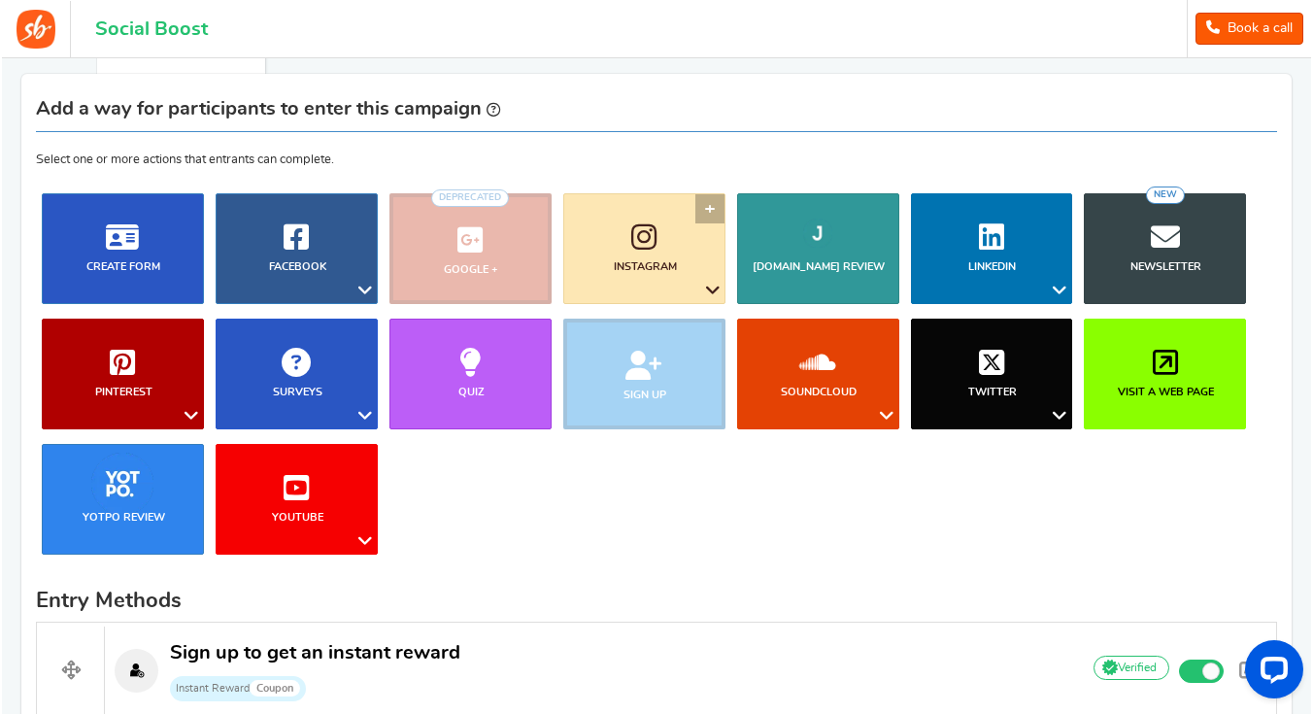
scroll to position [134, 0]
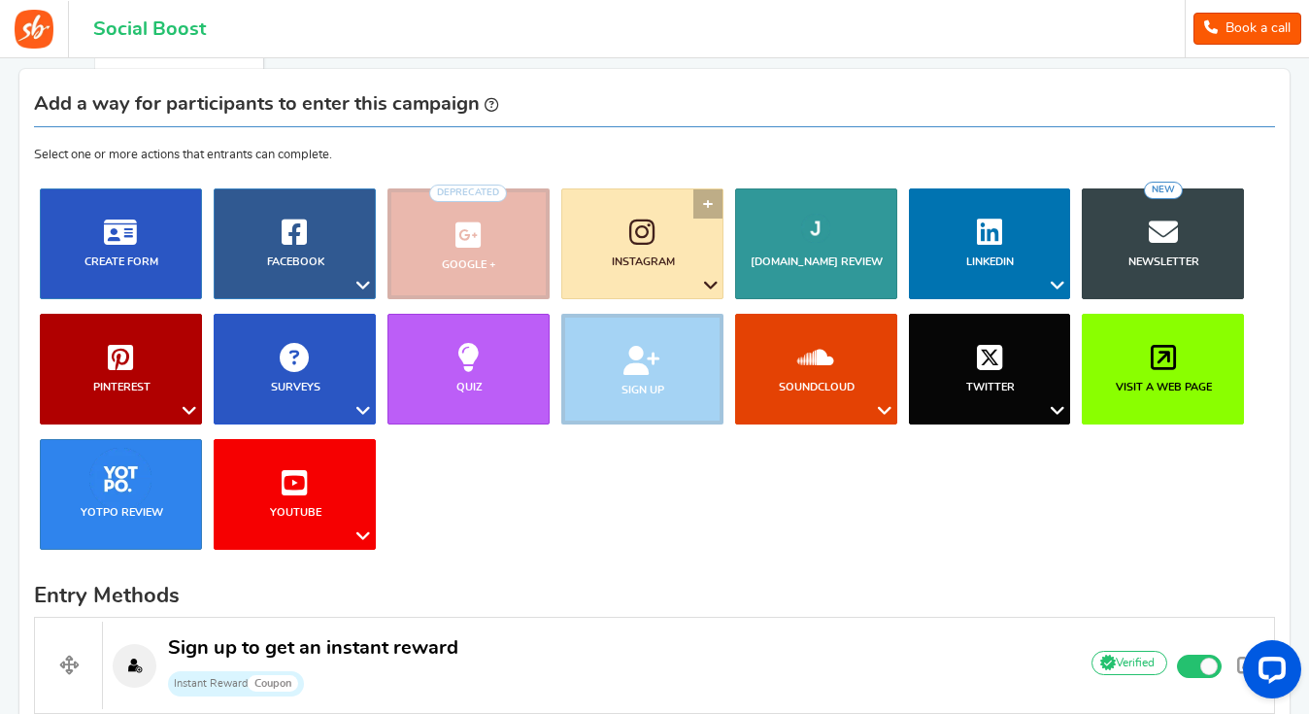
click at [708, 208] on link "Instagram" at bounding box center [642, 243] width 162 height 111
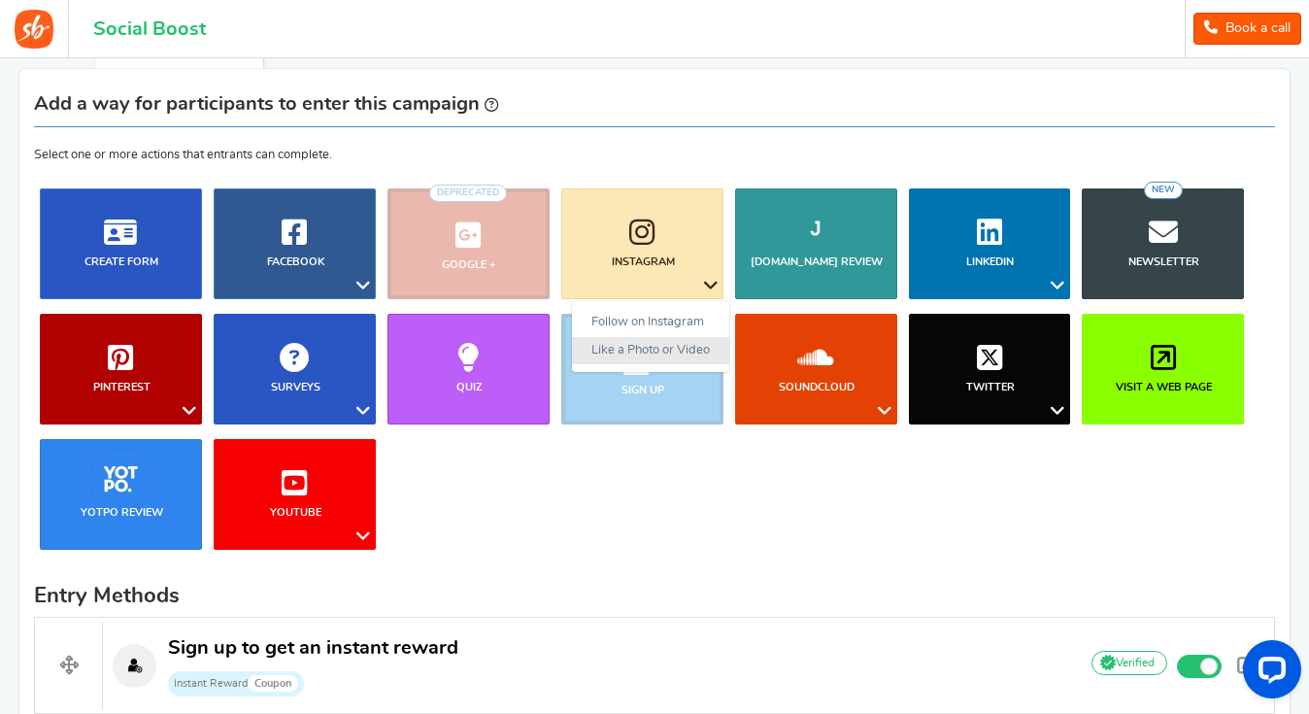
click at [656, 354] on link "Like a Photo or Video" at bounding box center [650, 351] width 157 height 28
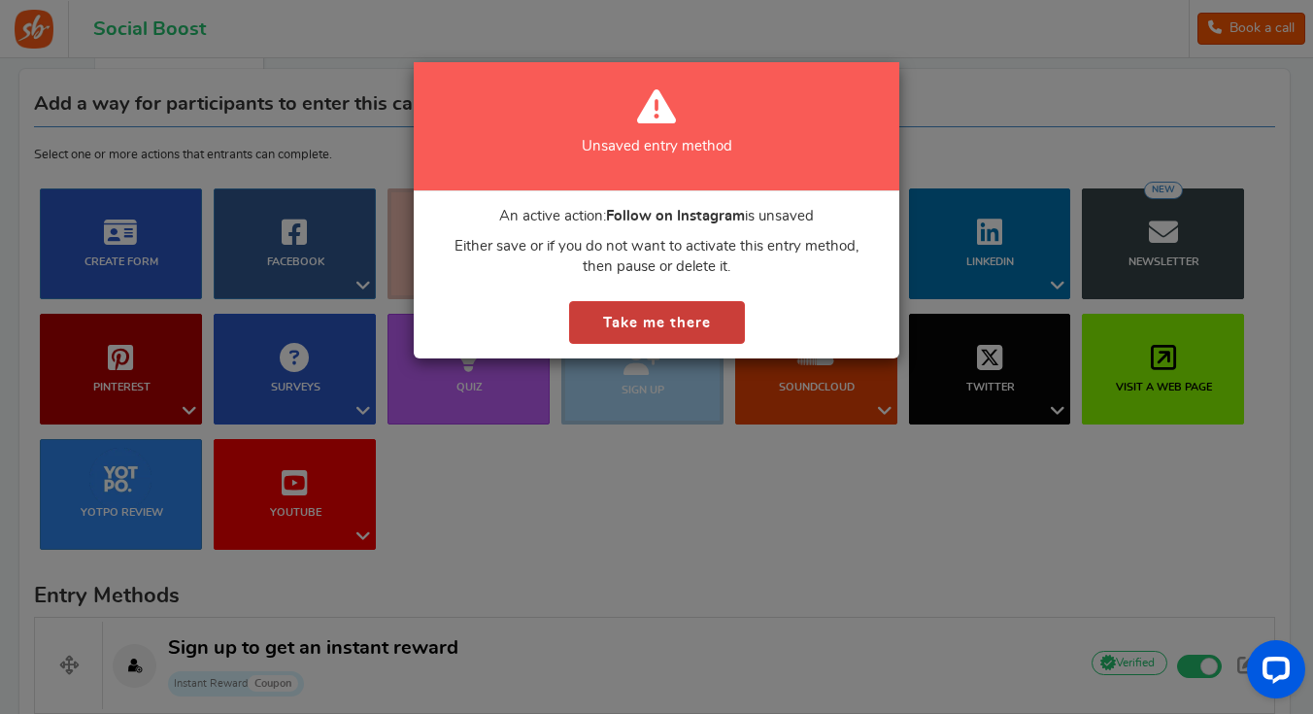
click at [641, 329] on button "Take me there" at bounding box center [657, 323] width 176 height 44
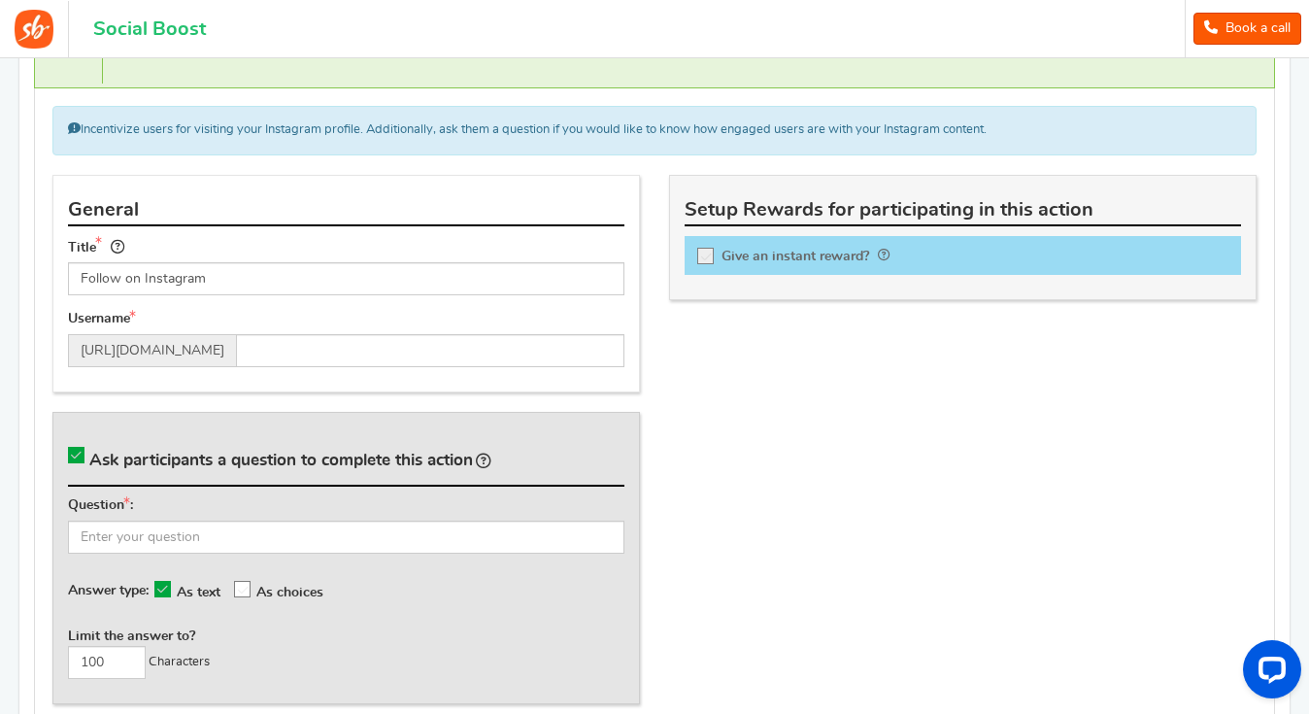
scroll to position [846, 0]
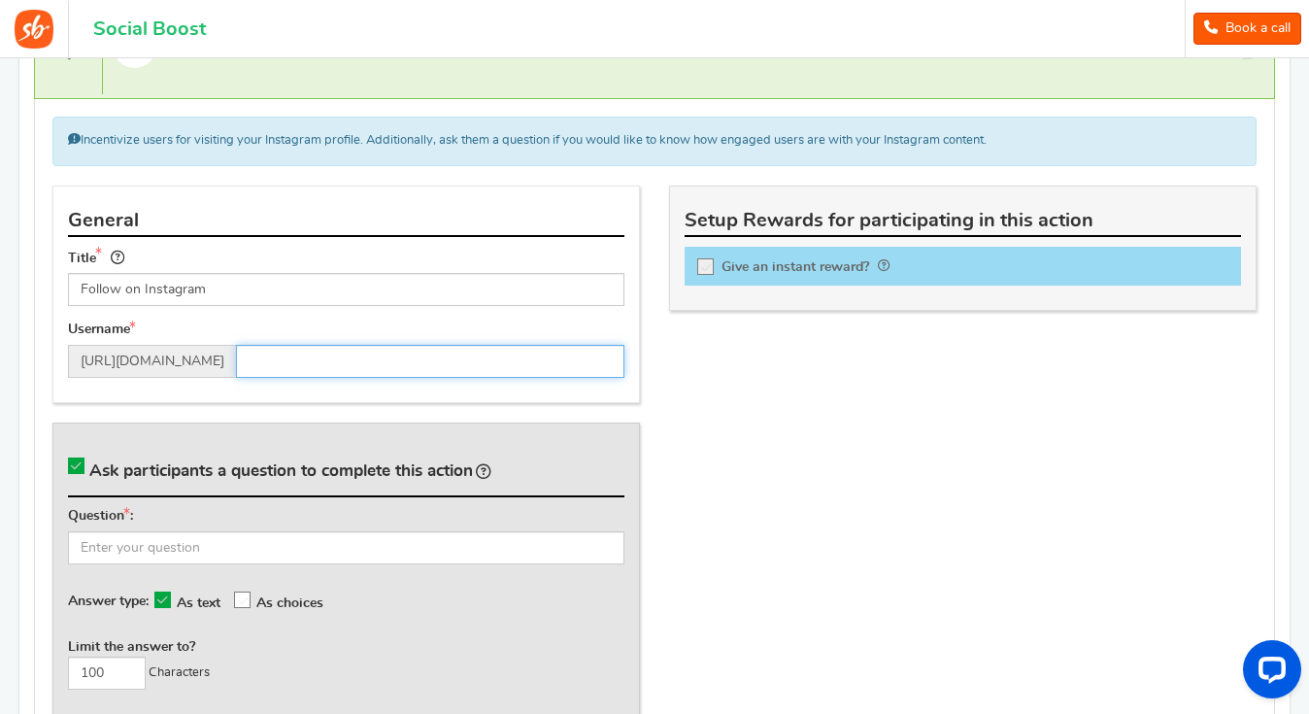
click at [313, 359] on input "text" at bounding box center [430, 361] width 388 height 33
type input "biobodyBoost_"
click at [724, 423] on div "General Title Follow on Instagram Tip! Your title should show the huge savings …" at bounding box center [654, 461] width 1233 height 550
click at [602, 333] on link "Visit Page" at bounding box center [595, 332] width 58 height 15
click at [279, 359] on input "biobodyBoost_" at bounding box center [430, 361] width 388 height 33
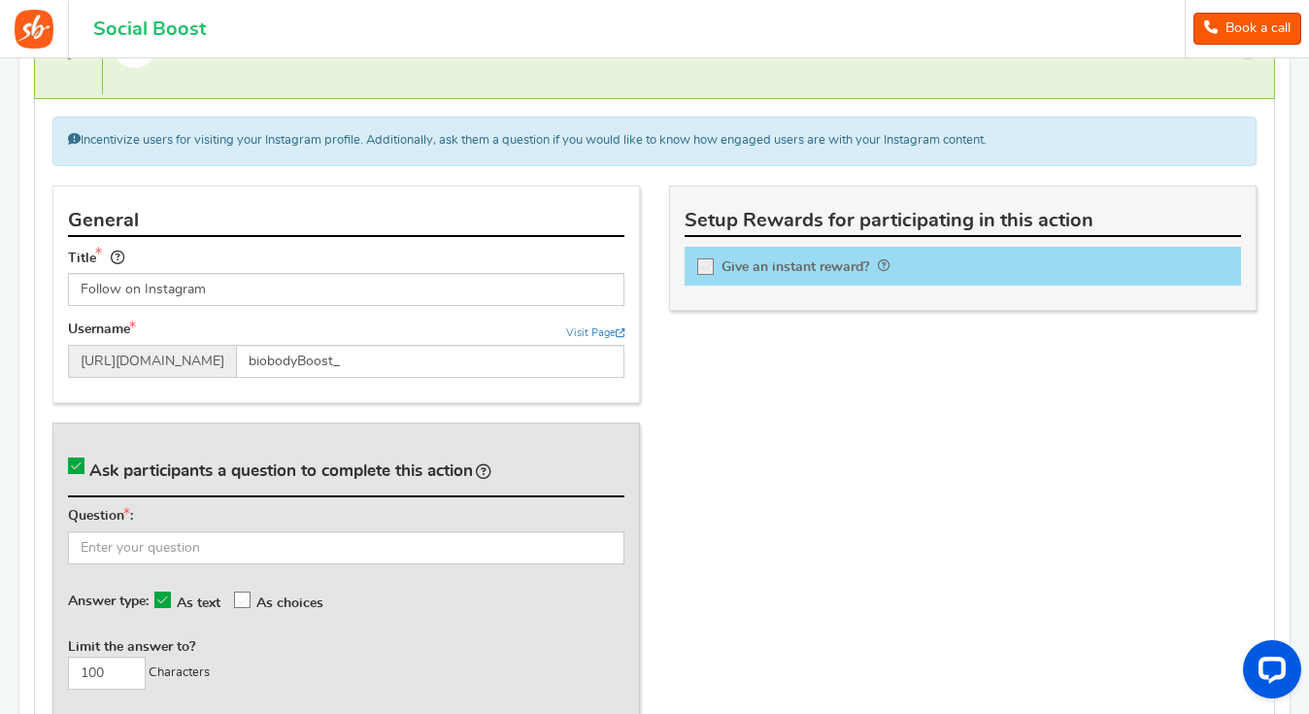
click at [823, 457] on div "General Title Follow on Instagram Tip! Your title should show the huge savings …" at bounding box center [654, 461] width 1233 height 550
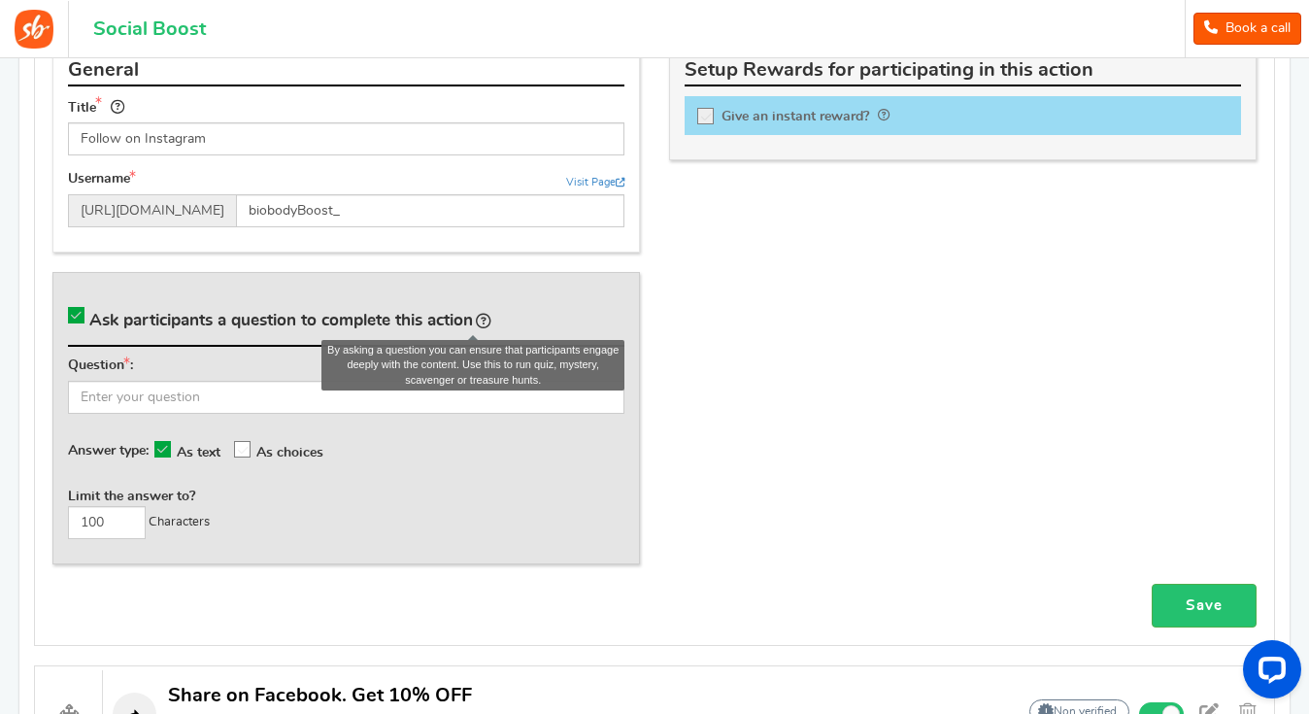
scroll to position [997, 0]
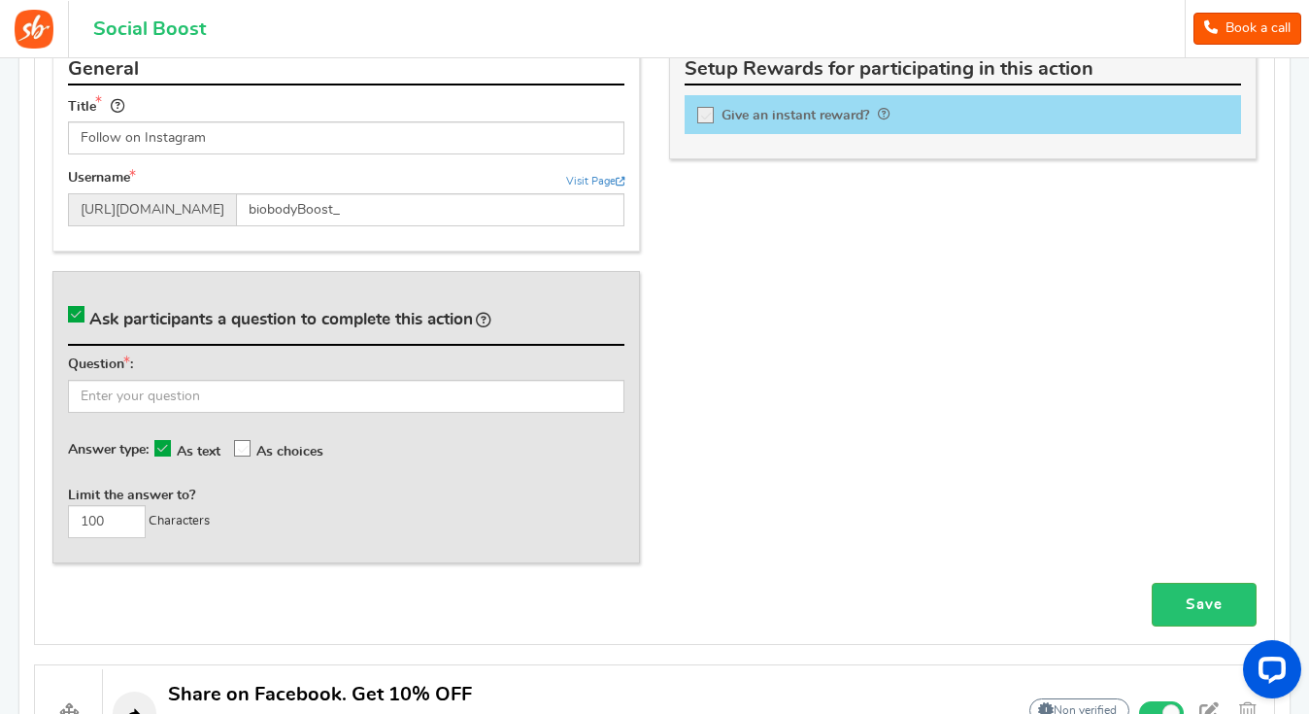
click at [78, 312] on icon at bounding box center [76, 314] width 17 height 17
click at [78, 312] on input "Ask participants a question to complete this action" at bounding box center [79, 318] width 19 height 19
checkbox input "false"
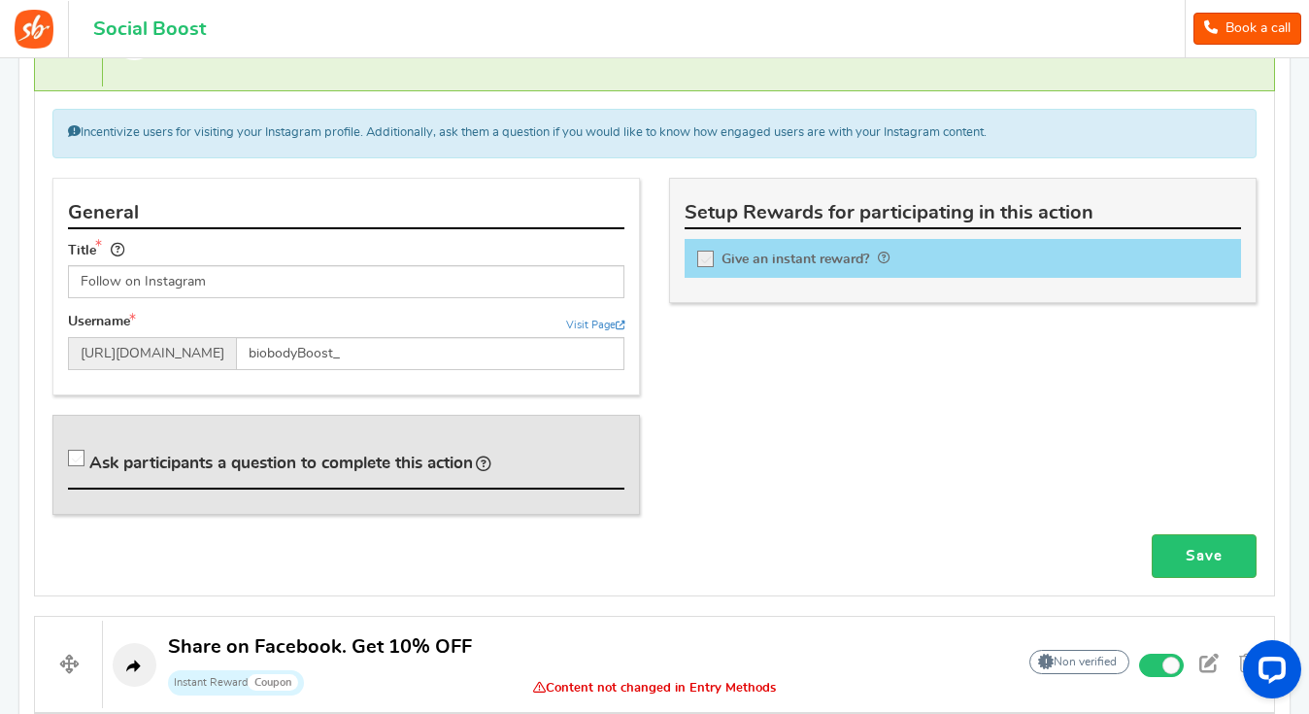
scroll to position [886, 0]
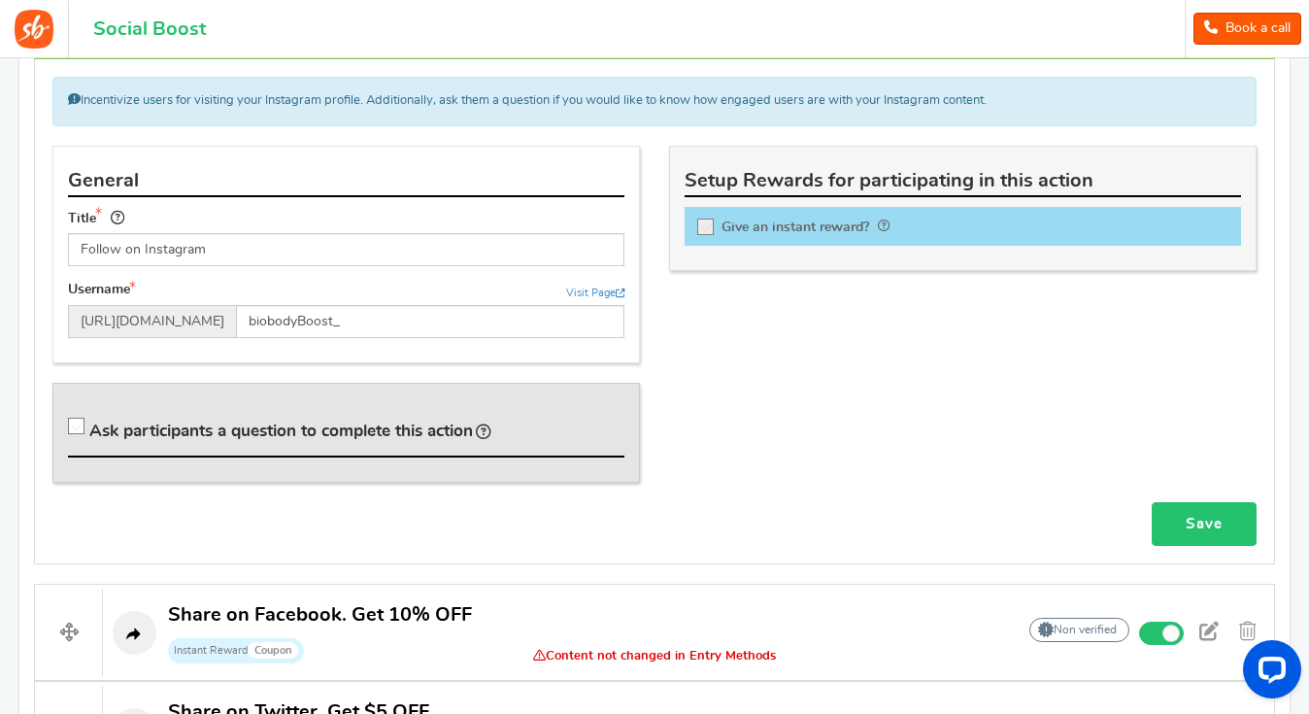
click at [1177, 524] on link "Save" at bounding box center [1204, 524] width 105 height 44
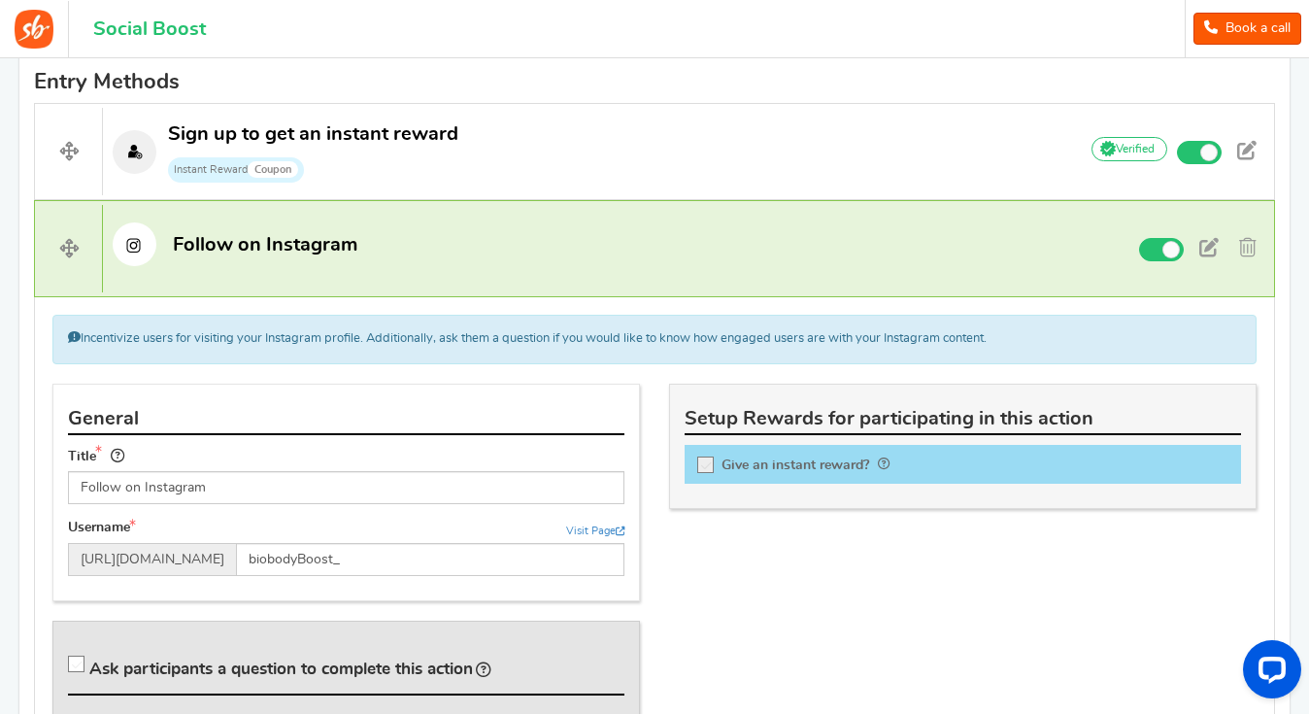
scroll to position [634, 0]
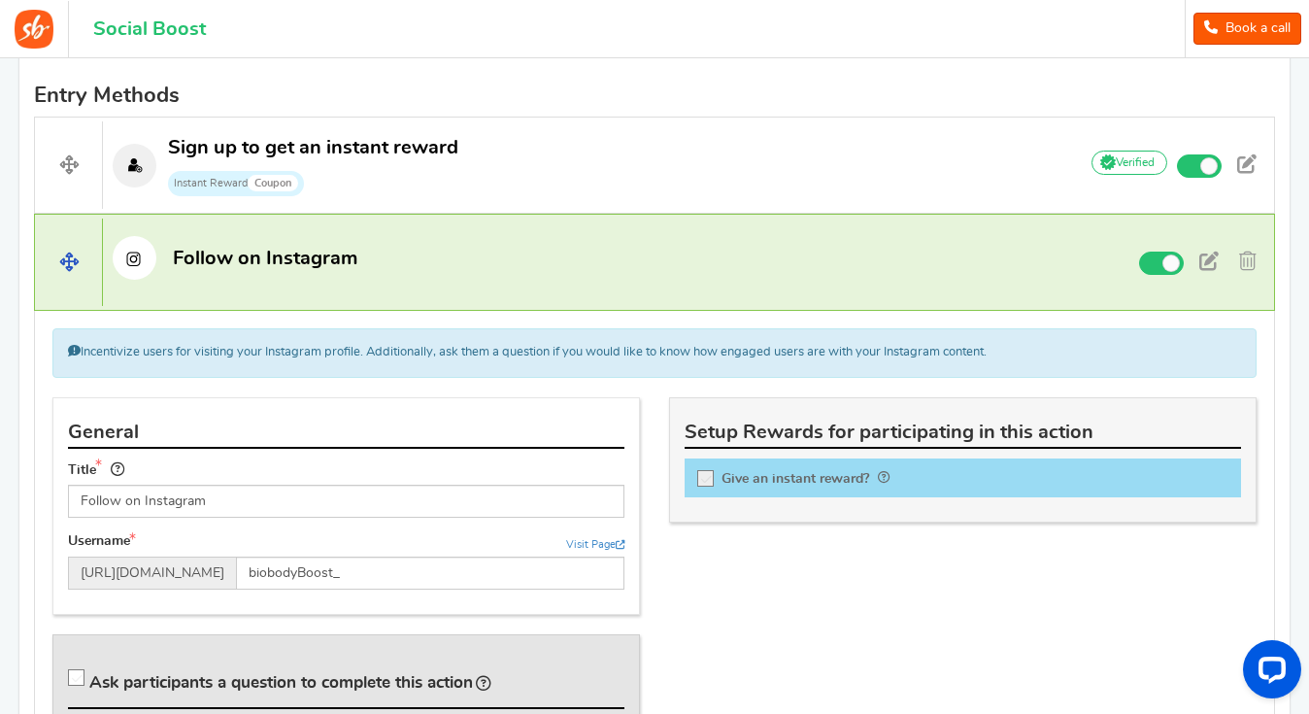
click at [268, 282] on h4 "Follow on Instagram Non verified Due to platform policies, we cannot verify if …" at bounding box center [654, 262] width 1241 height 97
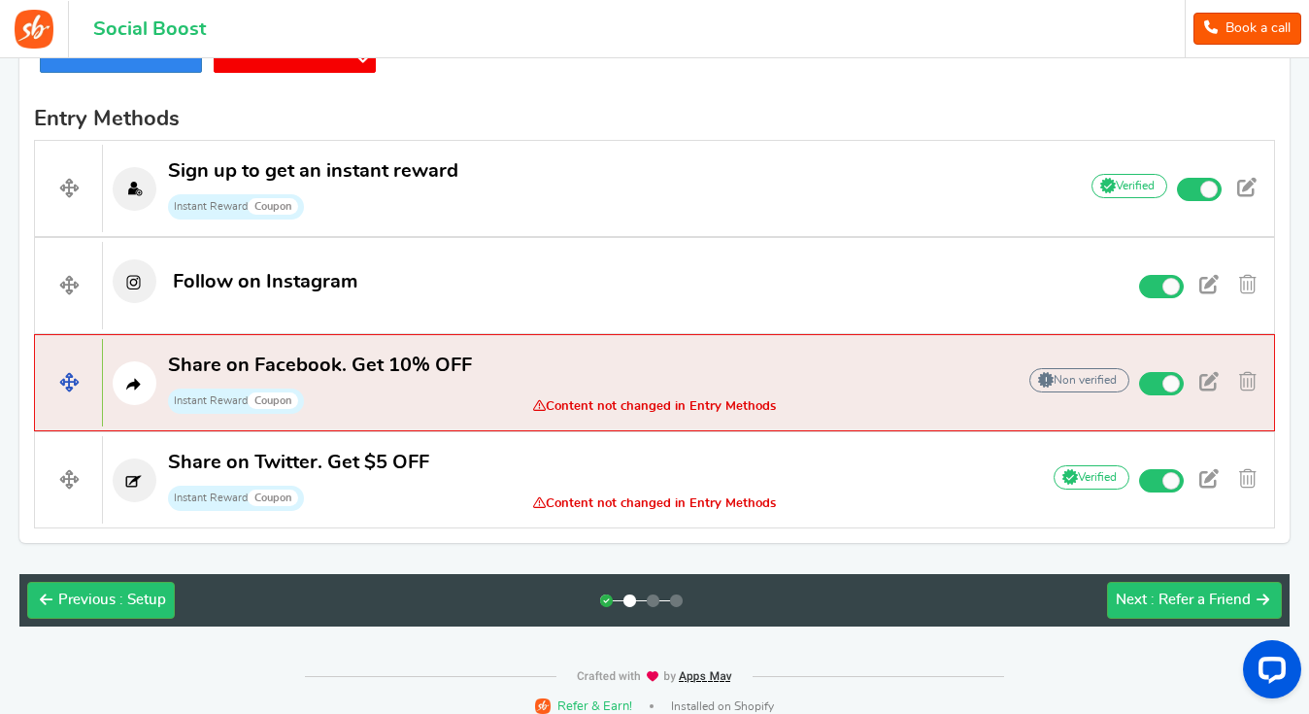
scroll to position [618, 0]
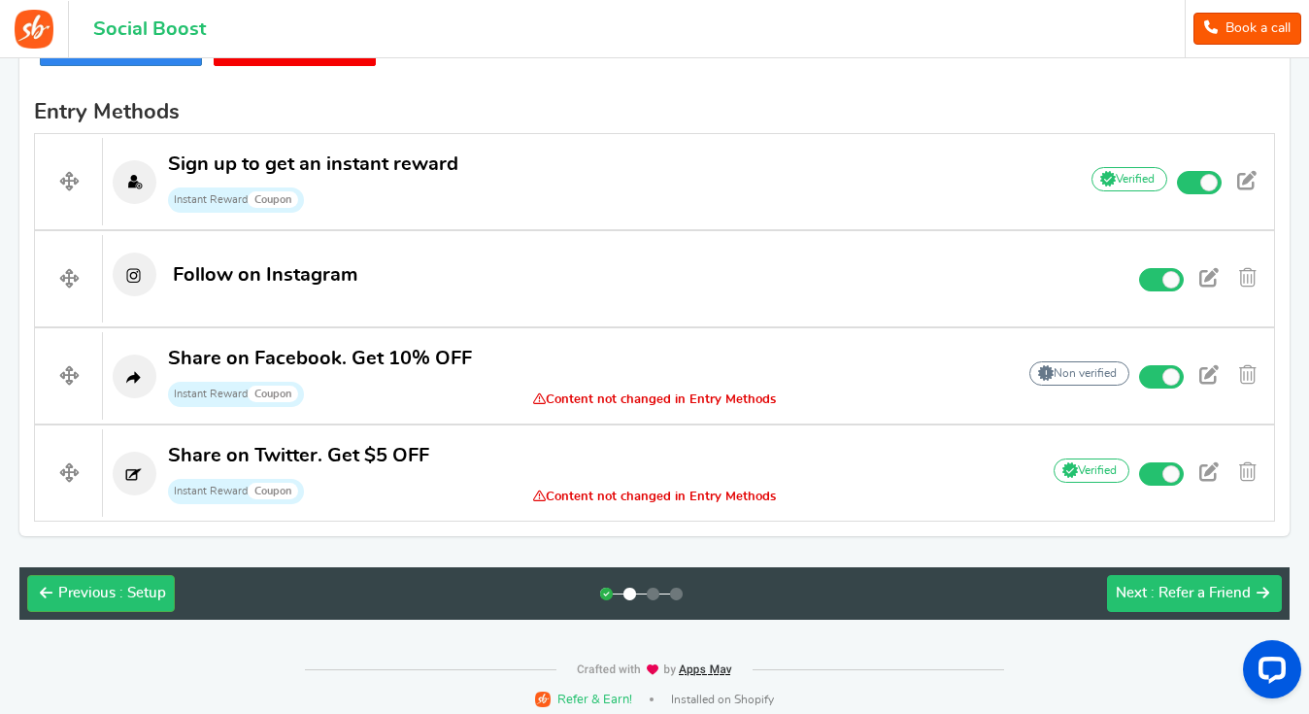
click at [1176, 589] on span ": Refer a Friend" at bounding box center [1201, 593] width 100 height 15
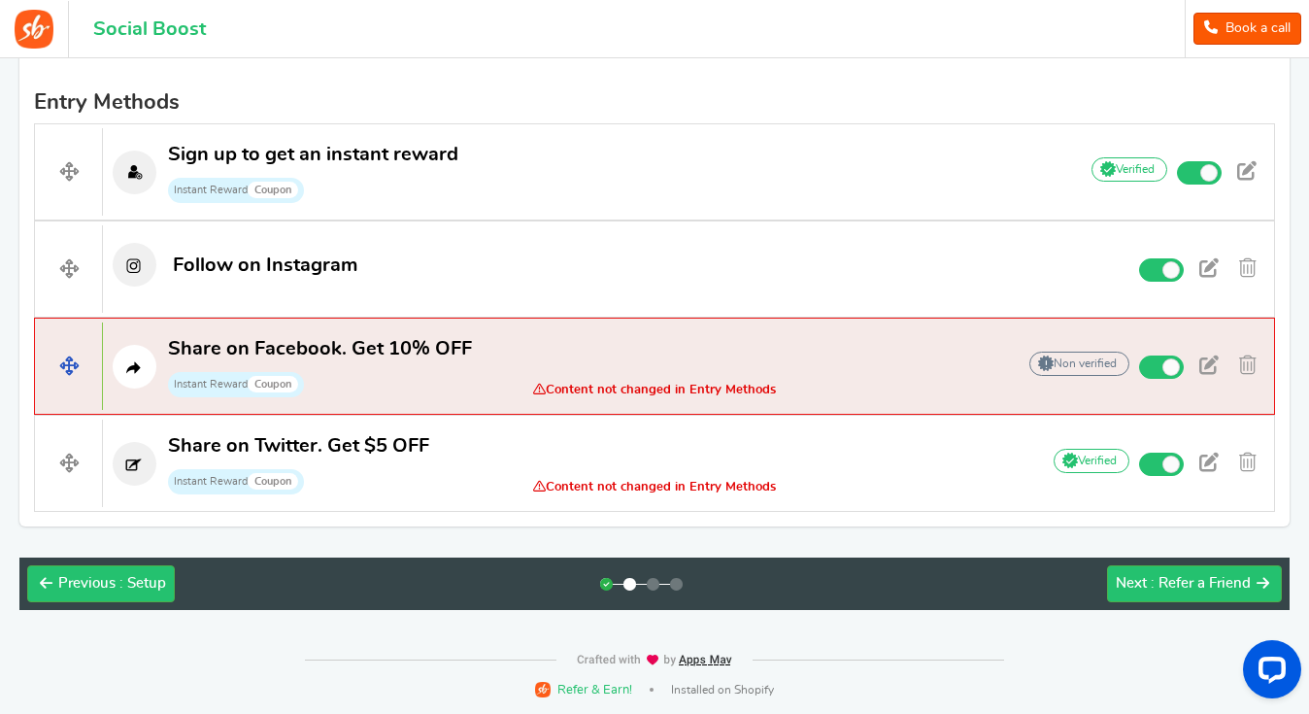
scroll to position [626, 0]
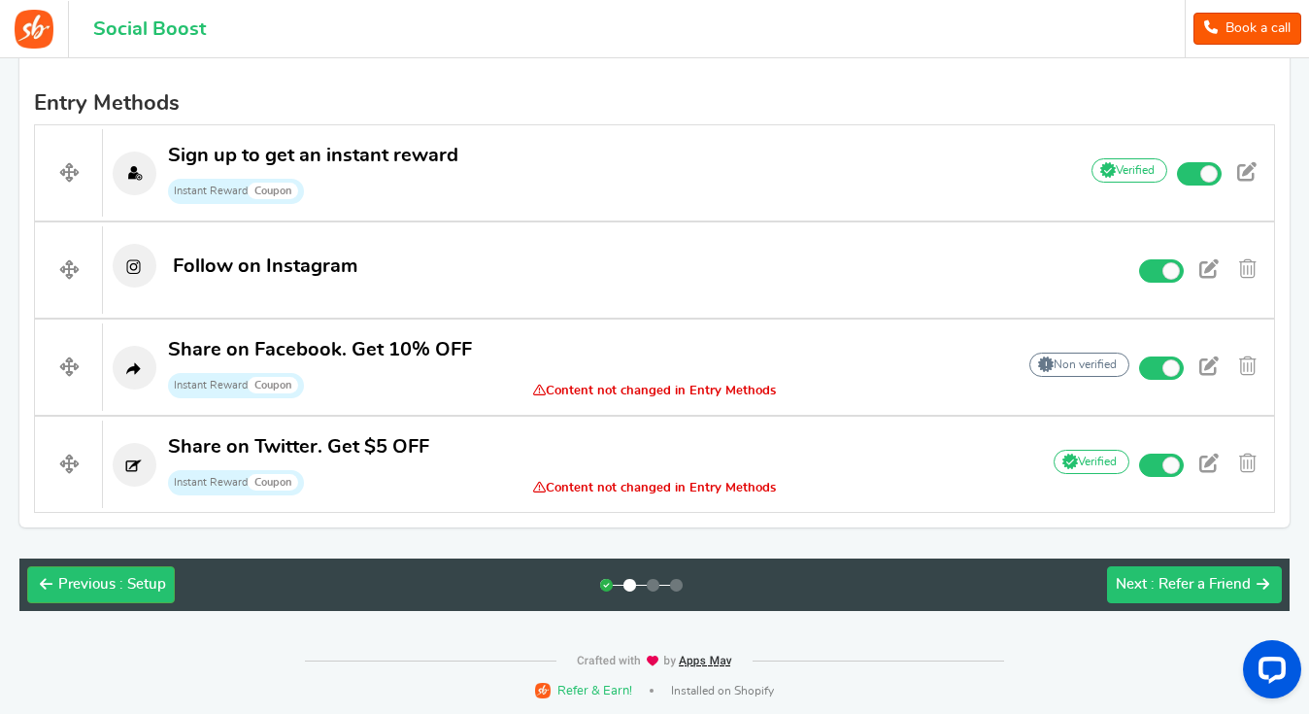
click at [1194, 584] on span ": Refer a Friend" at bounding box center [1201, 584] width 100 height 15
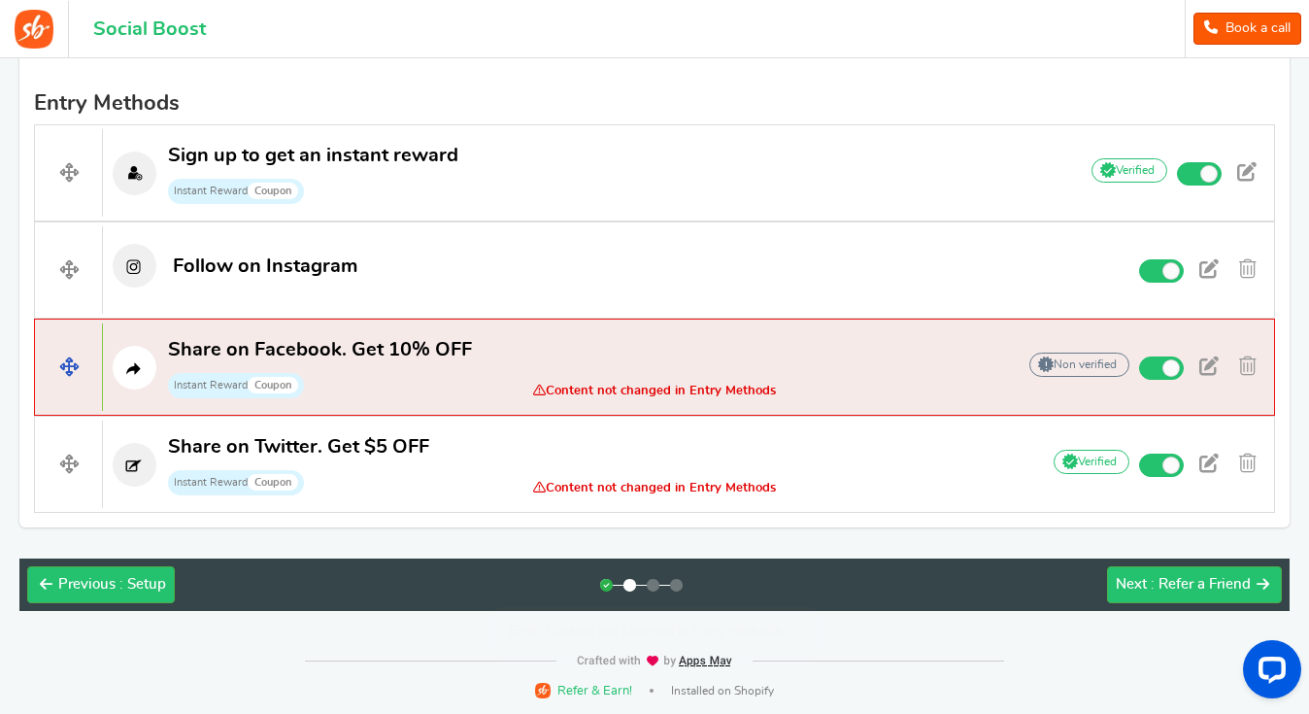
click at [712, 385] on span "Content not changed in Entry Methods" at bounding box center [654, 391] width 293 height 15
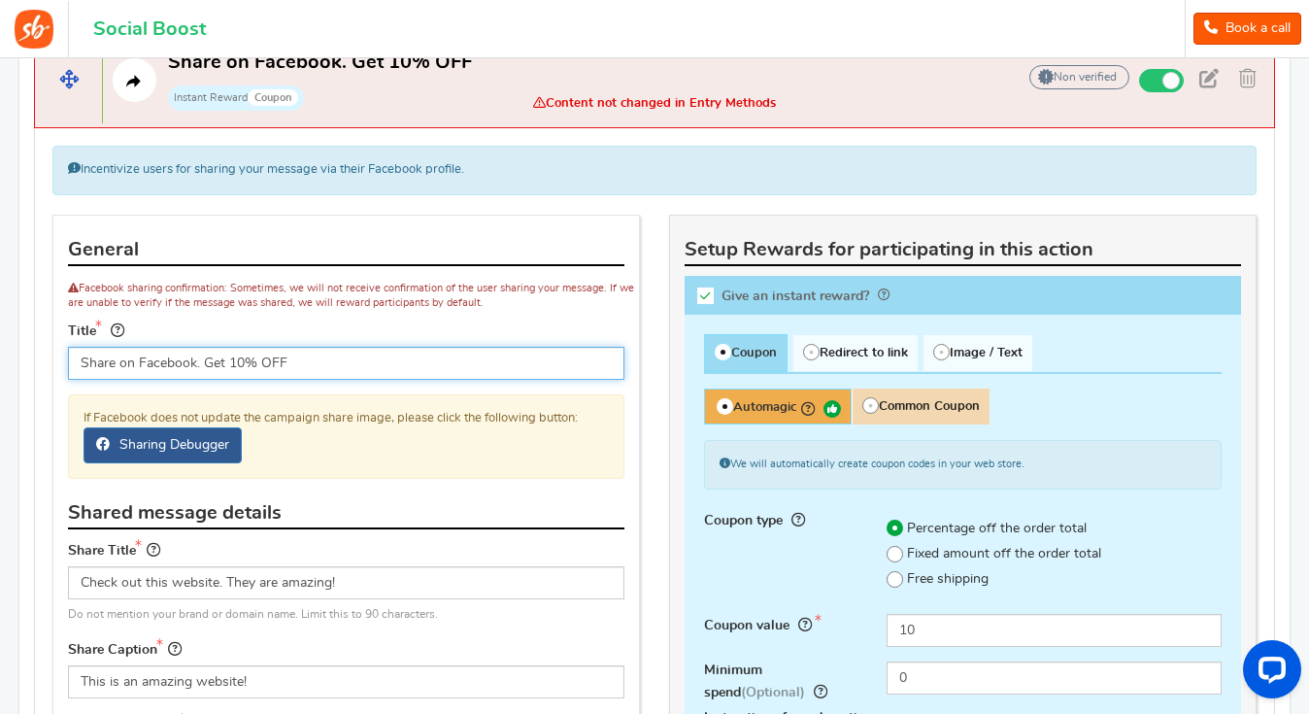
scroll to position [915, 0]
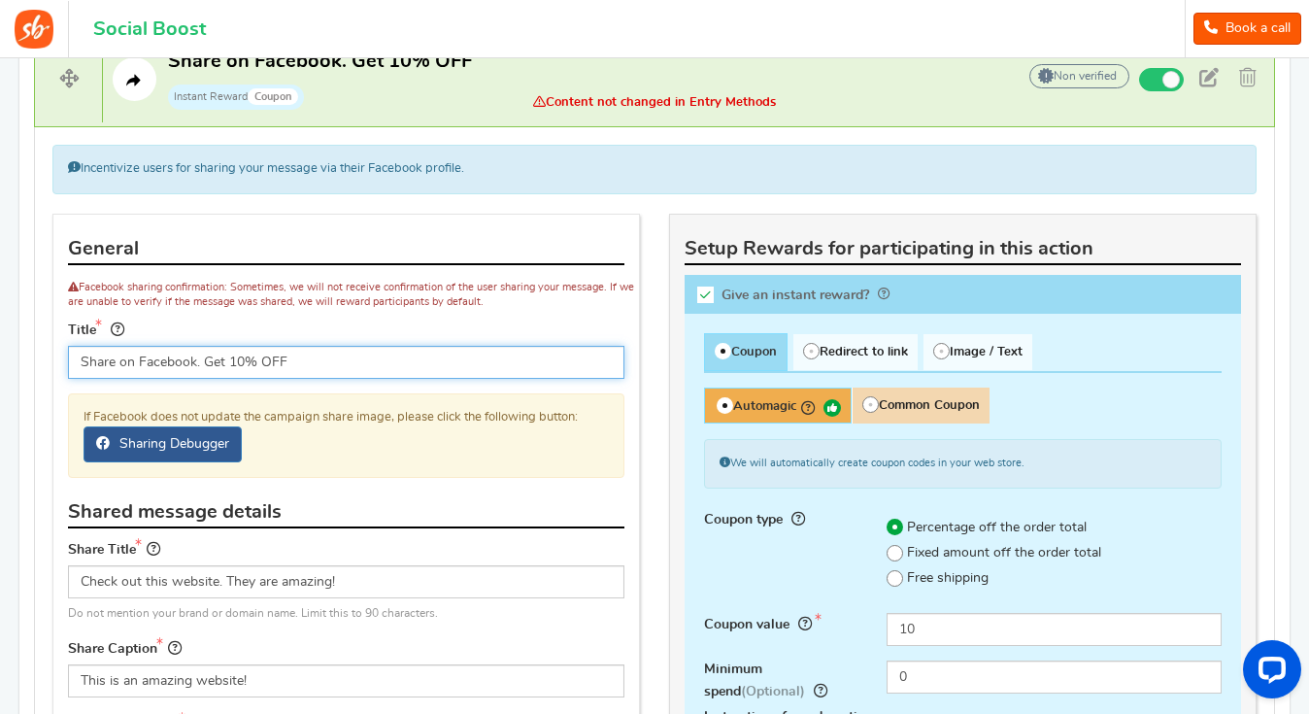
click at [336, 361] on input "Share on Facebook. Get 10% OFF" at bounding box center [346, 362] width 557 height 33
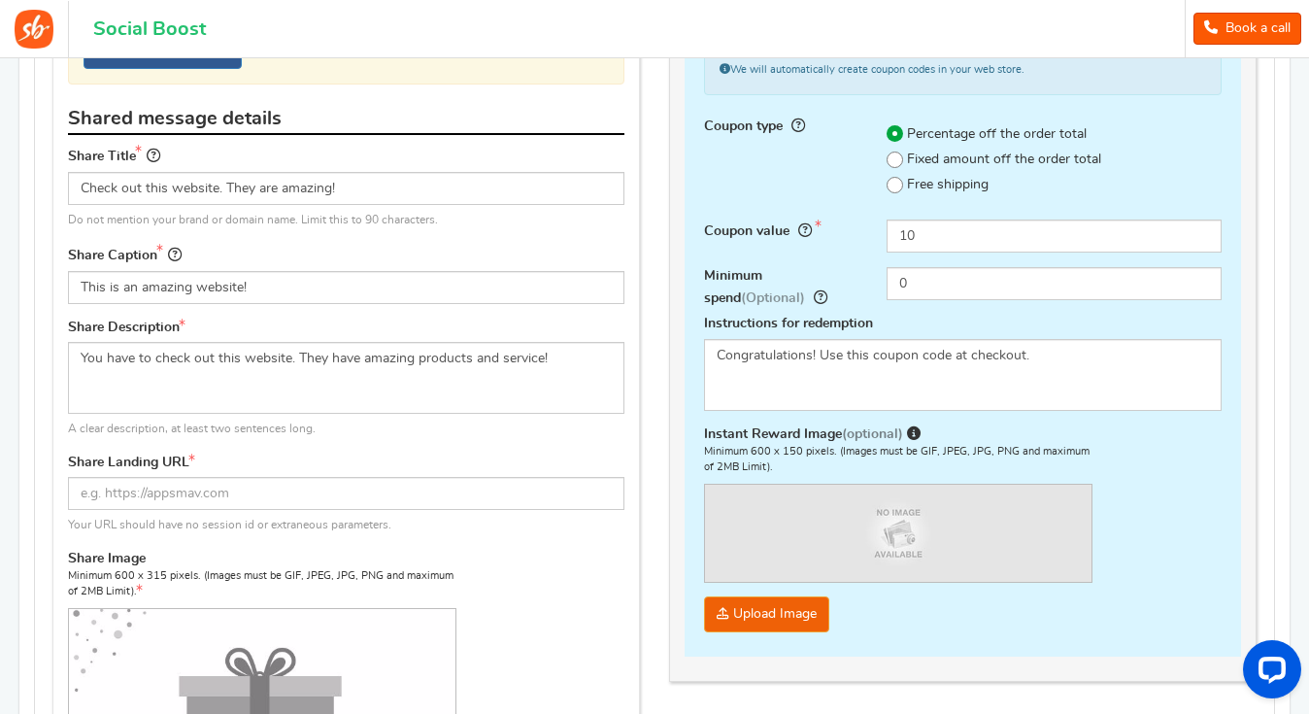
scroll to position [1307, 0]
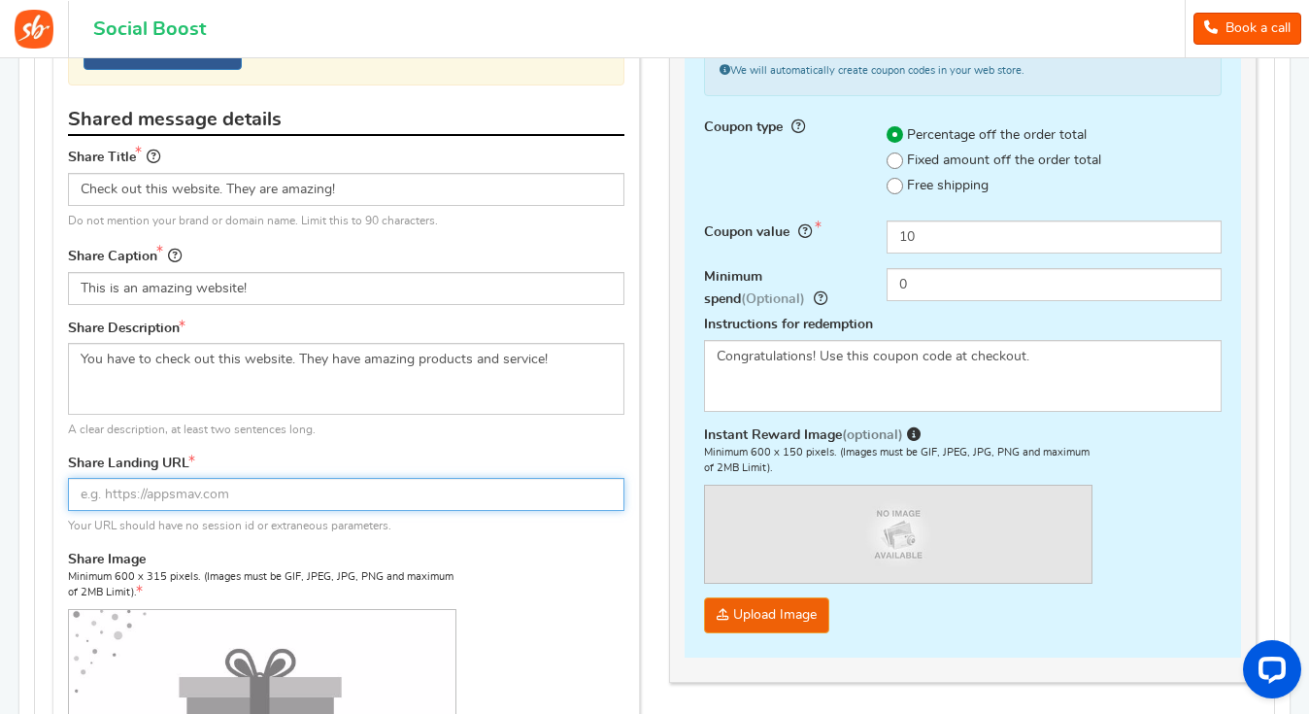
click at [237, 489] on input "text" at bounding box center [346, 494] width 557 height 33
click at [128, 492] on input "text" at bounding box center [346, 494] width 557 height 33
paste input "https://biobodyboost.co.uk"
type input "https://biobodyboost.co.uk"
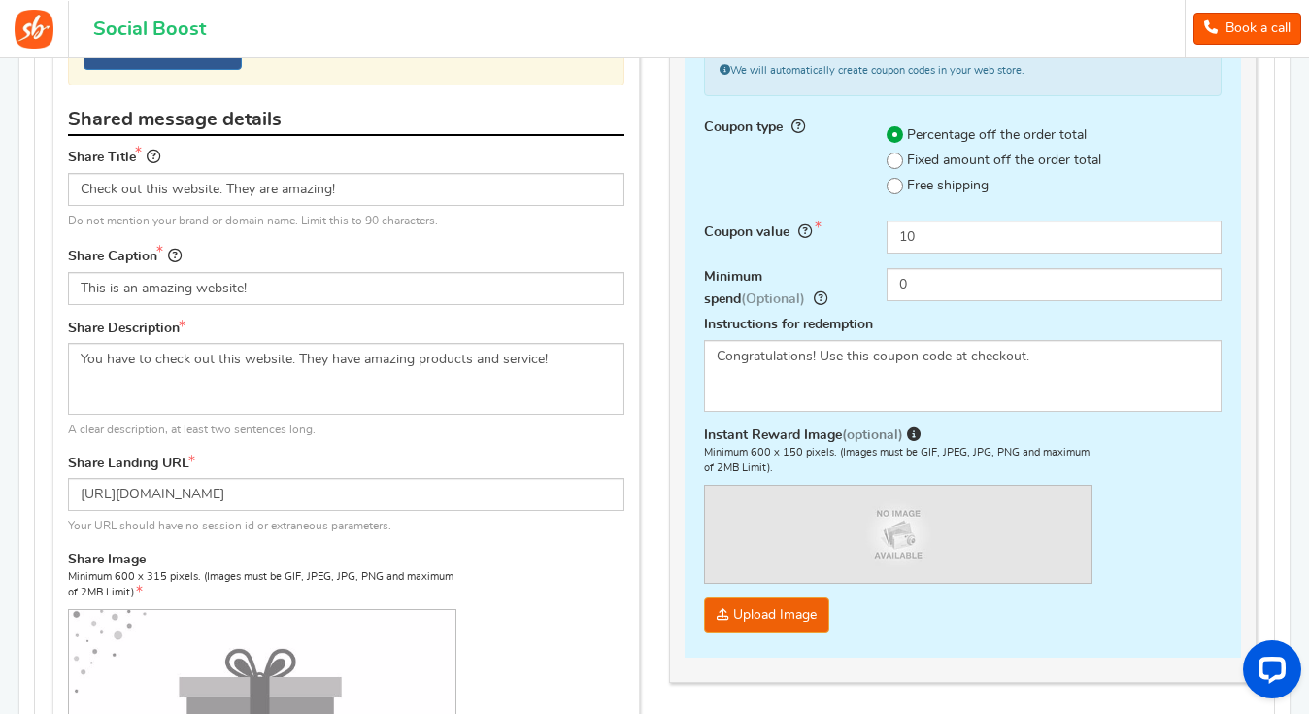
click at [428, 455] on div "Share Landing URL https://biobodyboost.co.uk Your URL should have no session id…" at bounding box center [346, 496] width 557 height 82
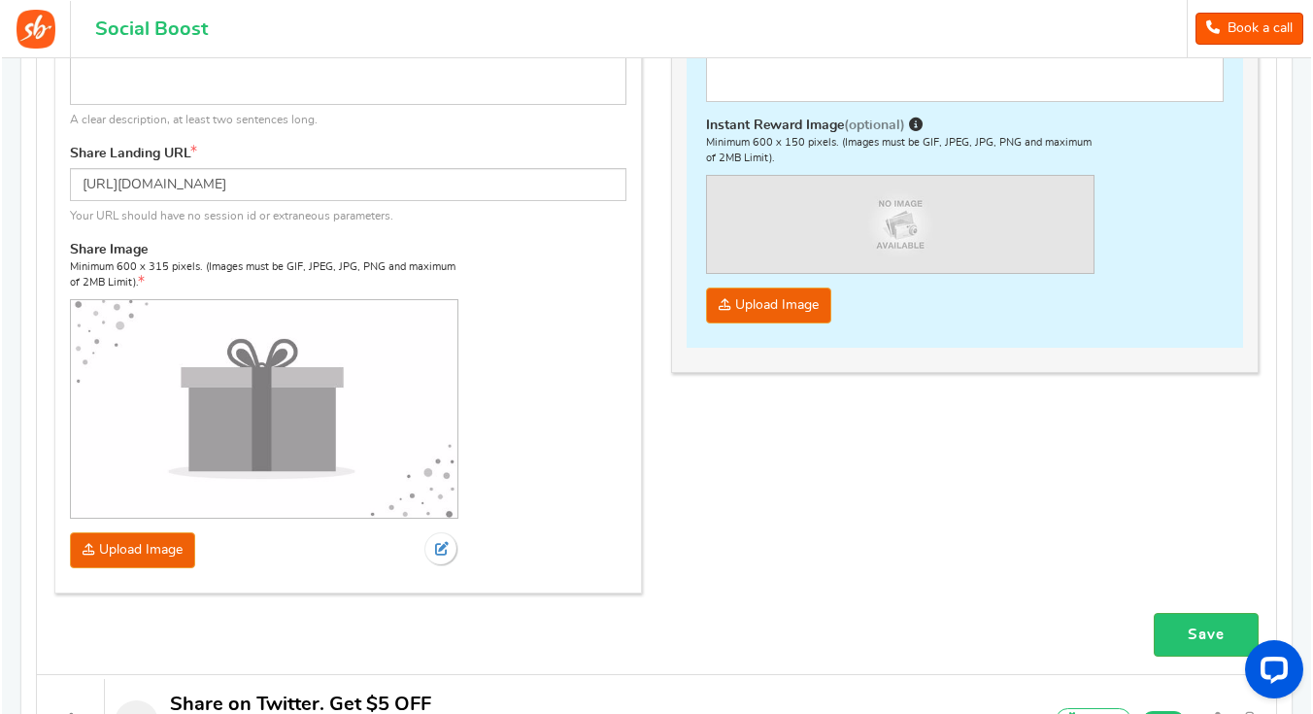
scroll to position [1621, 0]
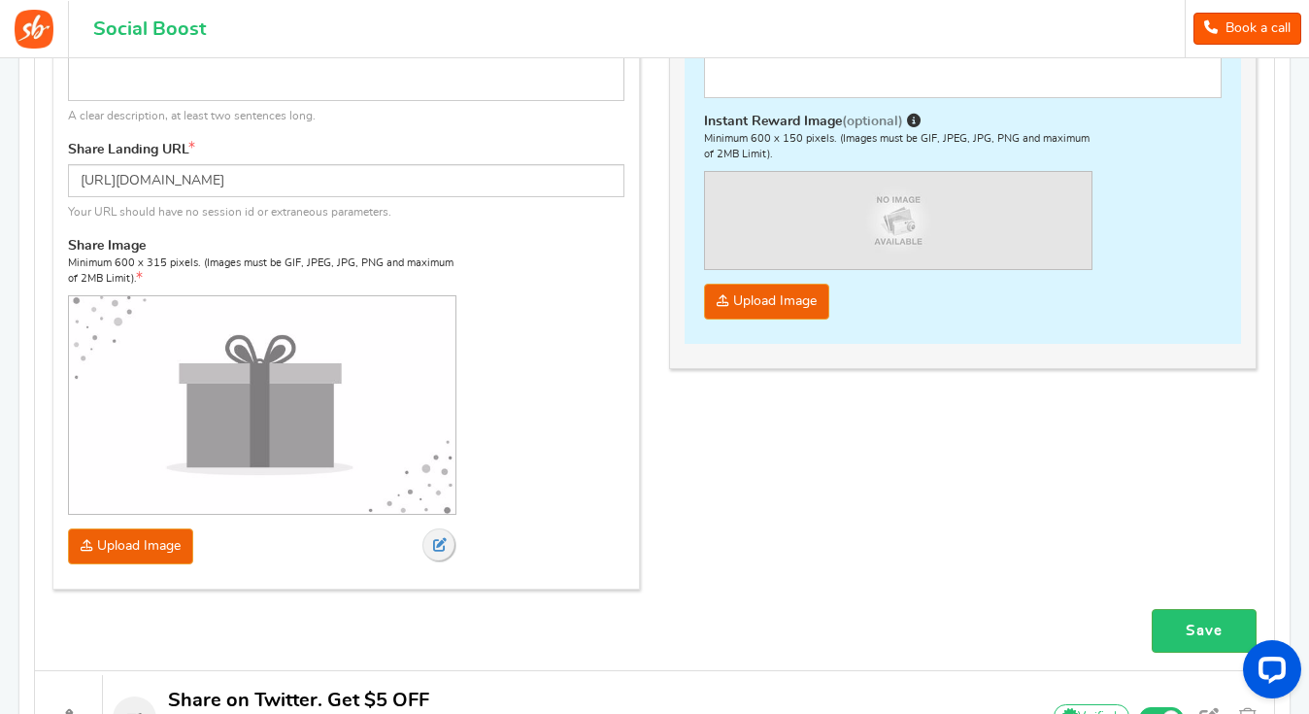
click at [441, 538] on icon at bounding box center [440, 545] width 14 height 14
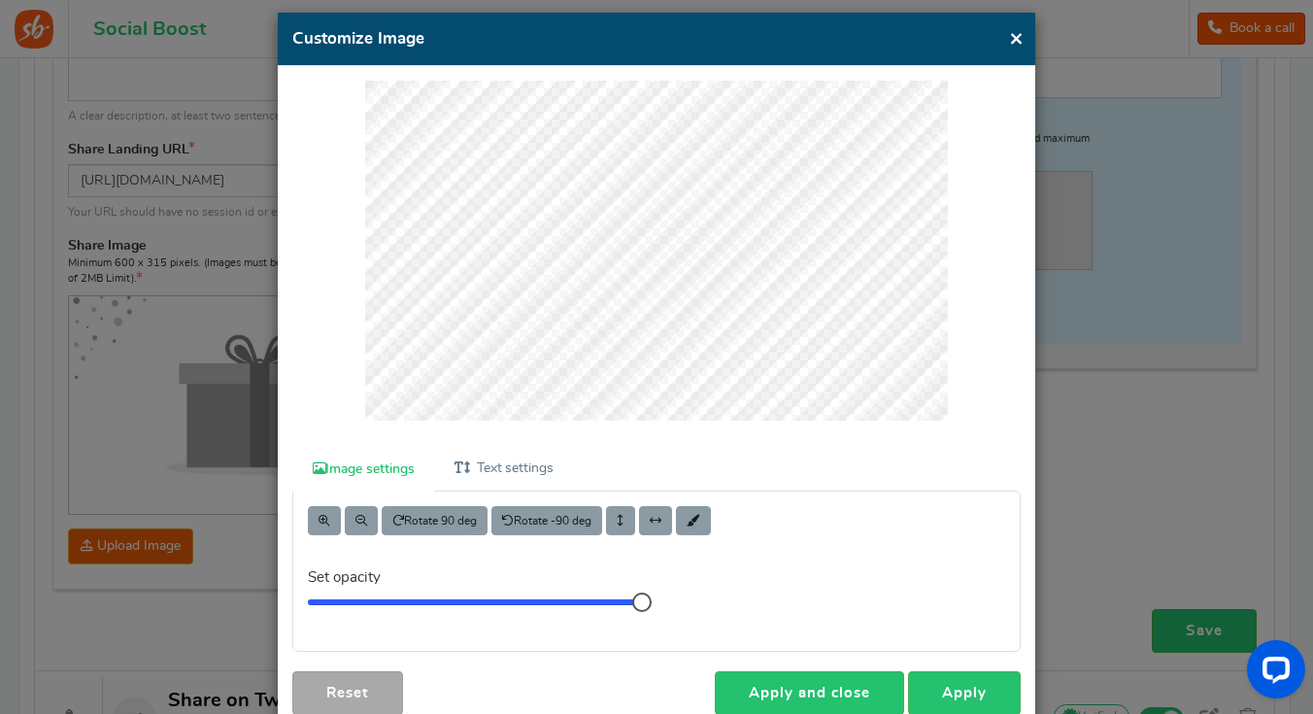
scroll to position [0, 0]
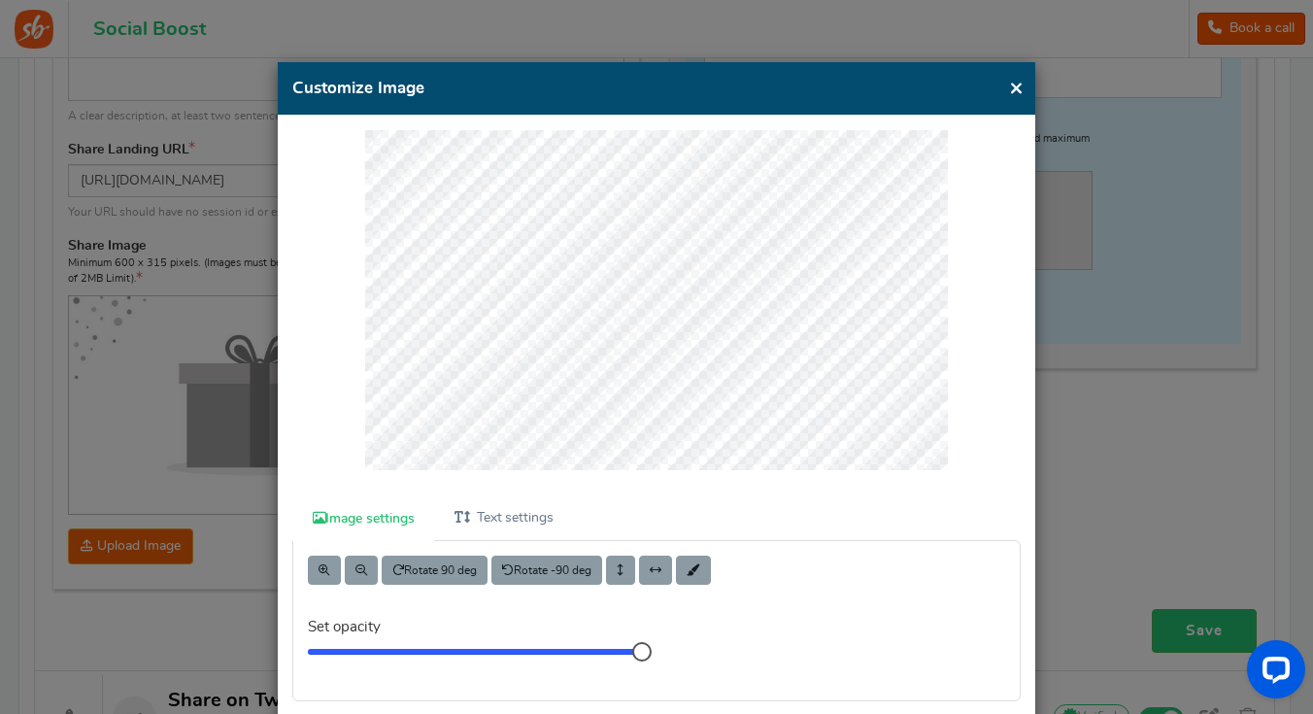
click at [1012, 87] on button "×" at bounding box center [1016, 88] width 15 height 24
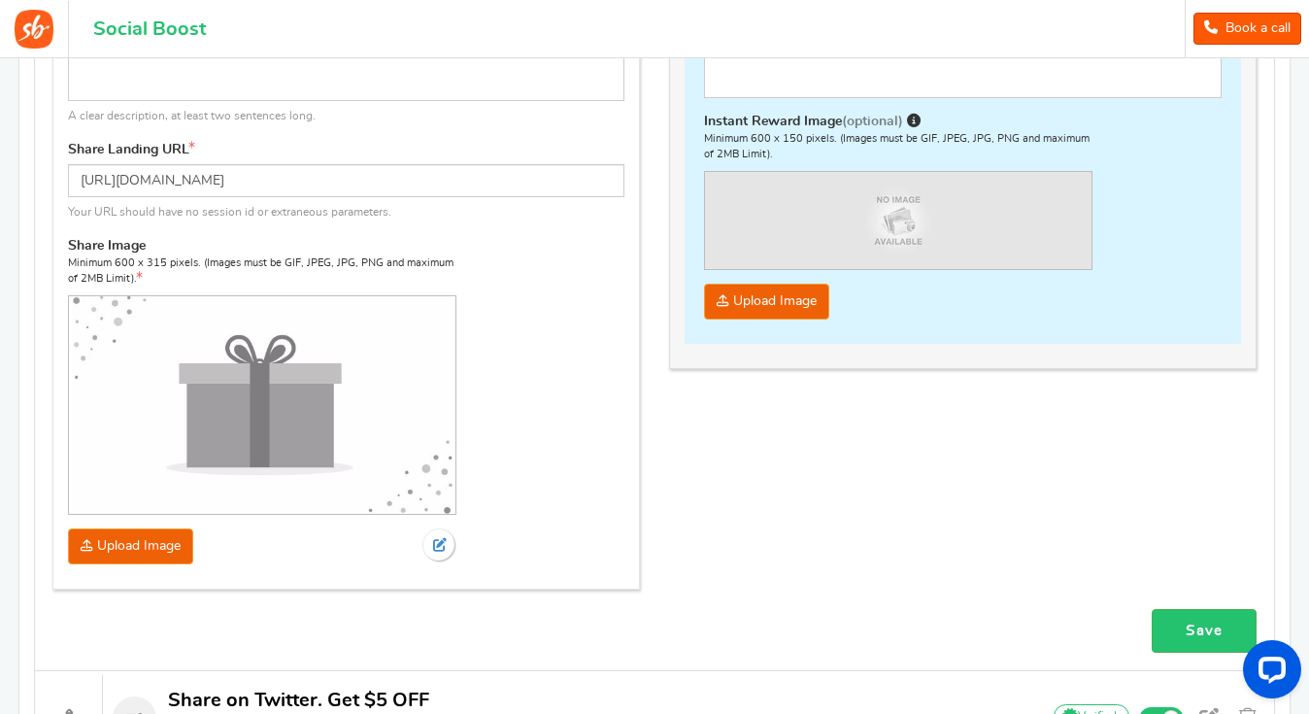
click at [251, 420] on img at bounding box center [262, 404] width 387 height 225
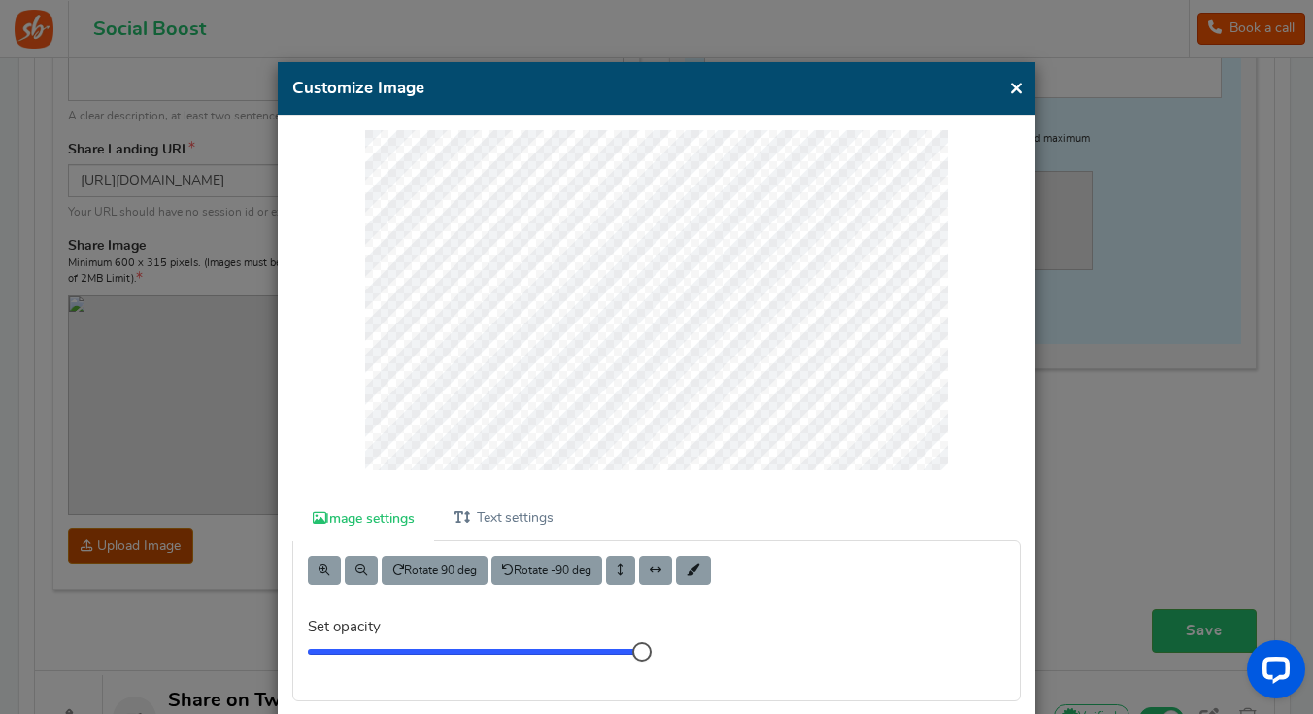
click at [313, 393] on div at bounding box center [656, 313] width 728 height 366
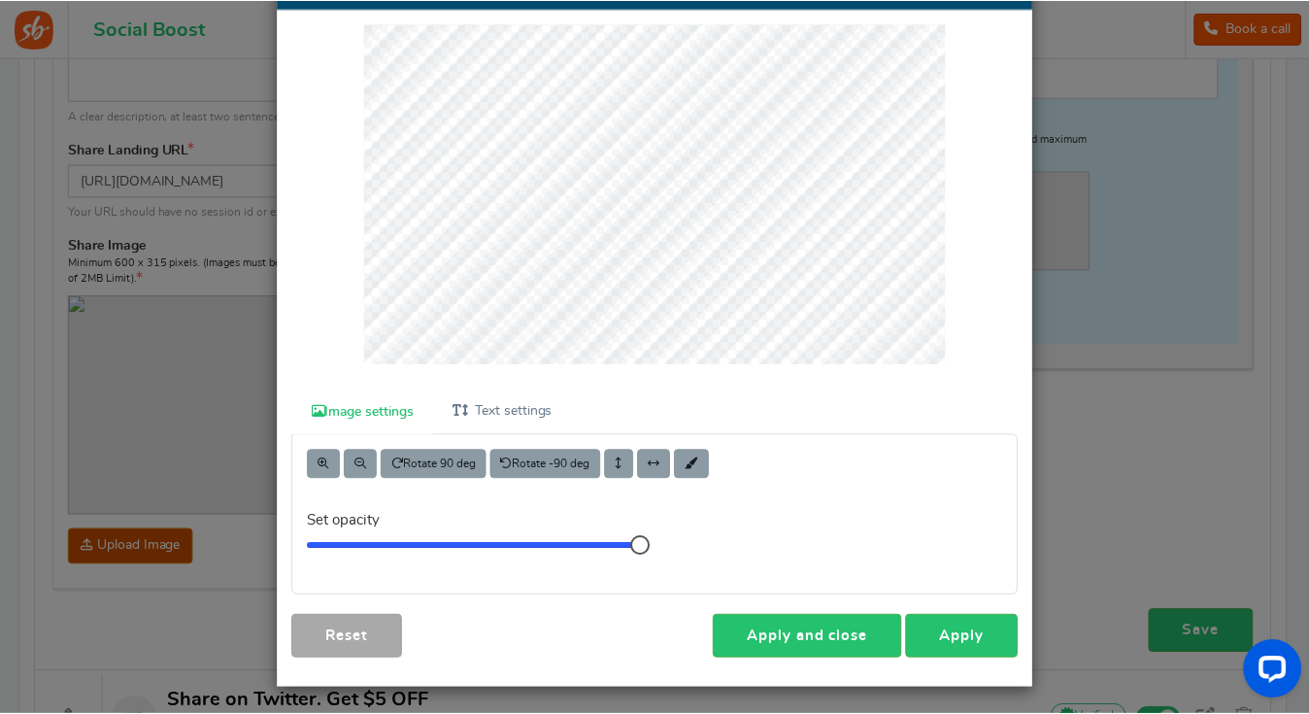
scroll to position [105, 0]
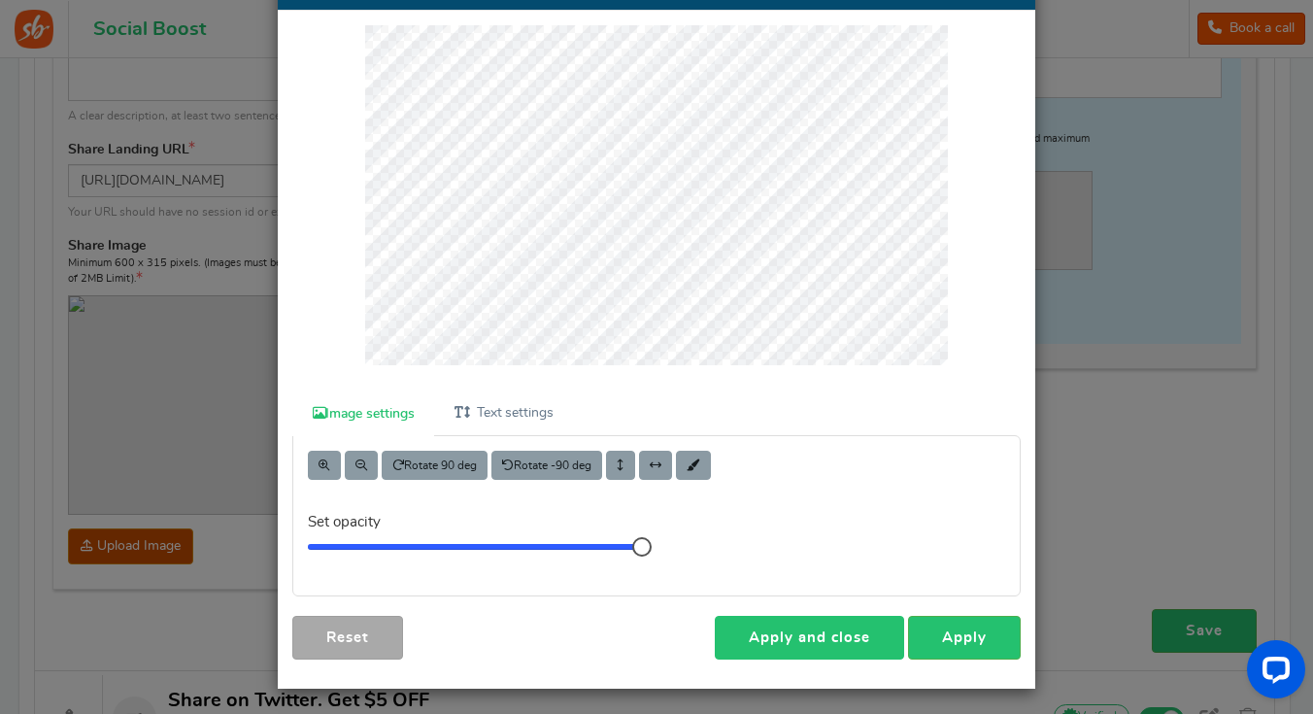
click at [808, 639] on link "Apply and close" at bounding box center [809, 638] width 189 height 44
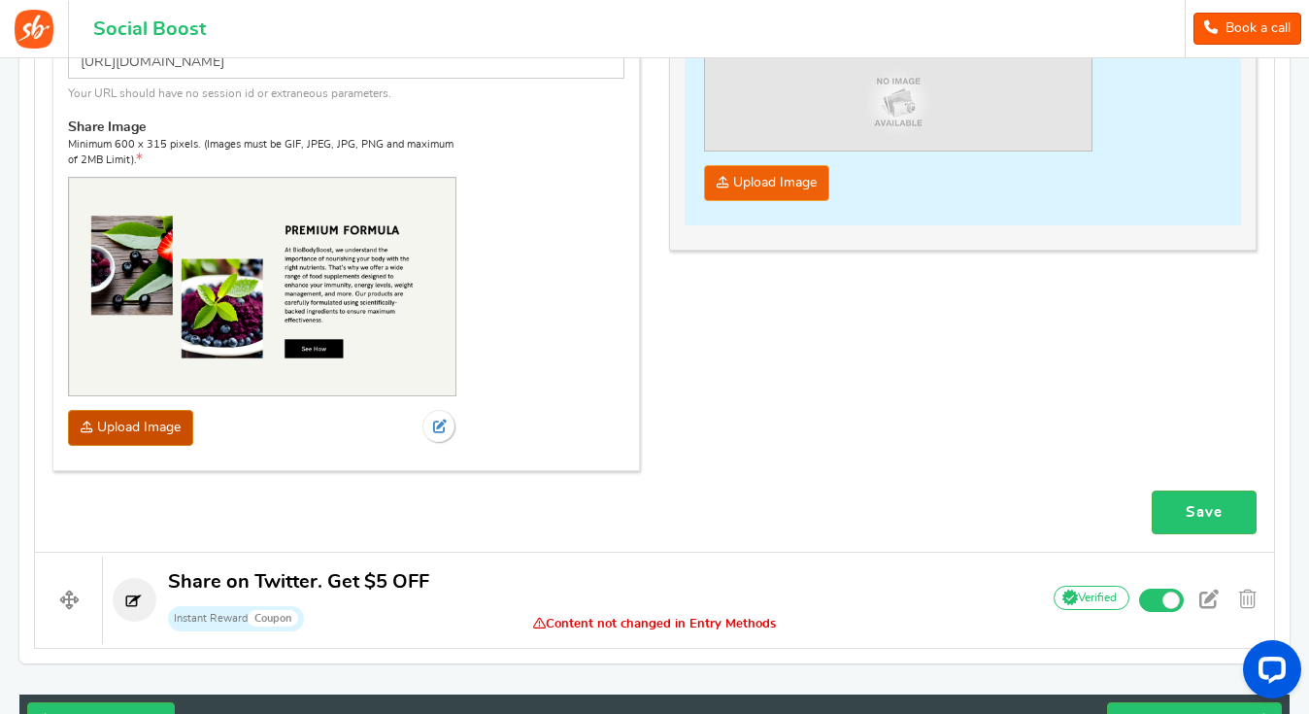
scroll to position [1740, 0]
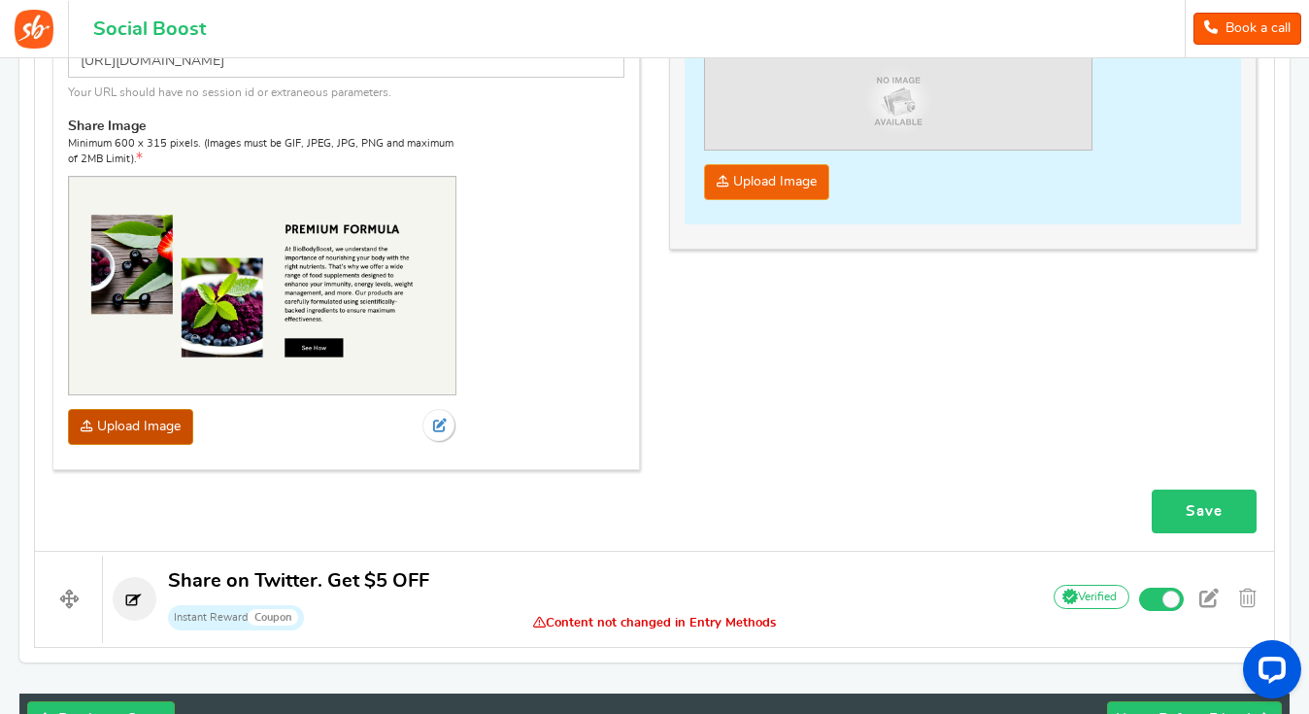
click at [1188, 498] on link "Save" at bounding box center [1204, 511] width 105 height 44
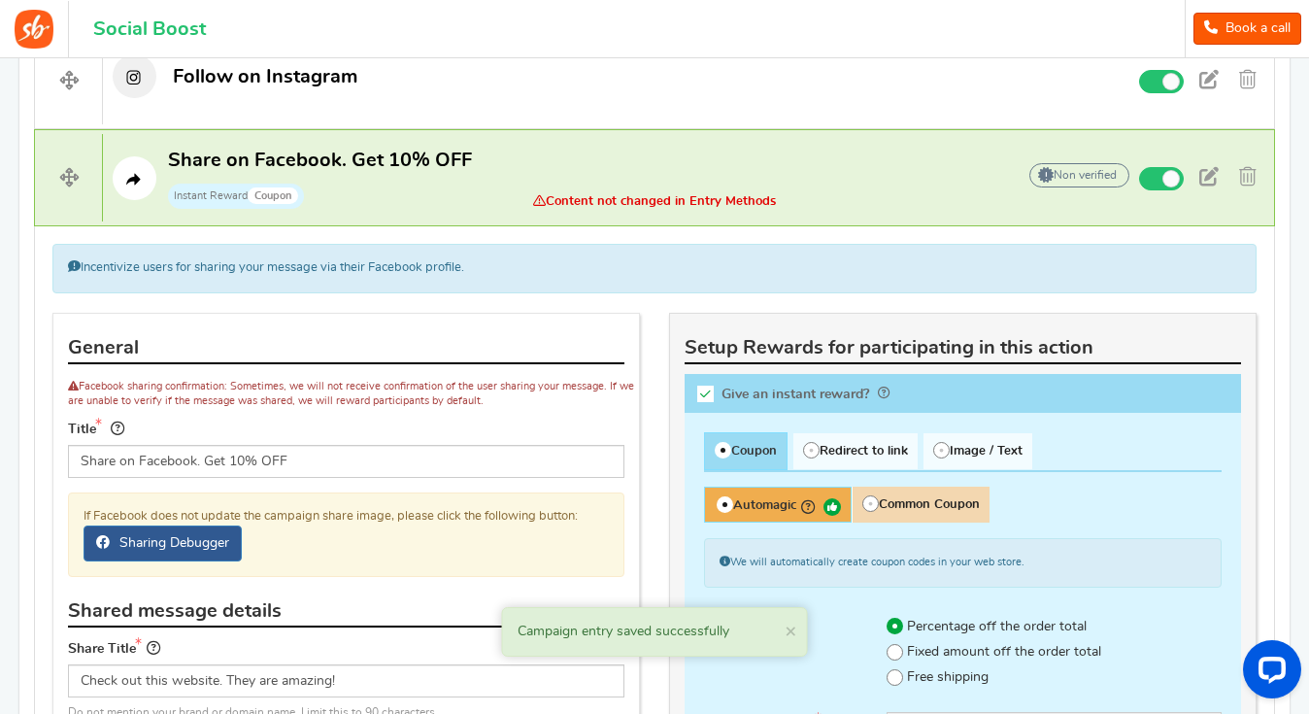
scroll to position [813, 0]
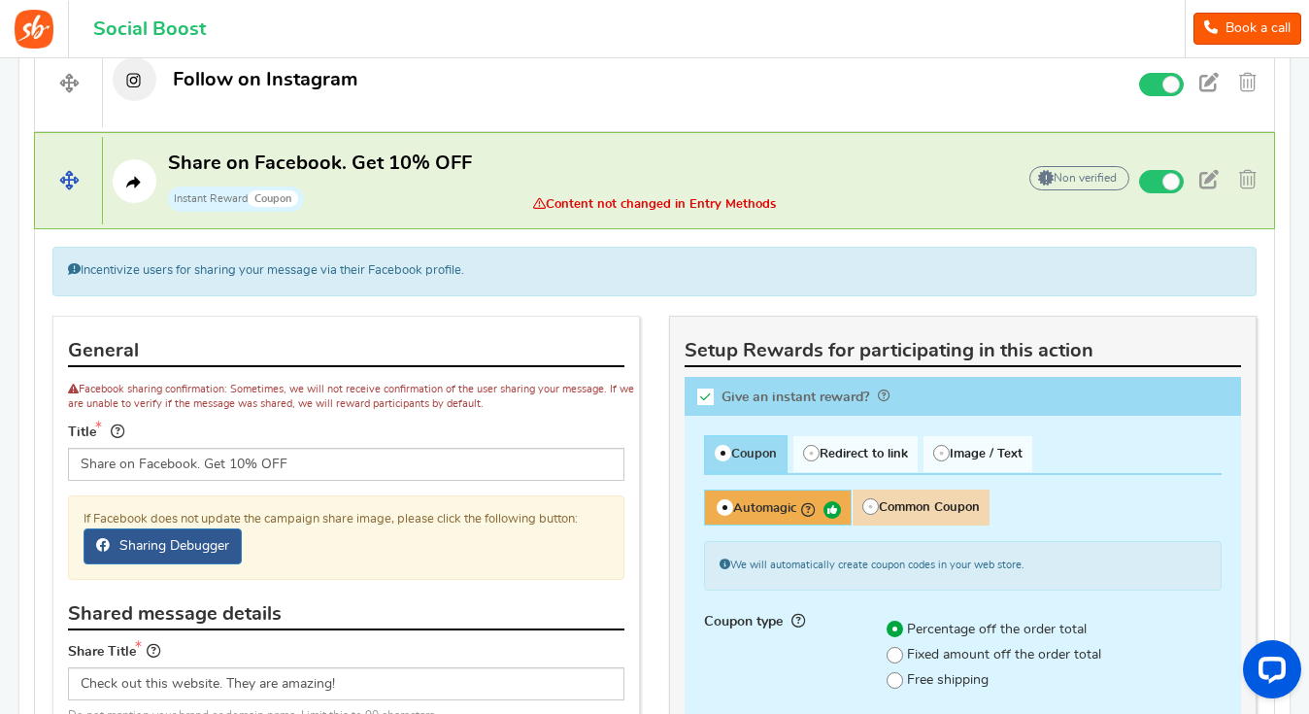
click at [474, 186] on p "Share on Facebook. Get 10% OFF Instant Reward Coupon" at bounding box center [549, 182] width 893 height 62
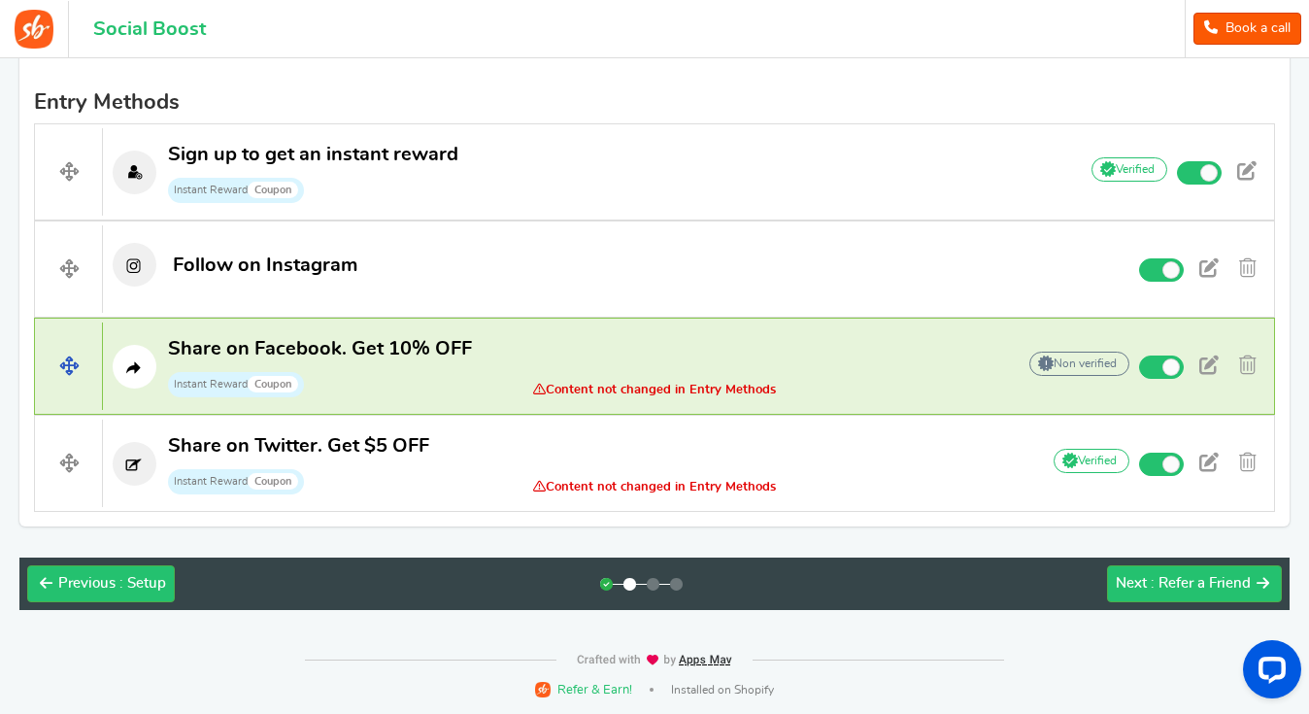
scroll to position [626, 0]
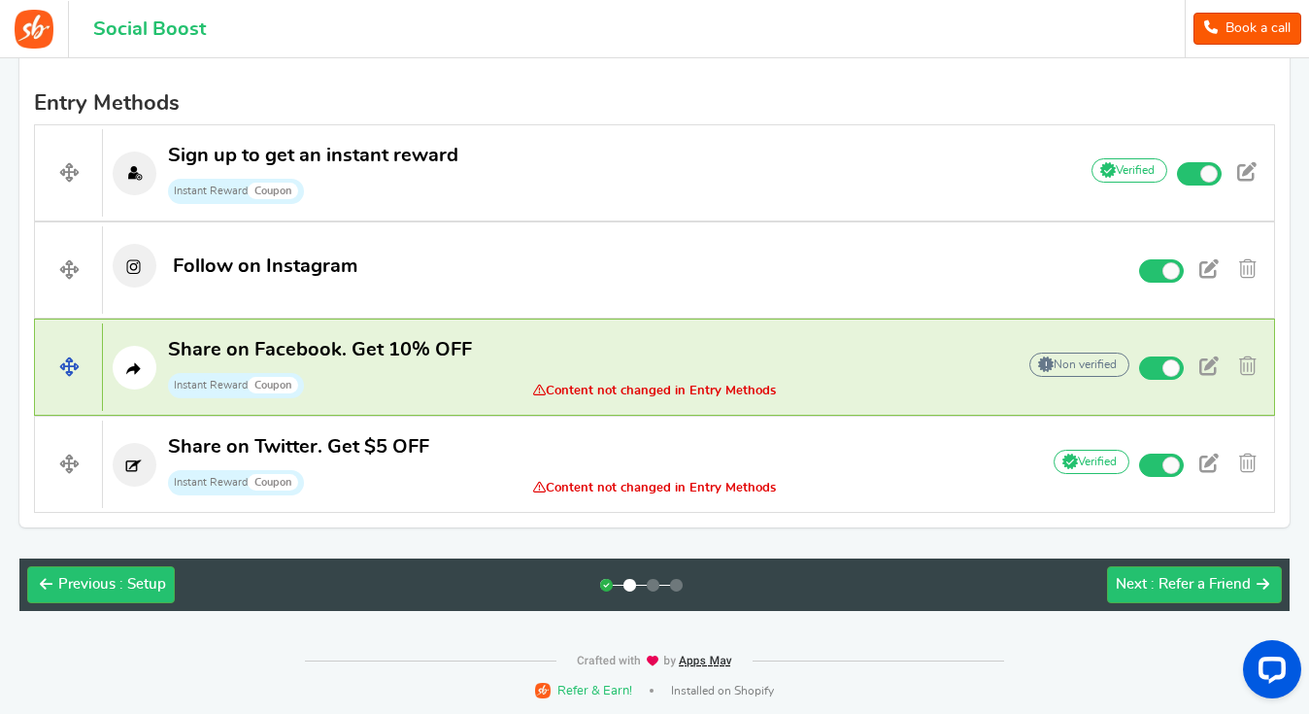
click at [618, 388] on span "Content not changed in Entry Methods" at bounding box center [654, 391] width 293 height 15
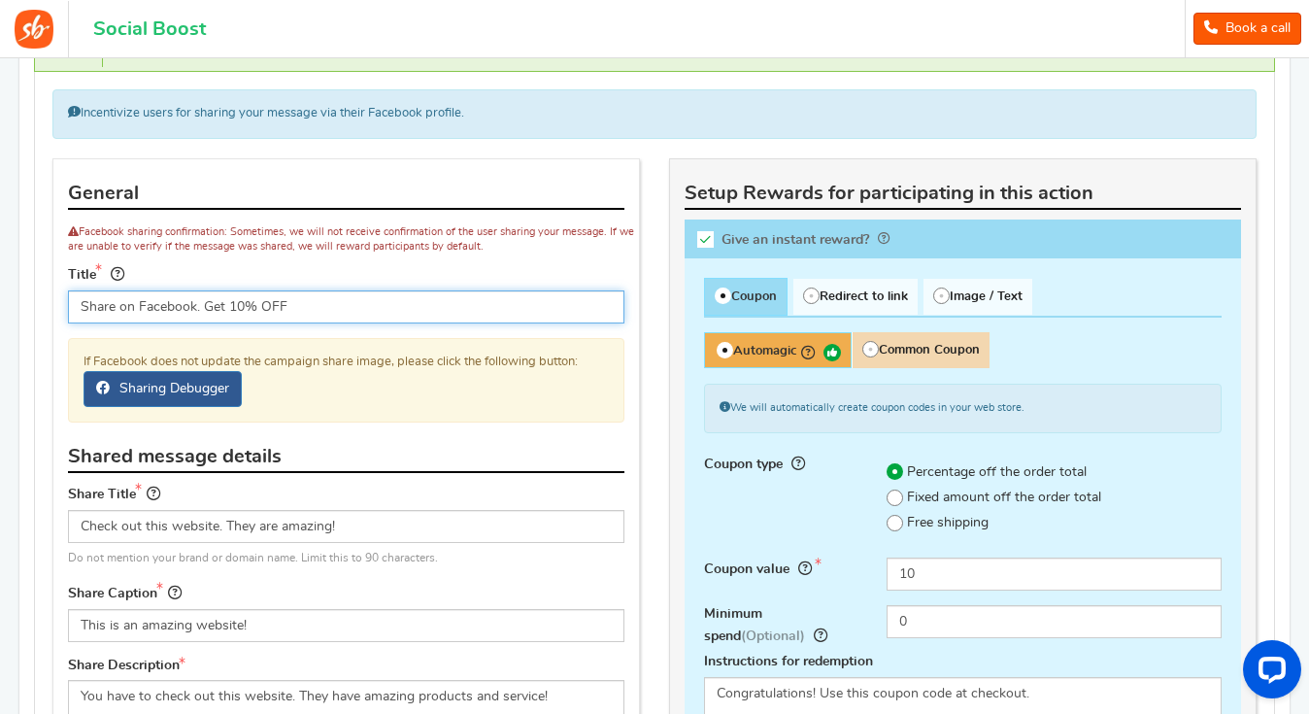
scroll to position [969, 0]
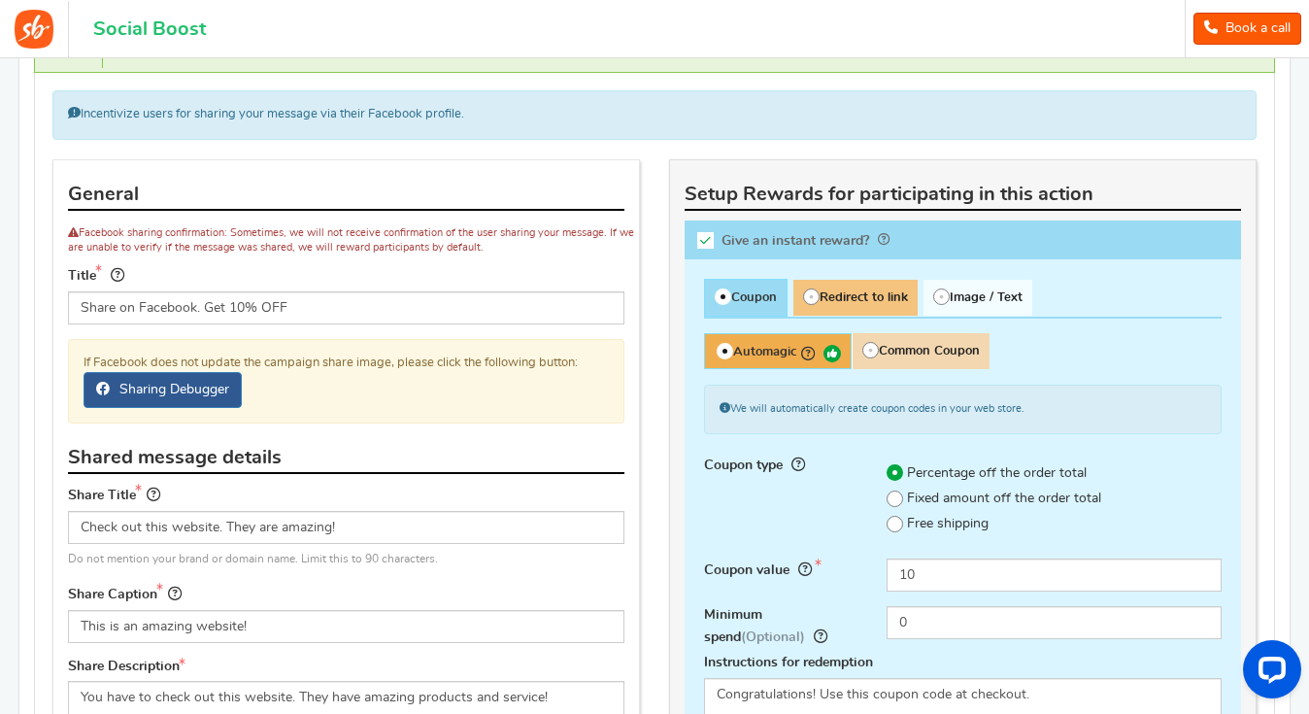
click at [859, 287] on span "Redirect to link" at bounding box center [855, 298] width 124 height 36
click at [806, 287] on input "Redirect to link" at bounding box center [799, 290] width 13 height 13
radio input "true"
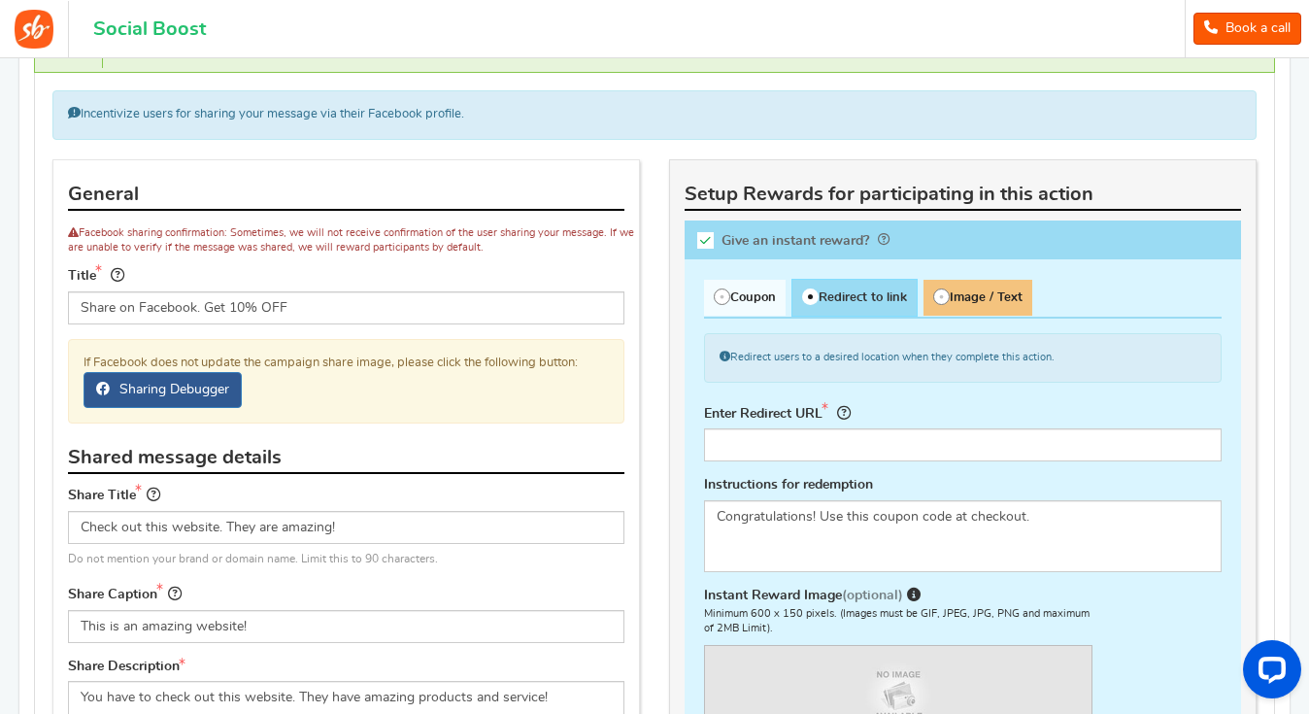
click at [999, 294] on span "Image / Text" at bounding box center [978, 298] width 109 height 36
click at [936, 294] on input "Image / Text" at bounding box center [930, 290] width 13 height 13
radio input "true"
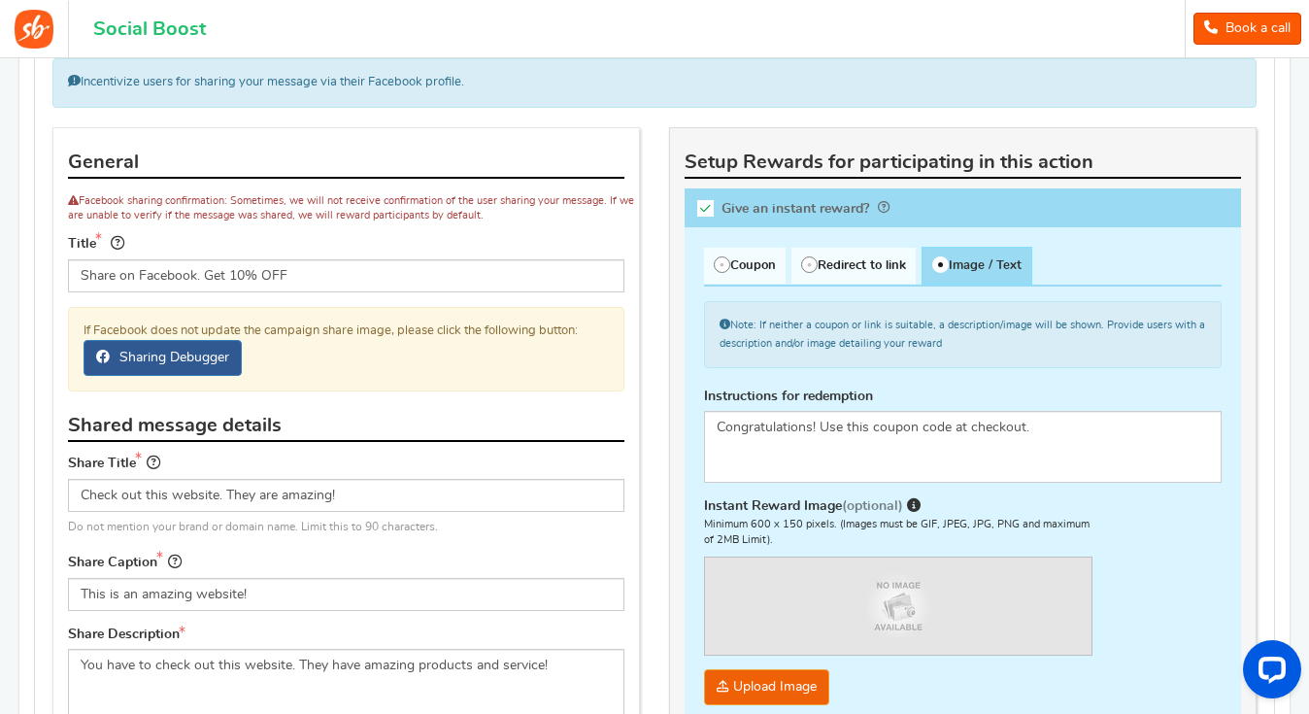
scroll to position [979, 0]
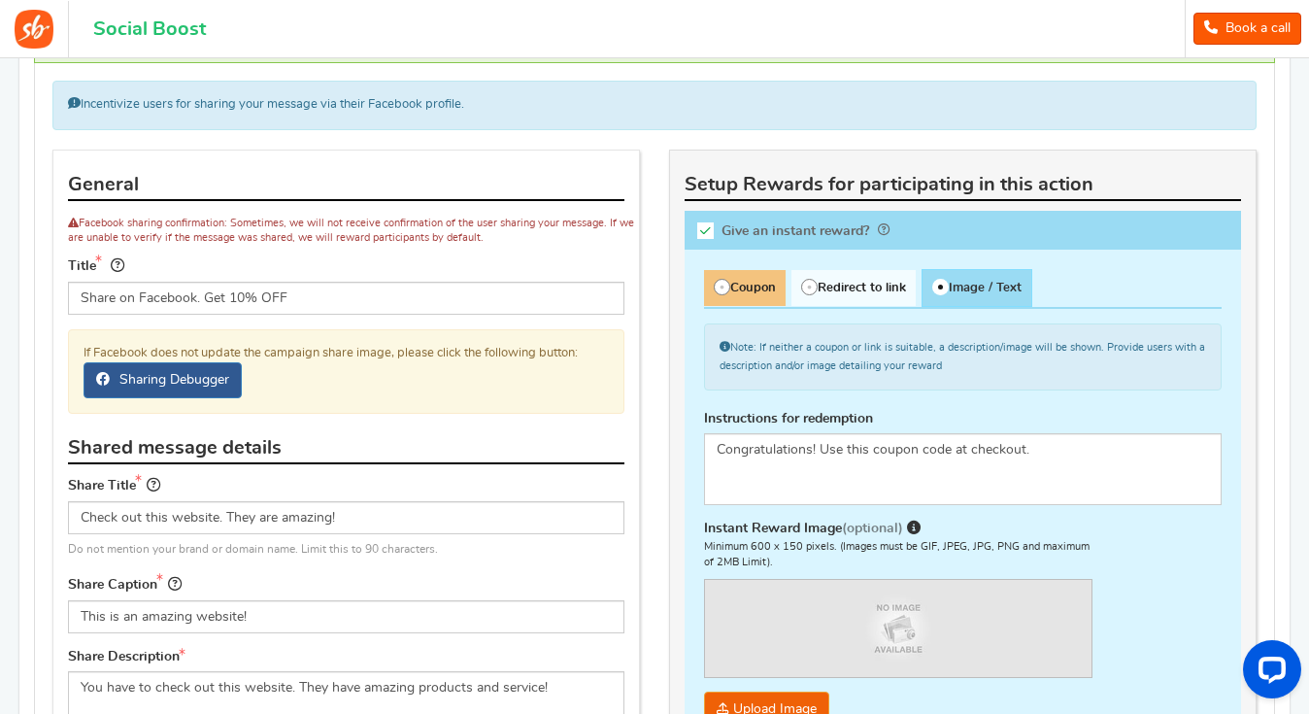
click at [734, 295] on span "Coupon" at bounding box center [745, 288] width 82 height 36
click at [717, 287] on input "Coupon" at bounding box center [710, 280] width 13 height 13
radio input "true"
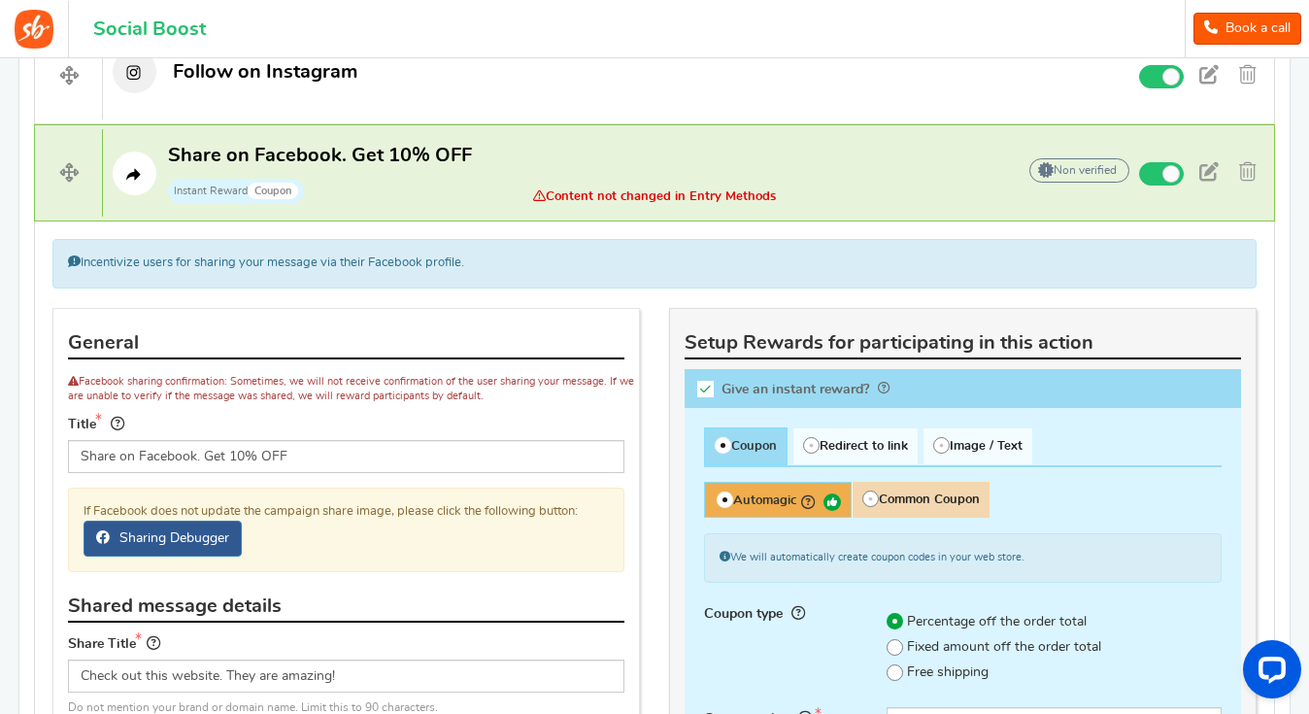
scroll to position [803, 0]
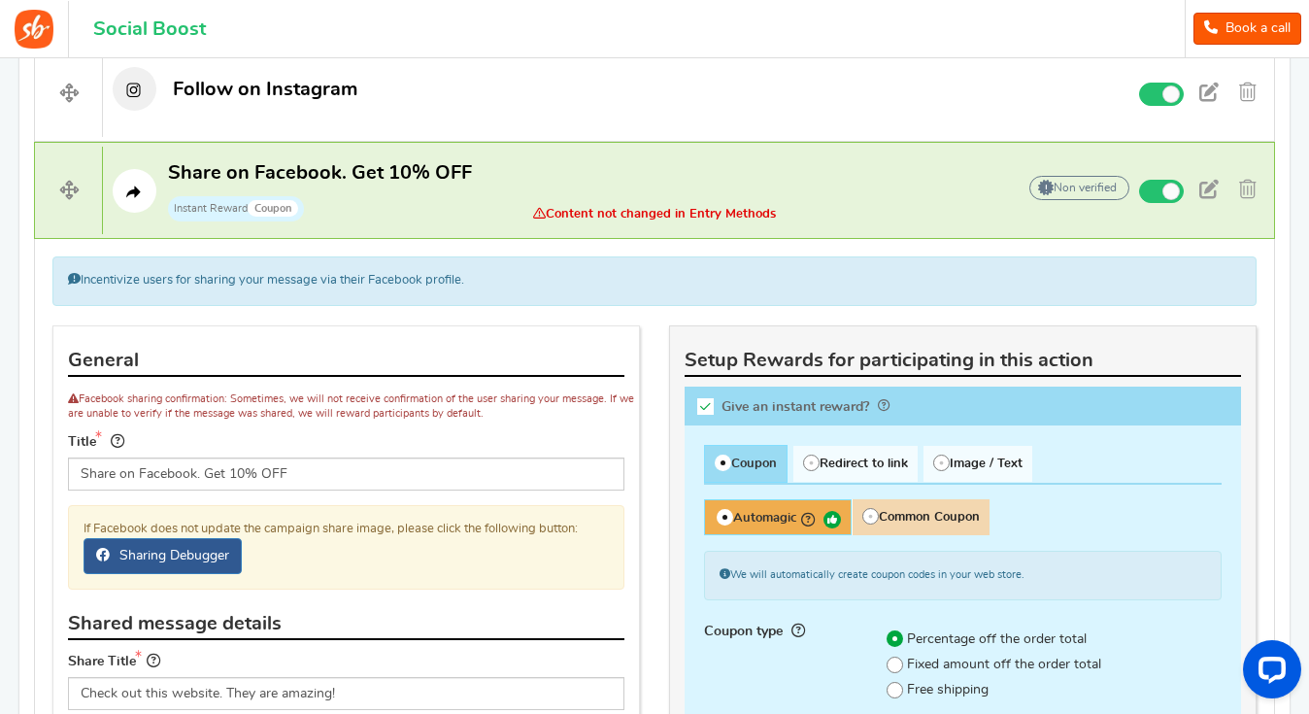
click at [446, 284] on div "Incentivize users for sharing your message via their Facebook profile." at bounding box center [654, 280] width 1204 height 49
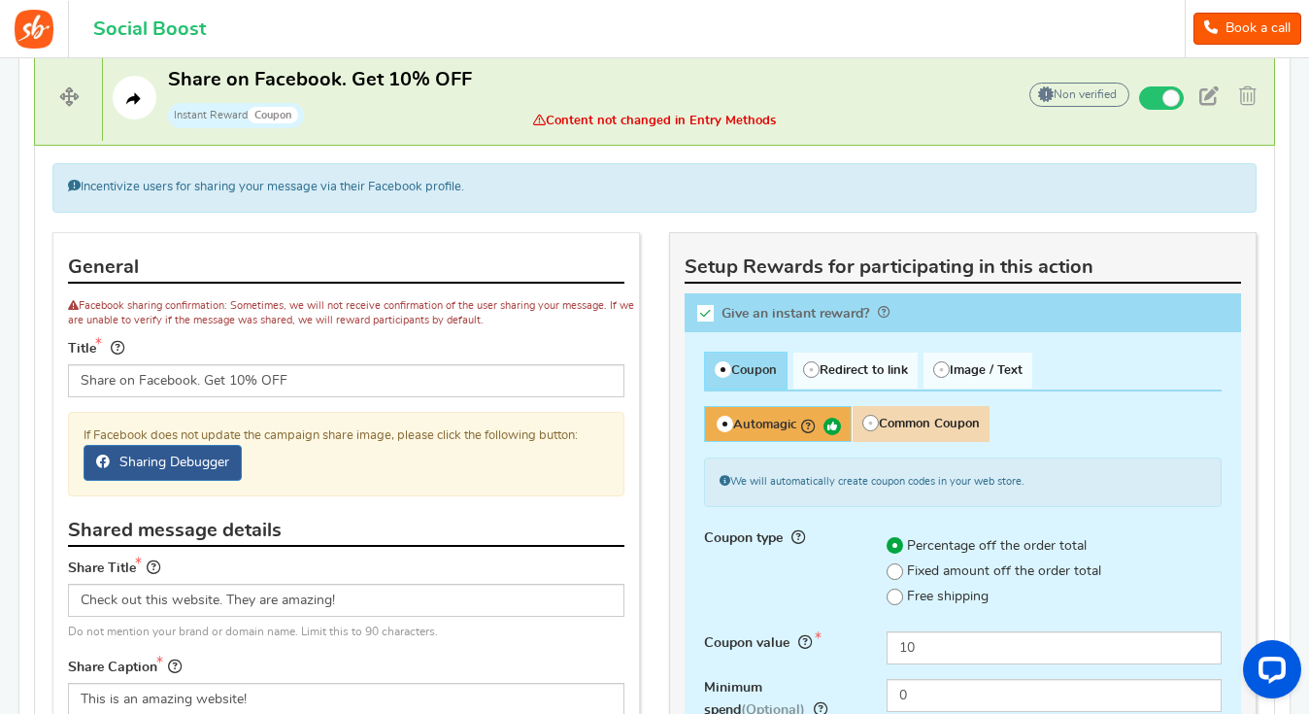
scroll to position [895, 0]
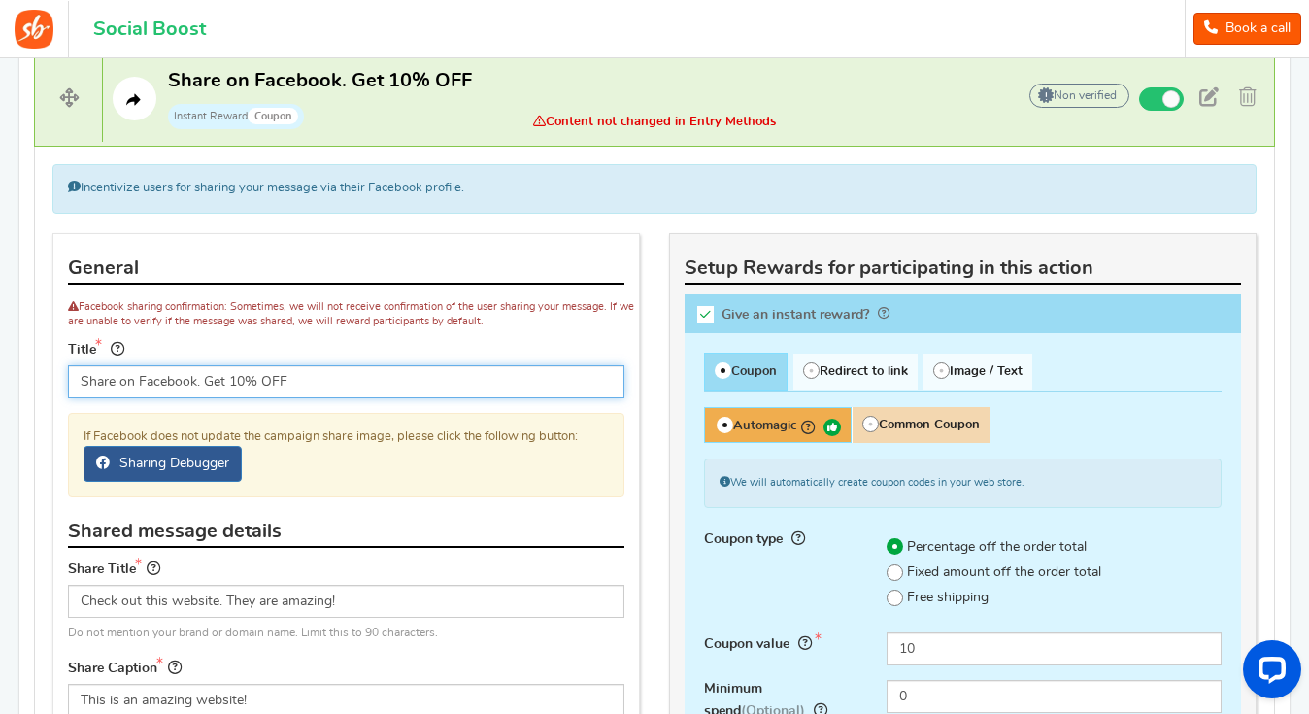
click at [291, 383] on input "Share on Facebook. Get 10% OFF" at bounding box center [346, 381] width 557 height 33
type input "Share on Facebook. Get 10% OFF"
click at [408, 388] on input "Share on Facebook. Get 10% OFF" at bounding box center [346, 381] width 557 height 33
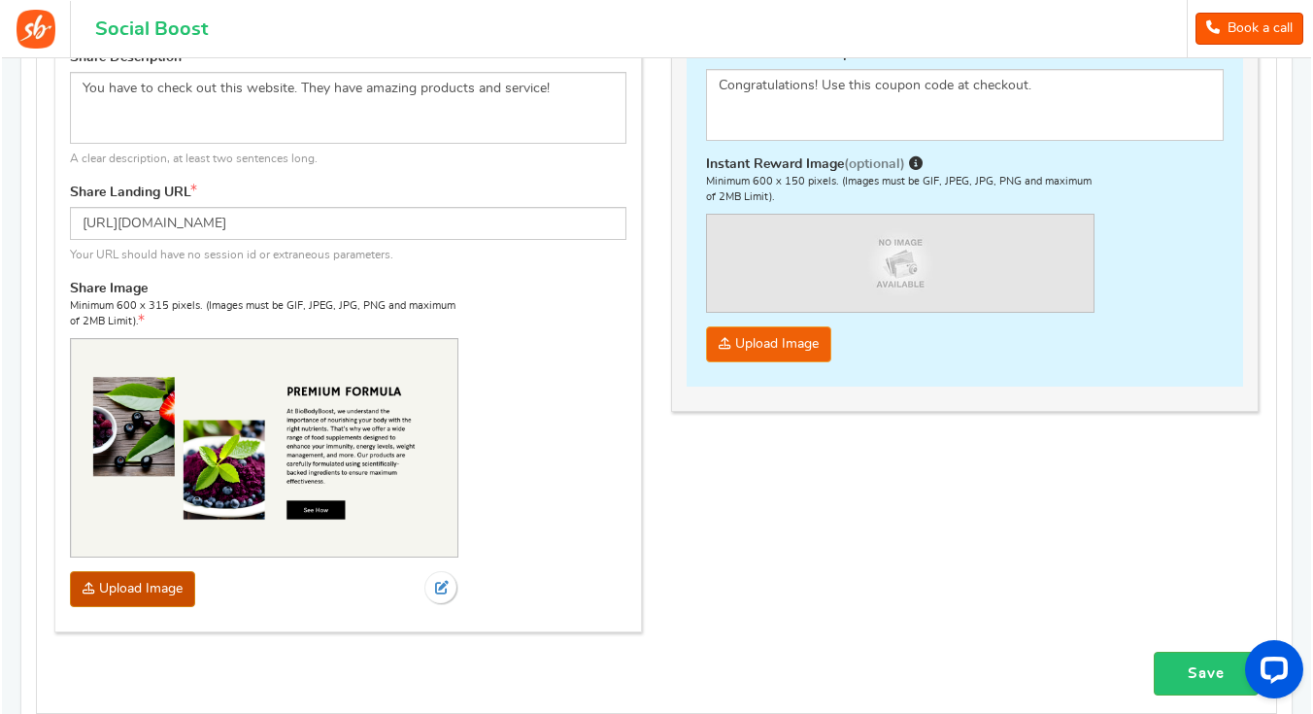
scroll to position [1579, 0]
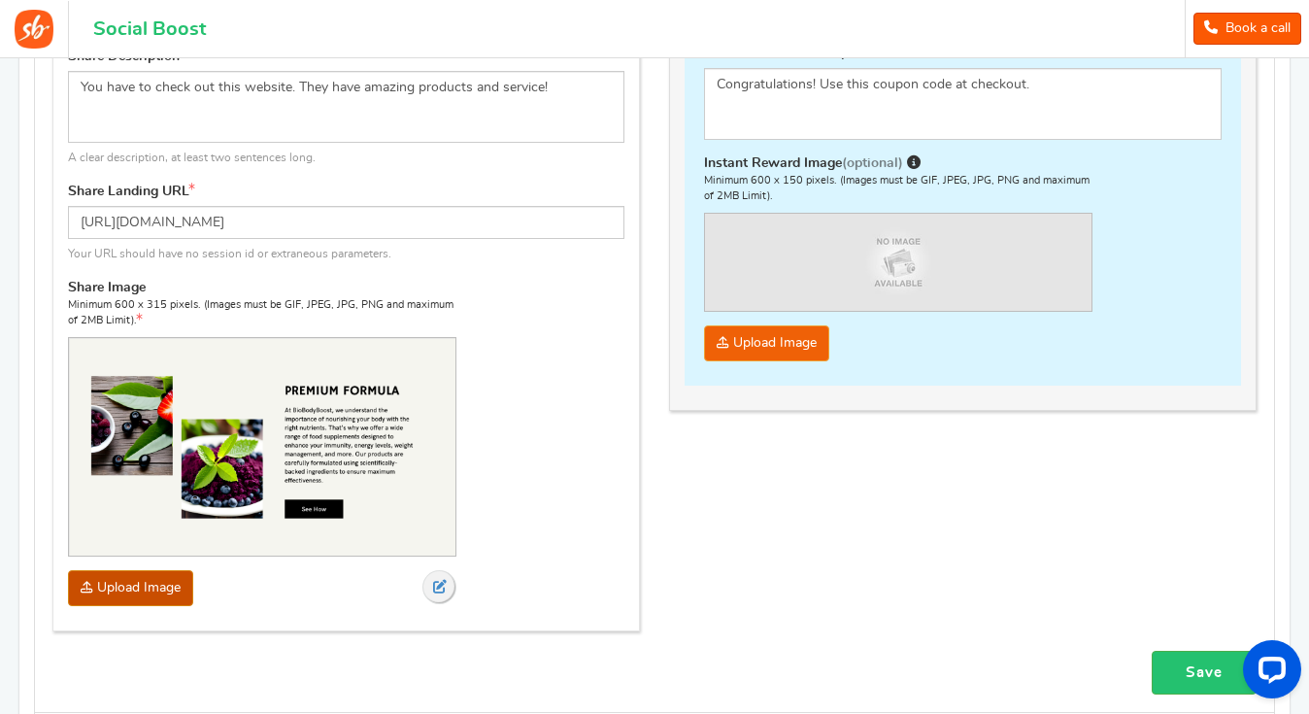
click at [443, 580] on icon at bounding box center [440, 587] width 14 height 14
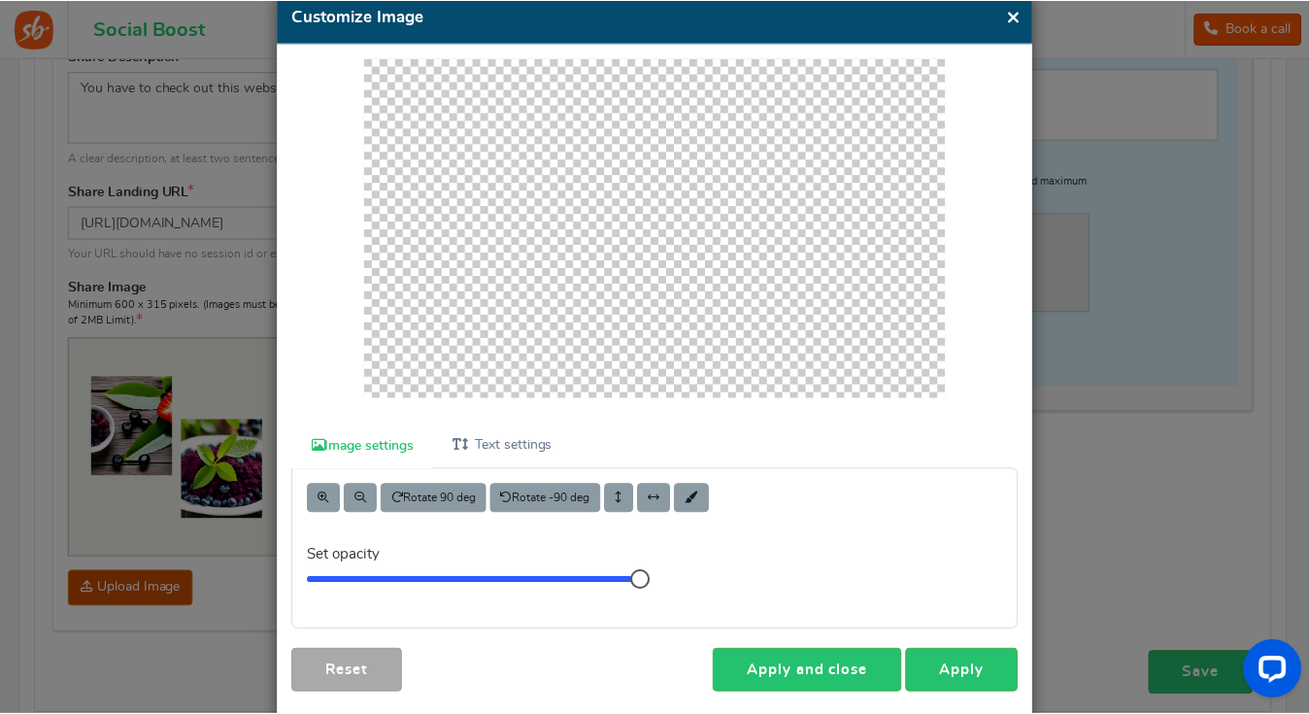
scroll to position [0, 0]
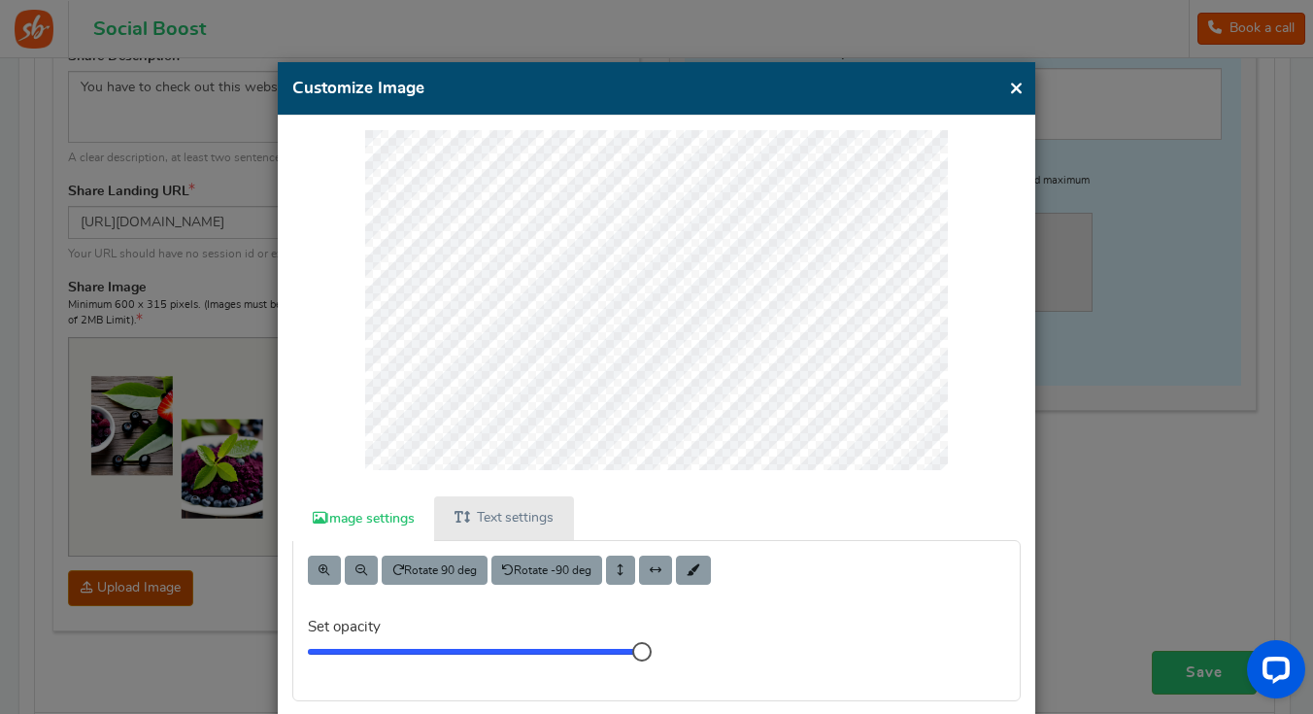
click at [521, 512] on link "Text settings" at bounding box center [503, 518] width 139 height 44
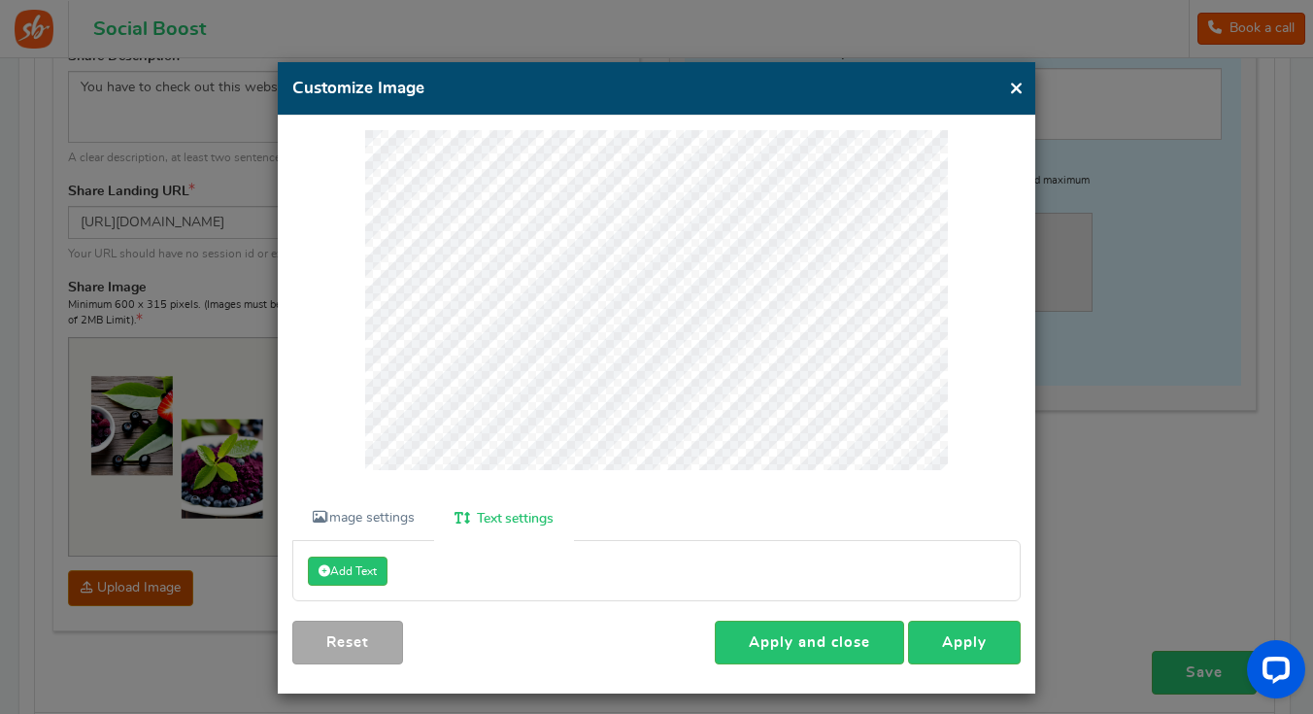
click at [1017, 90] on button "×" at bounding box center [1016, 88] width 15 height 24
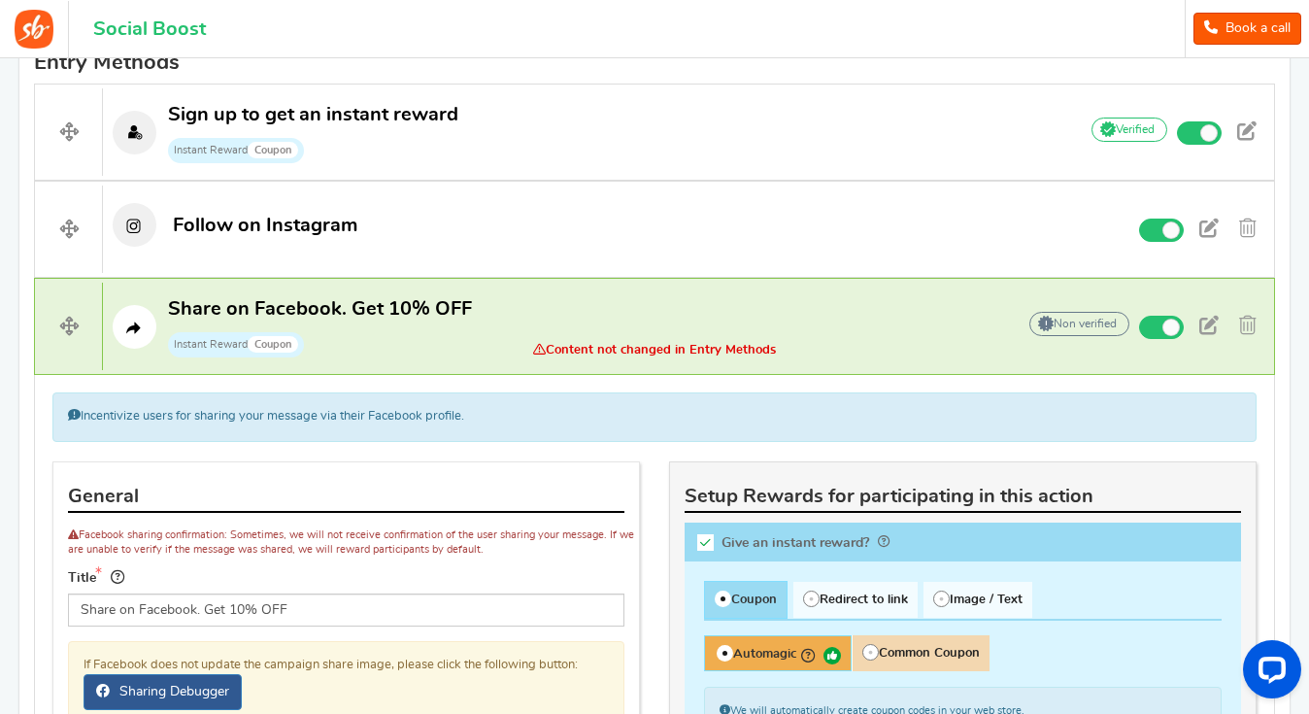
scroll to position [666, 0]
click at [626, 344] on span "Content not changed in Entry Methods" at bounding box center [654, 351] width 293 height 15
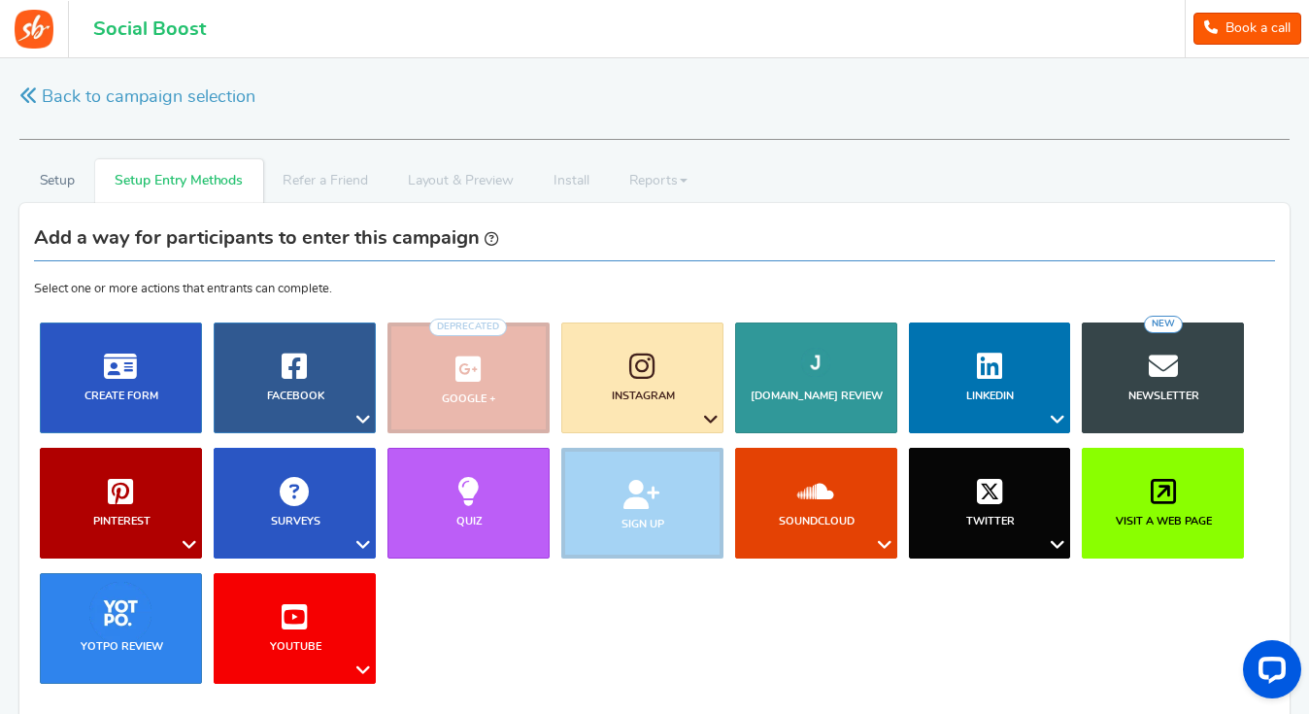
scroll to position [0, 0]
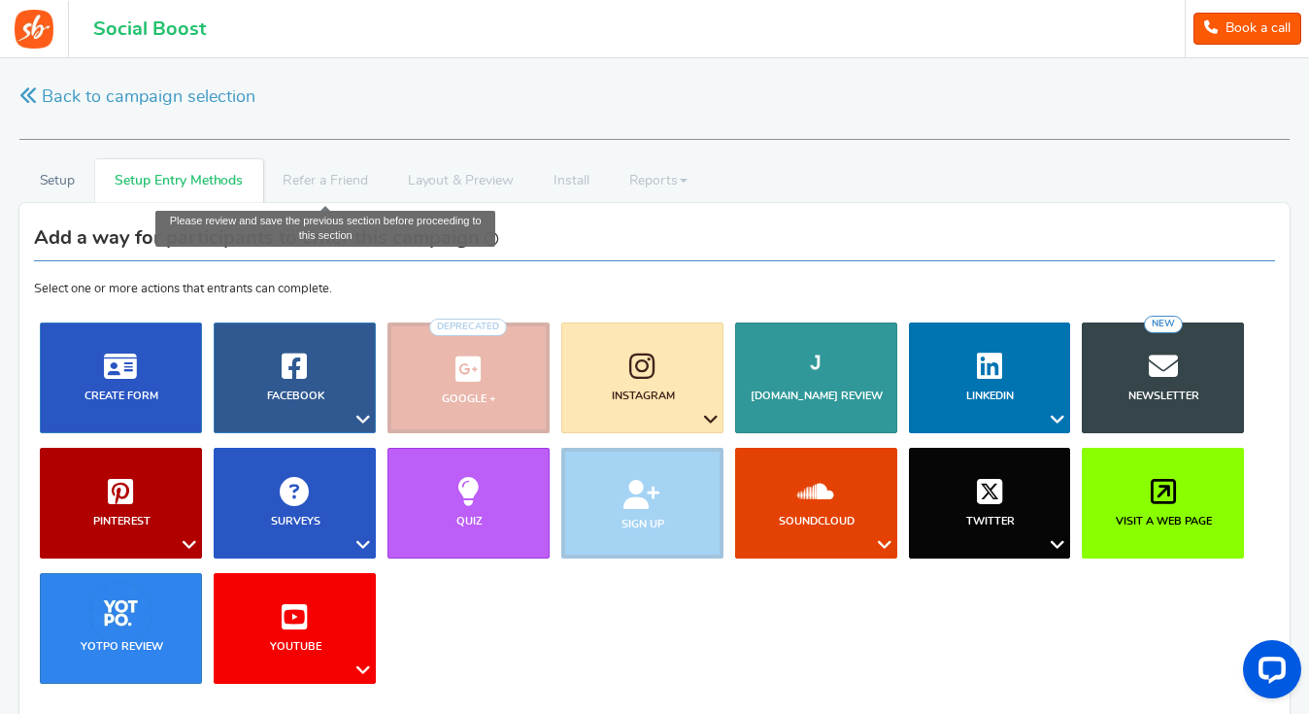
click at [311, 181] on li "Refer a Friend" at bounding box center [325, 181] width 124 height 44
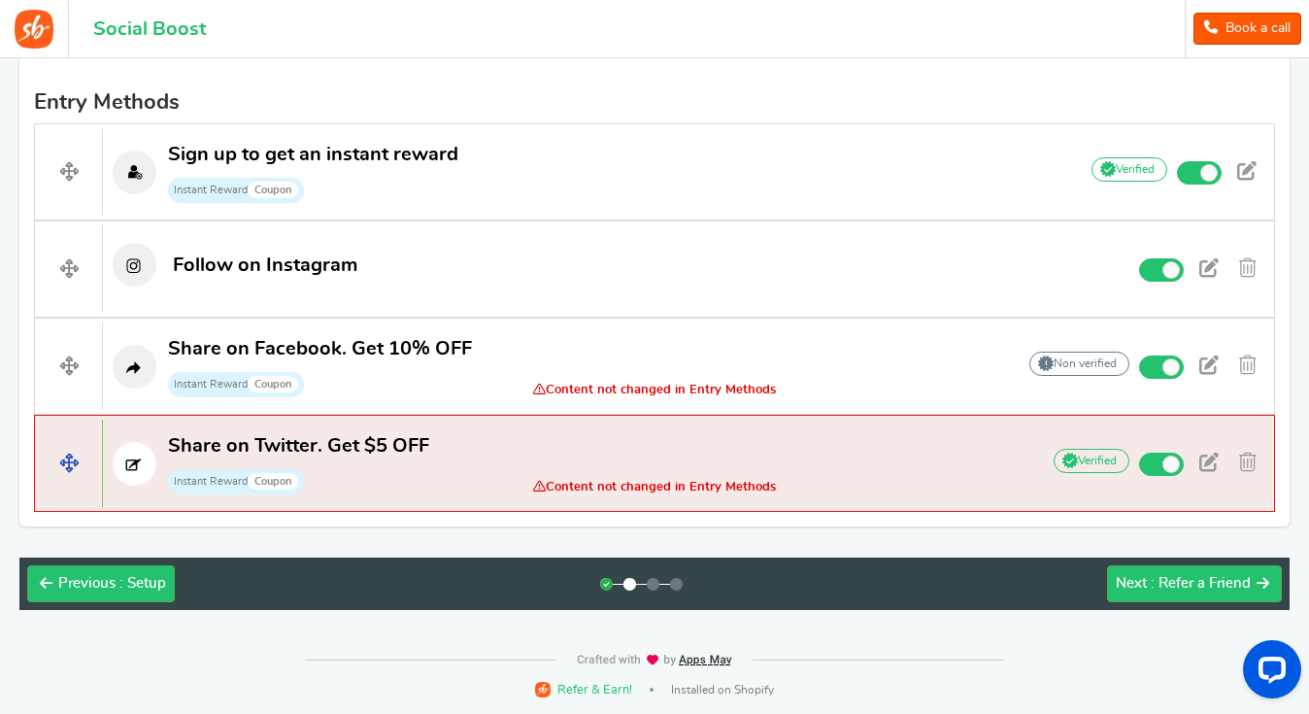
scroll to position [626, 0]
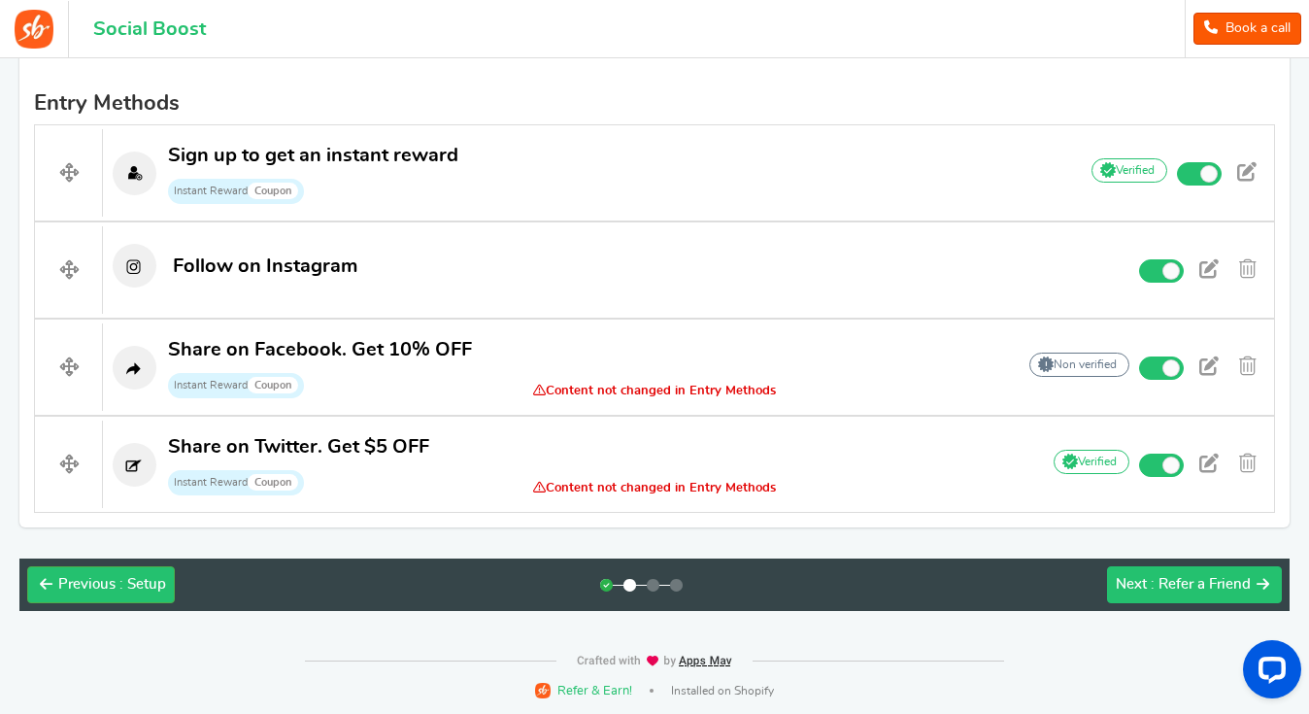
click at [1169, 583] on span ": Refer a Friend" at bounding box center [1201, 584] width 100 height 15
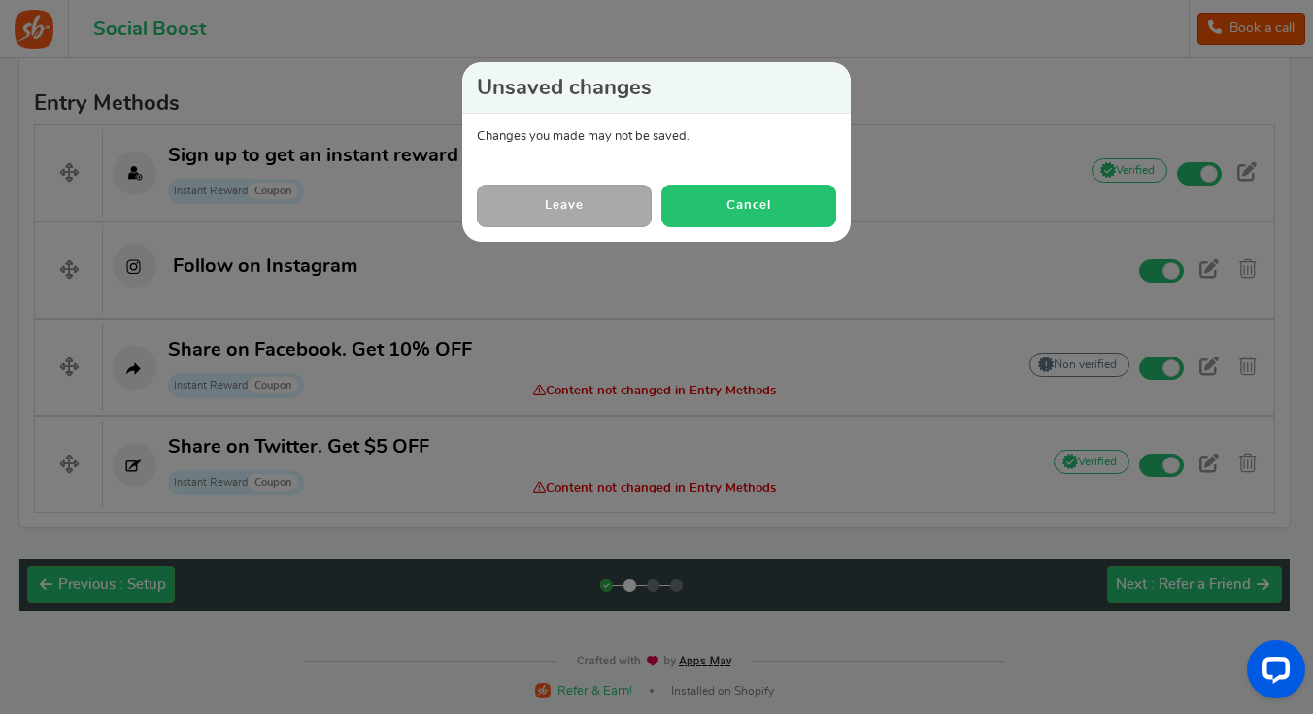
click at [739, 199] on button "Cancel" at bounding box center [748, 206] width 175 height 42
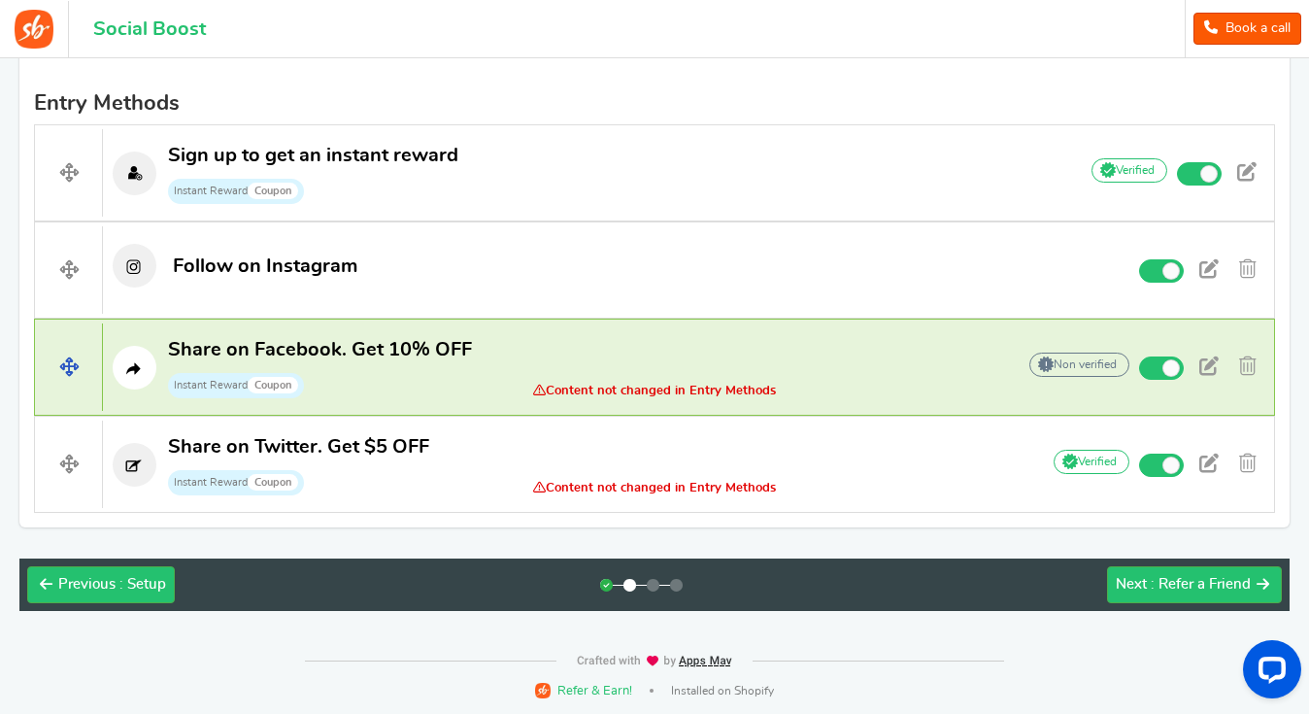
click at [134, 366] on icon at bounding box center [135, 368] width 44 height 44
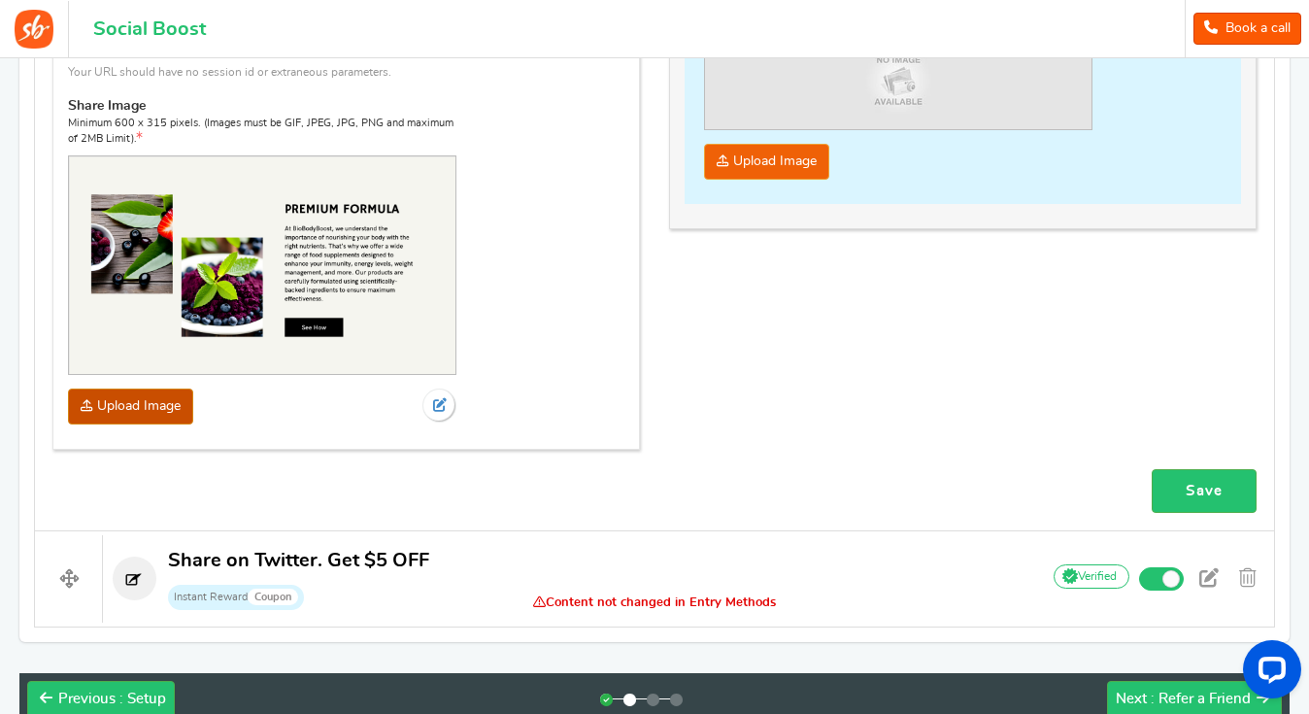
scroll to position [1771, 0]
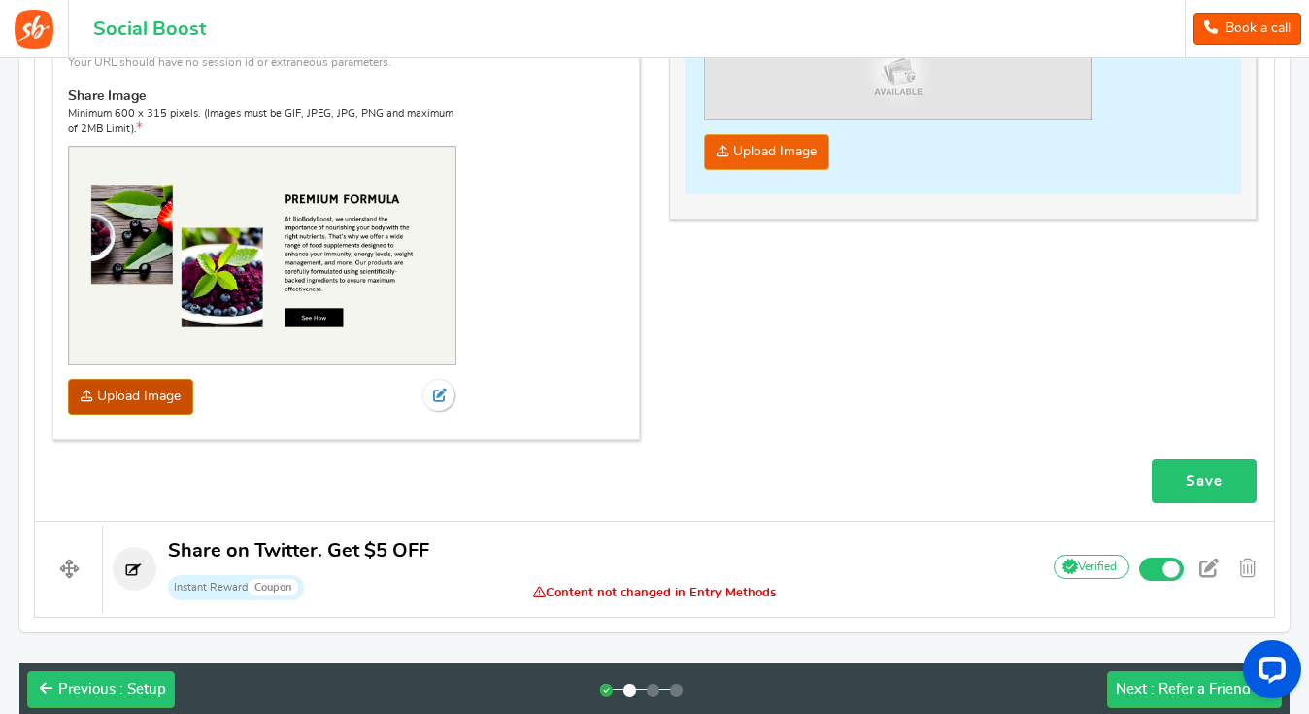
click at [1177, 476] on link "Save" at bounding box center [1204, 481] width 105 height 44
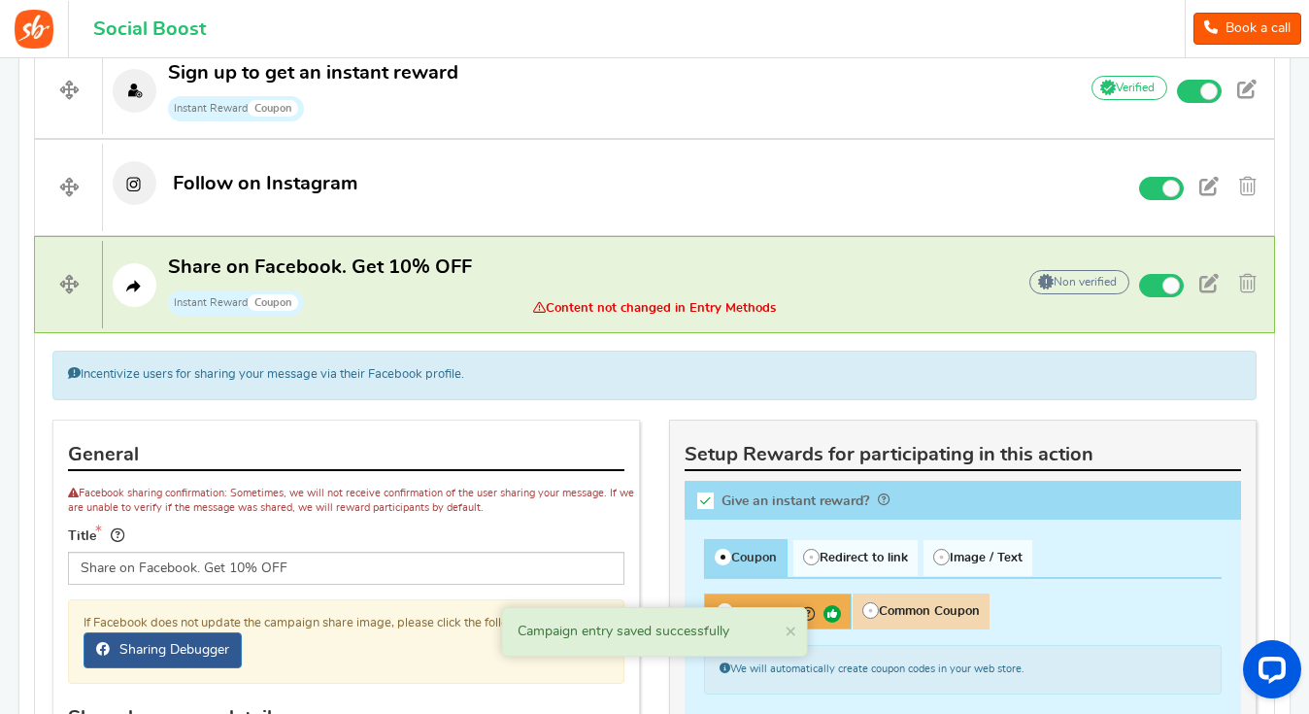
scroll to position [690, 0]
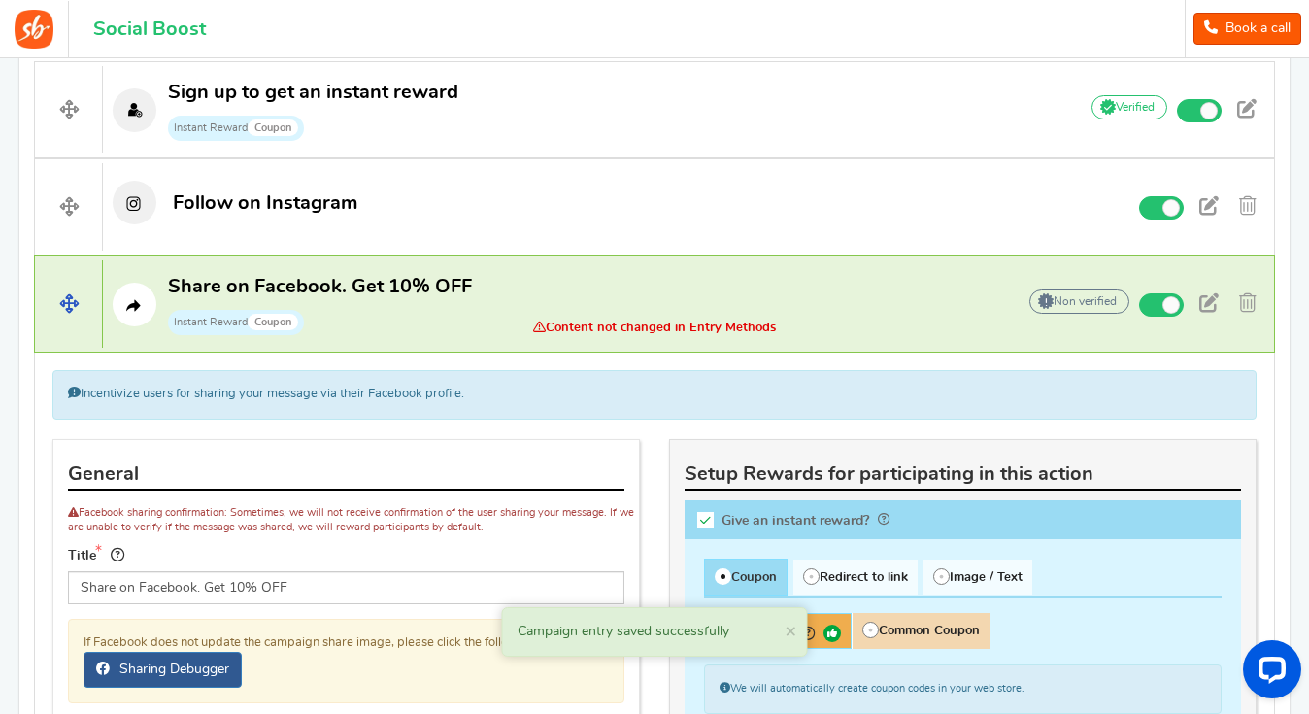
click at [628, 321] on span "Content not changed in Entry Methods" at bounding box center [654, 328] width 293 height 15
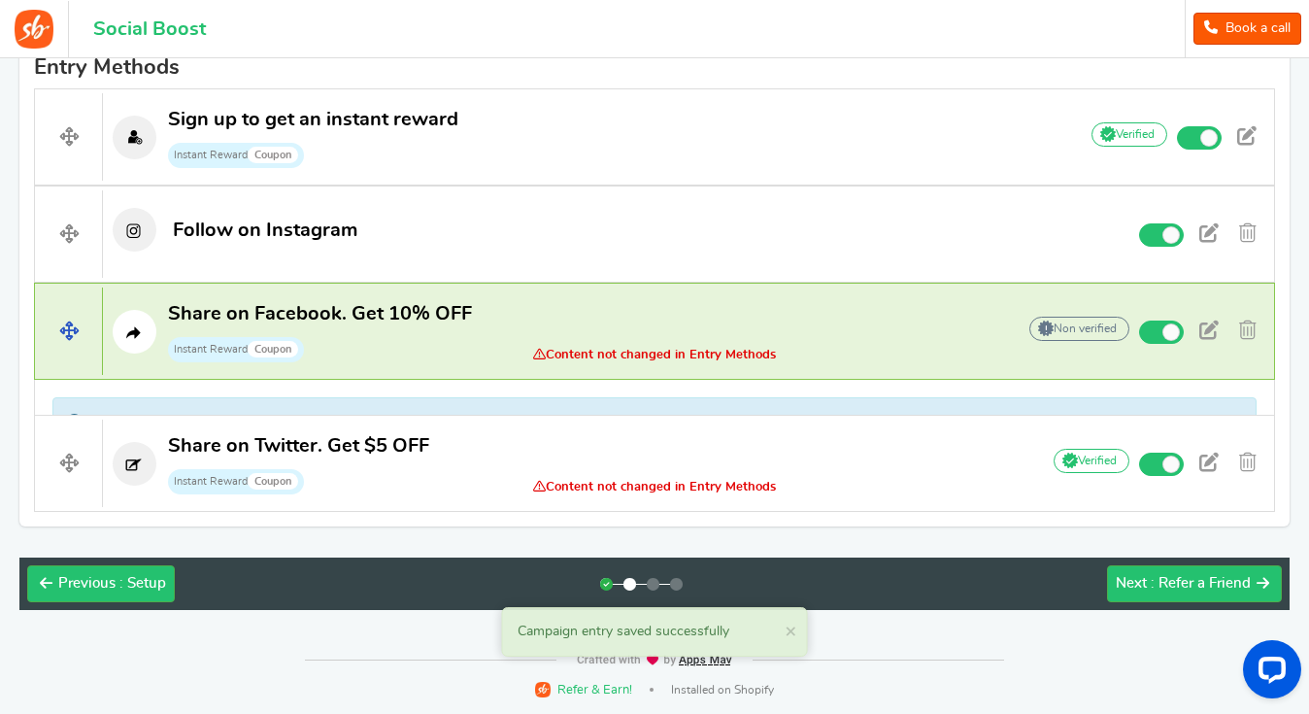
scroll to position [626, 0]
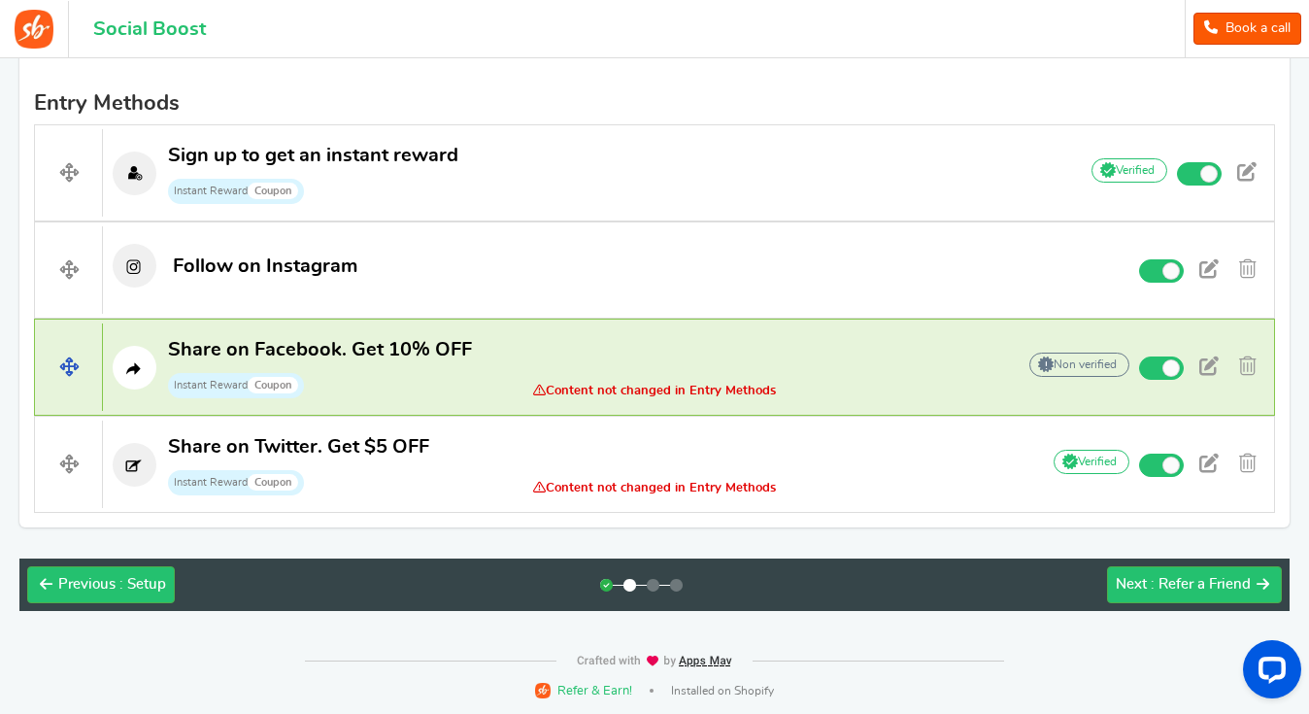
click at [620, 390] on span "Content not changed in Entry Methods" at bounding box center [654, 391] width 293 height 15
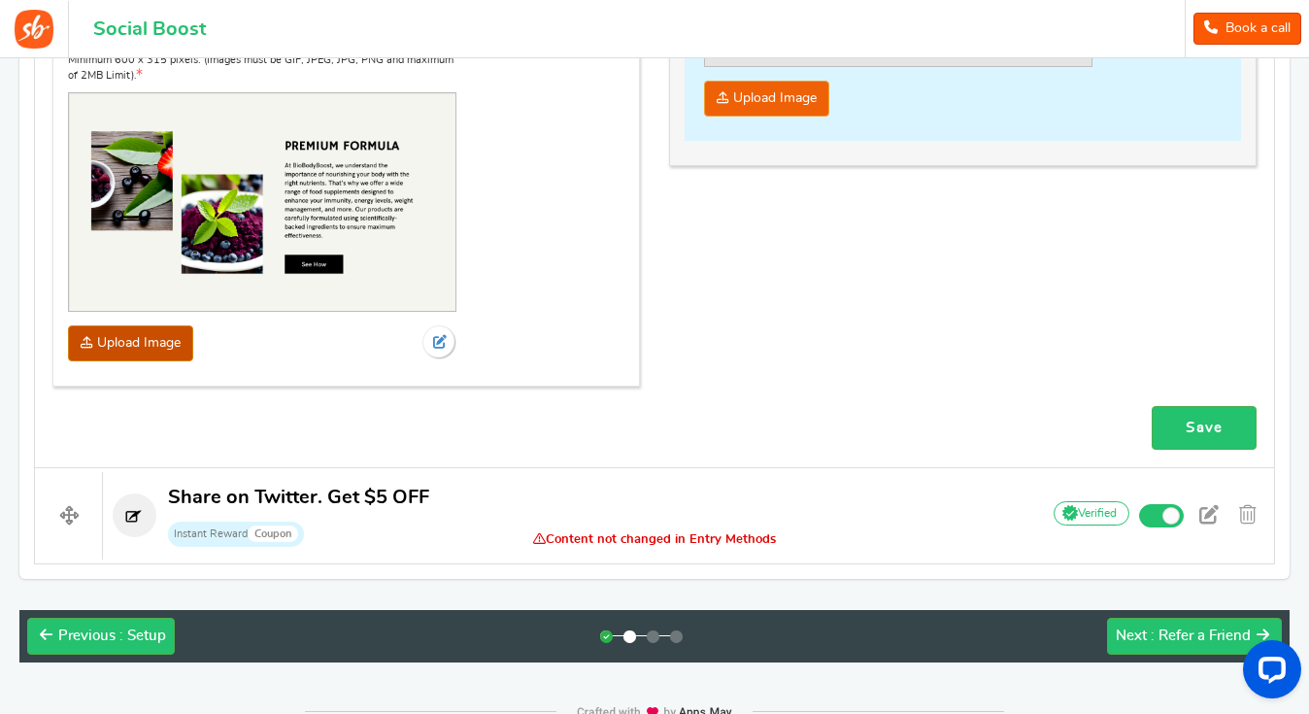
scroll to position [1826, 0]
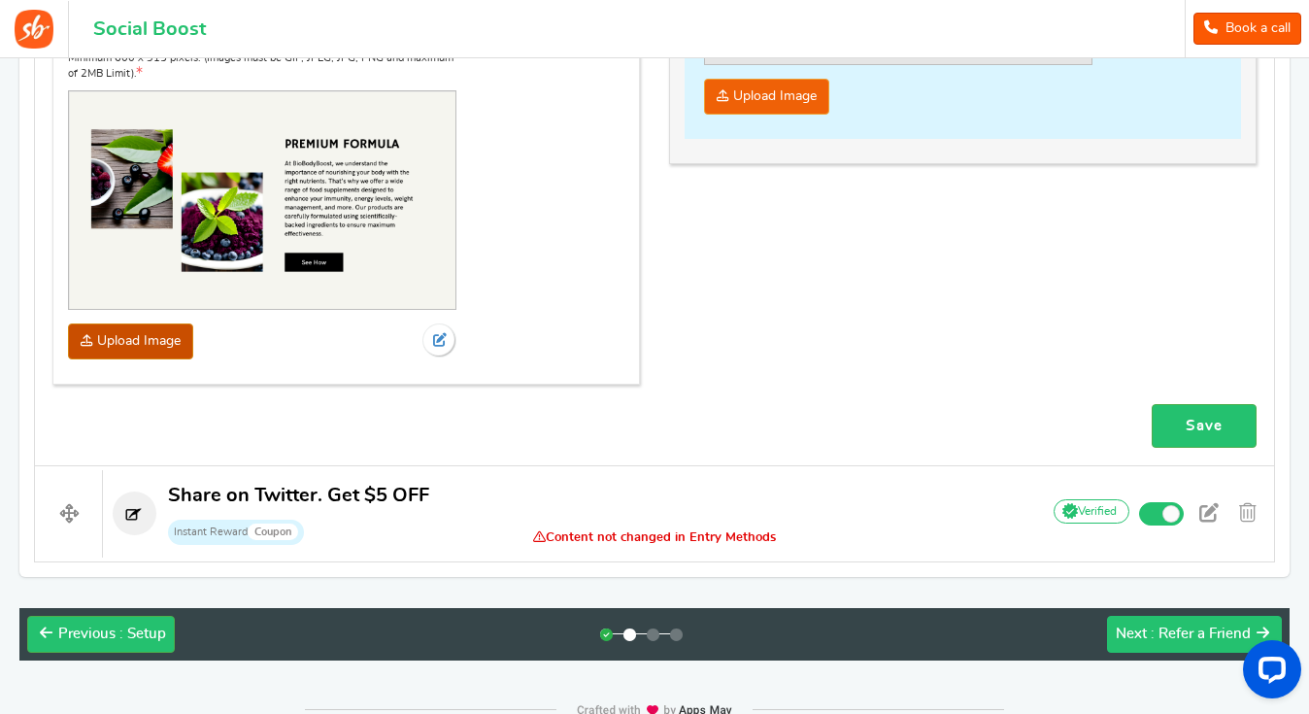
click at [1163, 626] on span ": Refer a Friend" at bounding box center [1201, 633] width 100 height 15
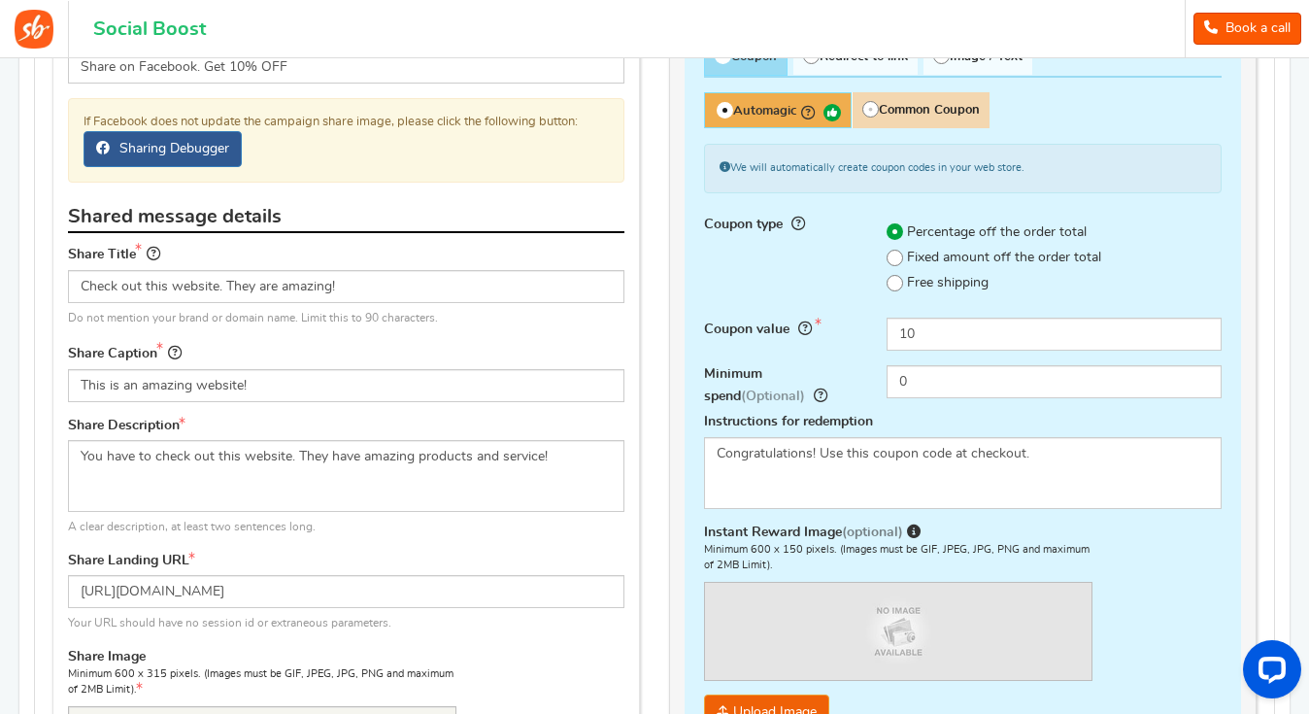
scroll to position [1206, 0]
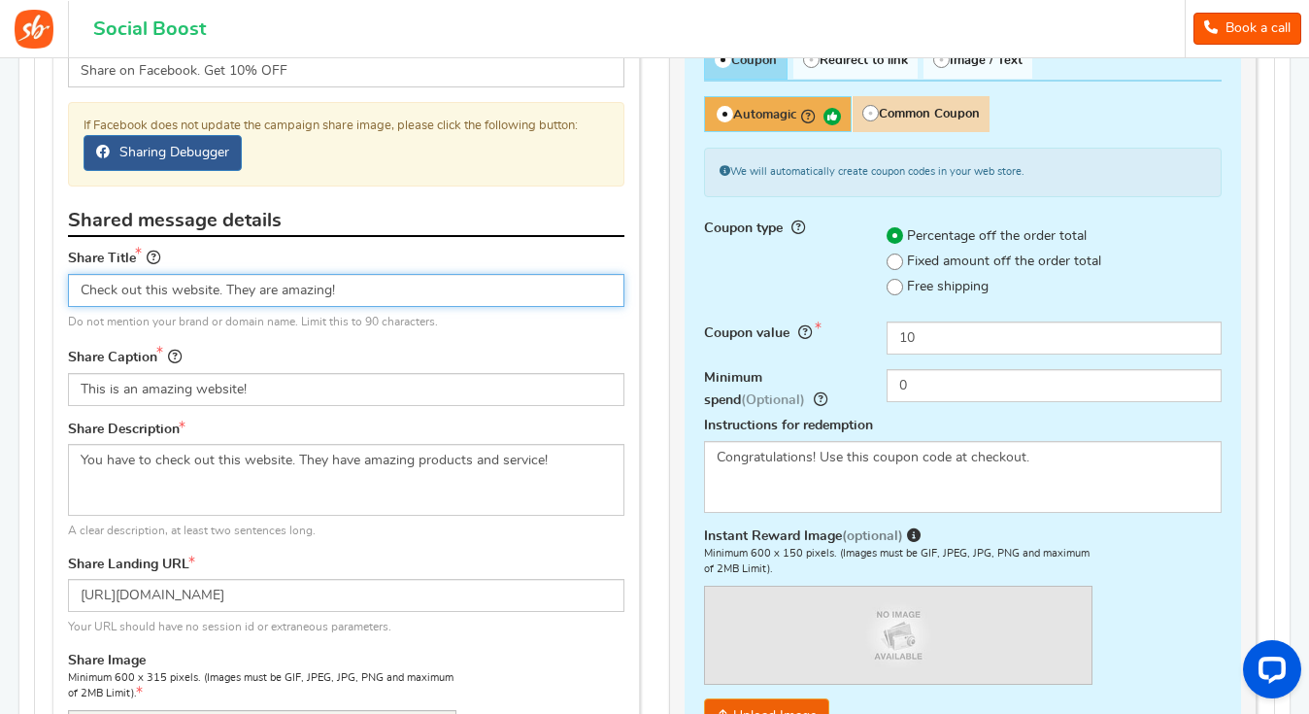
click at [347, 292] on input "Check out this website. They are amazing!" at bounding box center [346, 290] width 557 height 33
type input "Check out this website. They are amazing !!!"
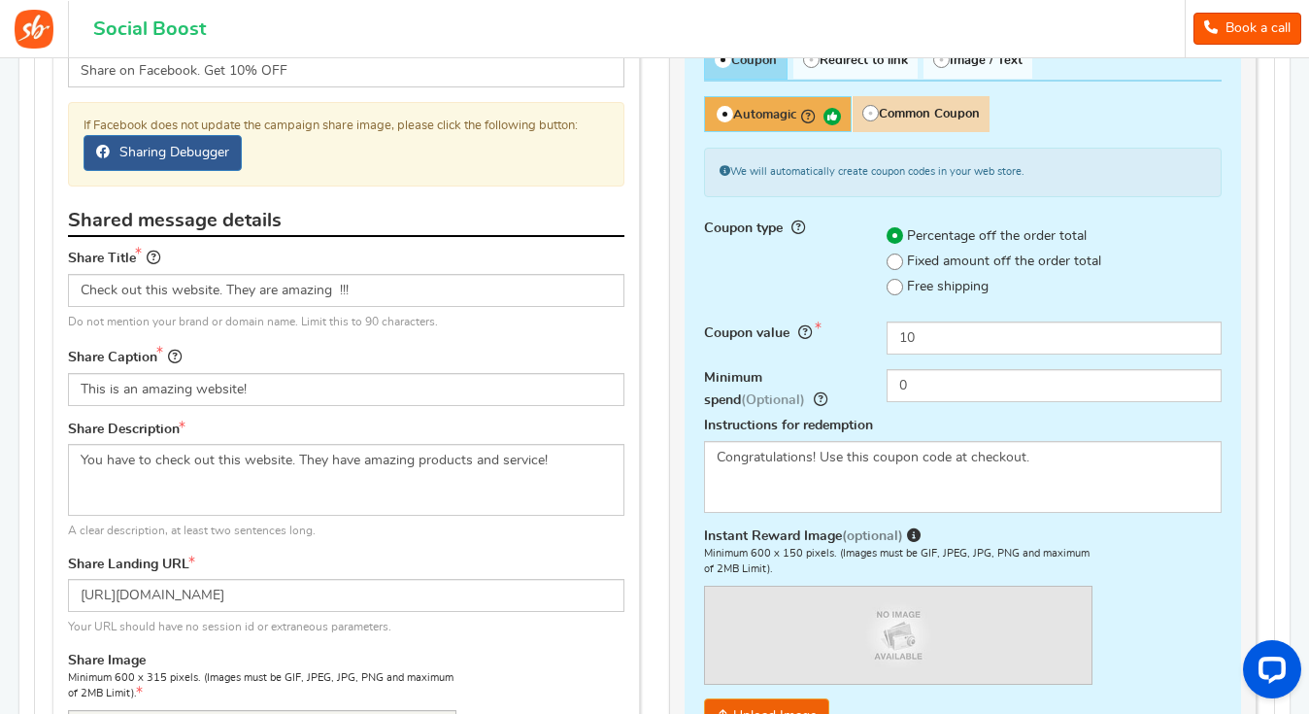
click at [489, 347] on div "Share Caption This is an amazing website!" at bounding box center [346, 376] width 557 height 60
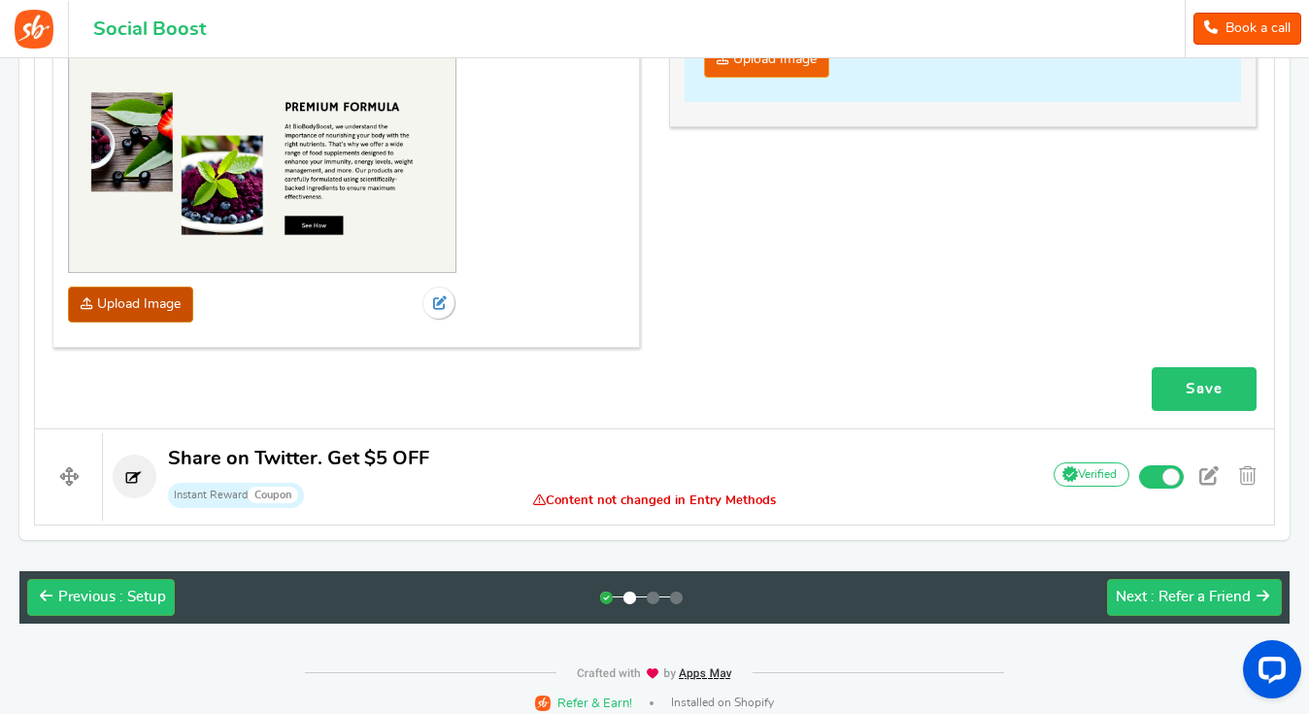
scroll to position [1862, 0]
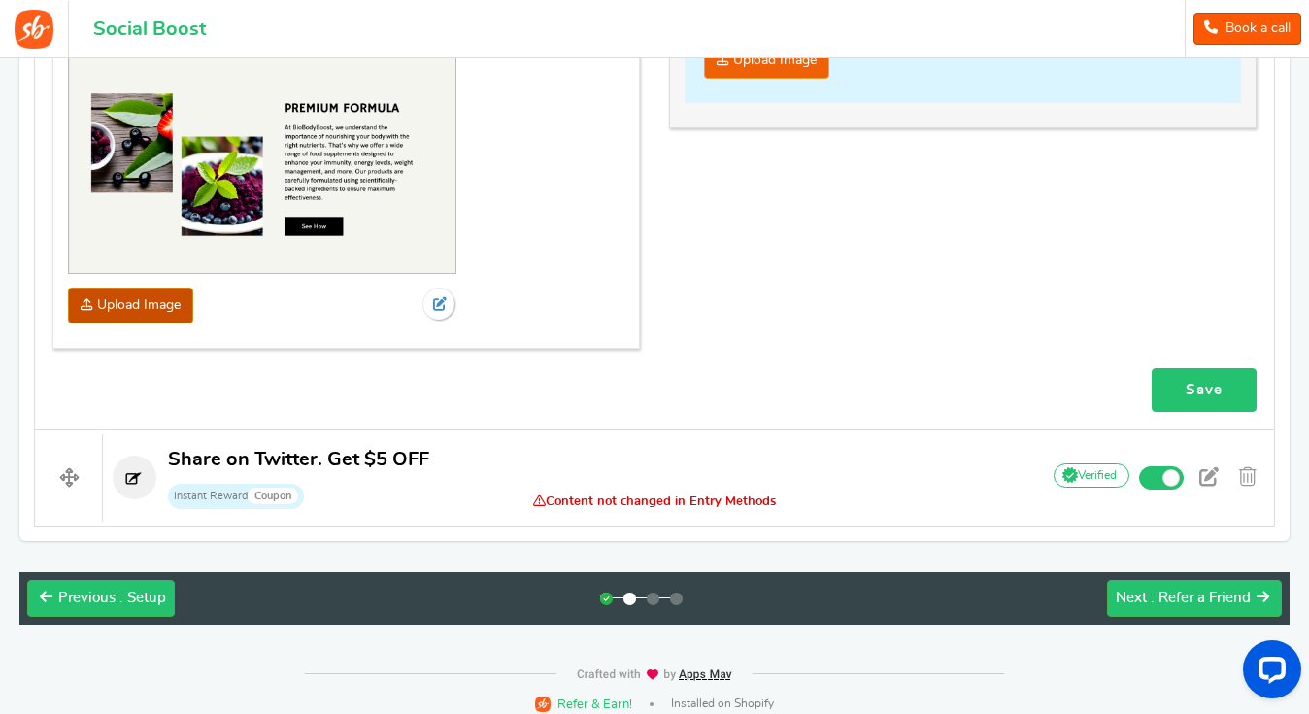
click at [1214, 368] on link "Save" at bounding box center [1204, 390] width 105 height 44
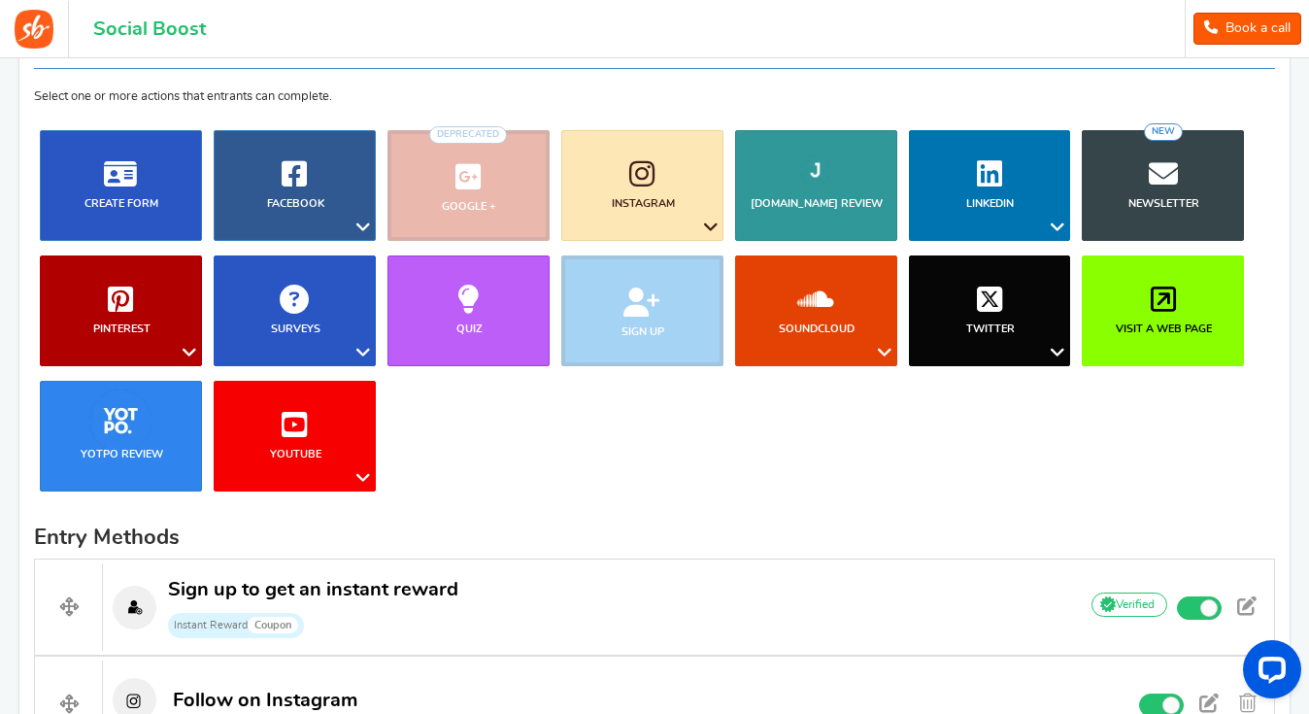
scroll to position [107, 0]
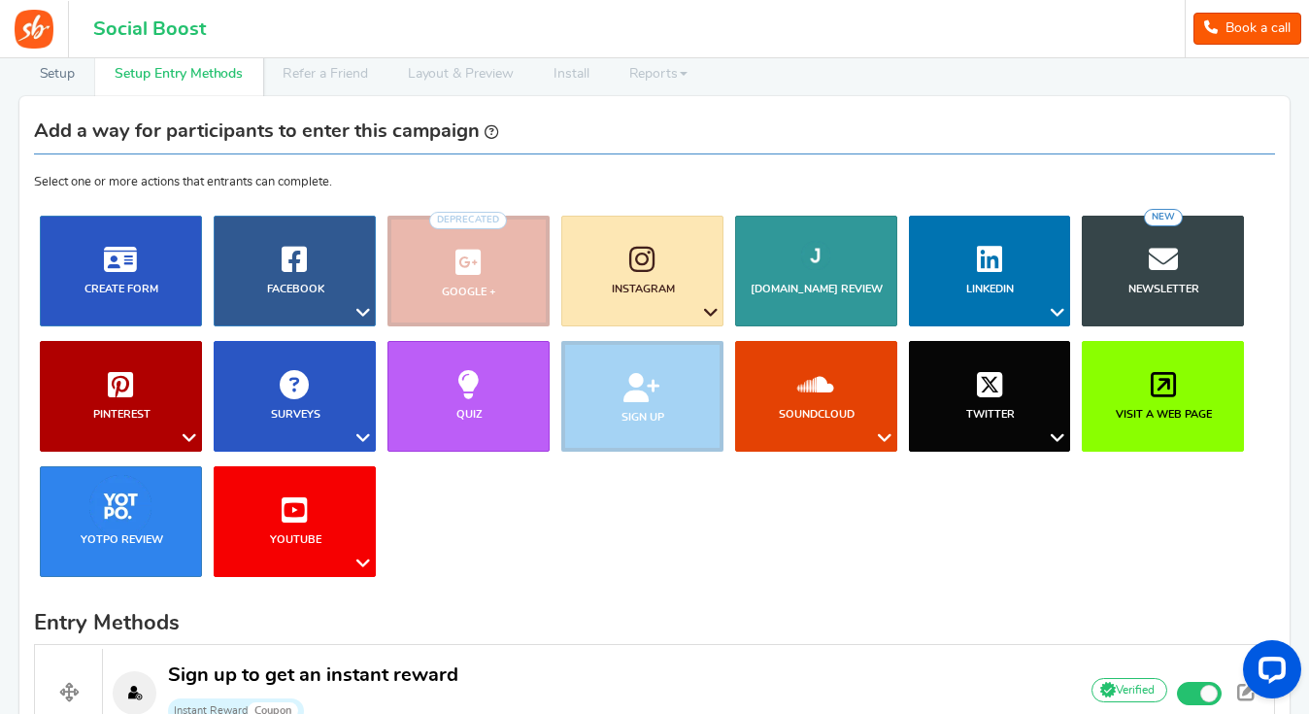
click at [142, 31] on h1 "Social Boost" at bounding box center [149, 28] width 113 height 21
